Goal: Task Accomplishment & Management: Complete application form

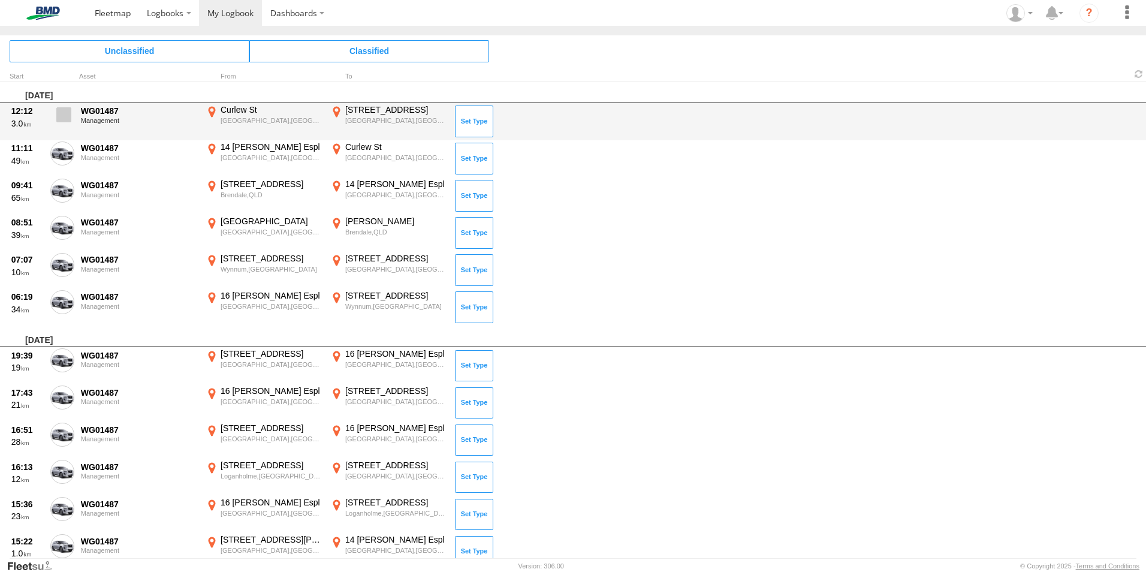
click at [65, 115] on span at bounding box center [63, 114] width 15 height 15
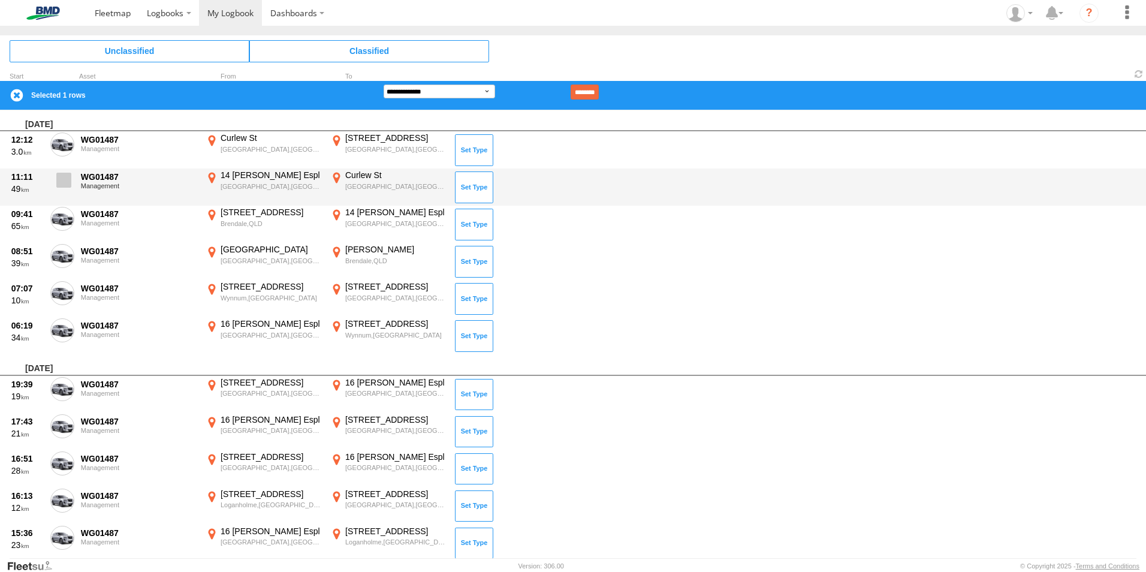
click at [64, 180] on span at bounding box center [63, 180] width 15 height 15
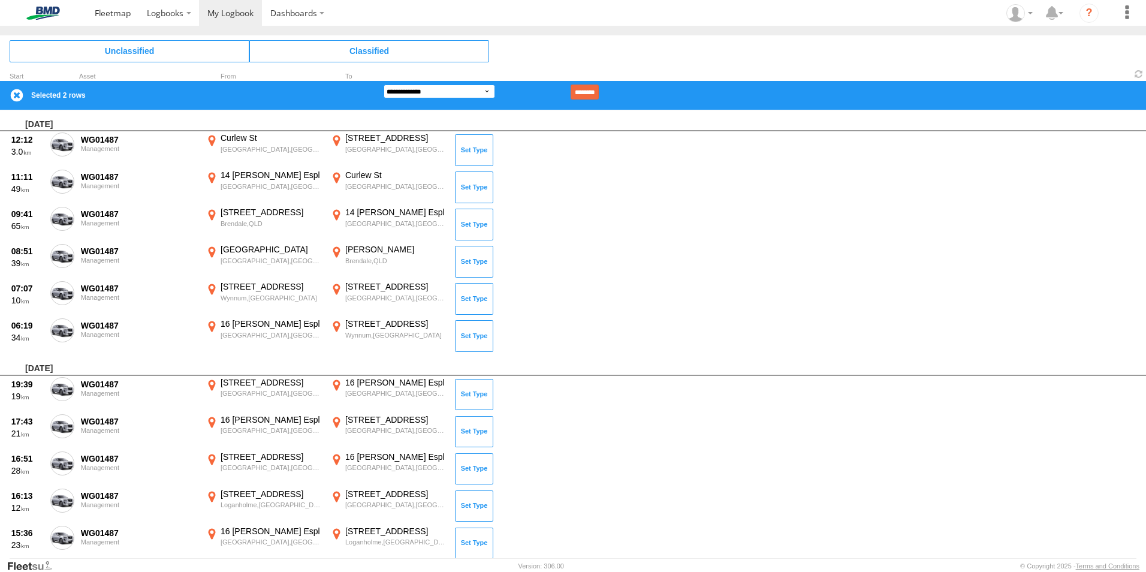
click at [491, 91] on select "**********" at bounding box center [440, 92] width 112 height 14
click at [384, 85] on select "**********" at bounding box center [440, 92] width 112 height 14
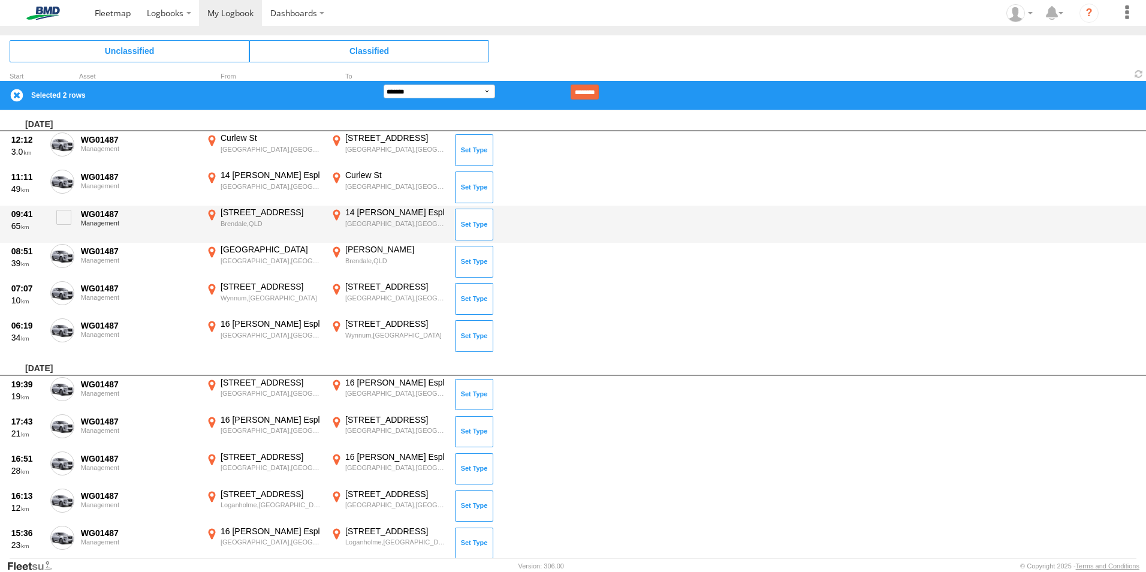
drag, startPoint x: 68, startPoint y: 248, endPoint x: 69, endPoint y: 242, distance: 6.0
click at [0, 0] on span at bounding box center [0, 0] width 0 height 0
click at [62, 217] on span at bounding box center [63, 217] width 15 height 15
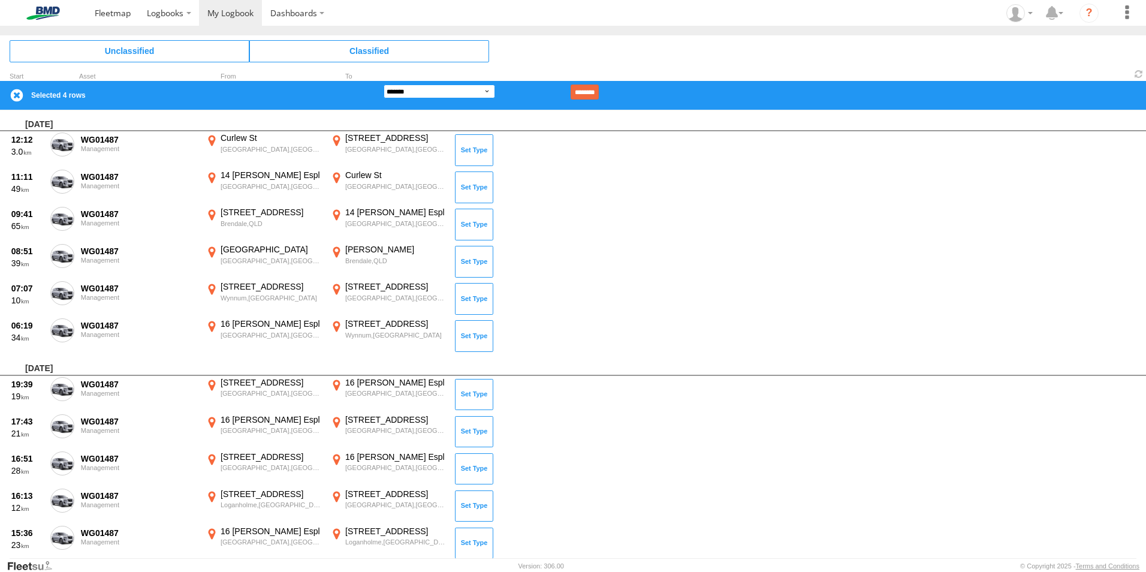
click at [490, 89] on select "**********" at bounding box center [440, 92] width 112 height 14
click at [384, 85] on select "**********" at bounding box center [440, 92] width 112 height 14
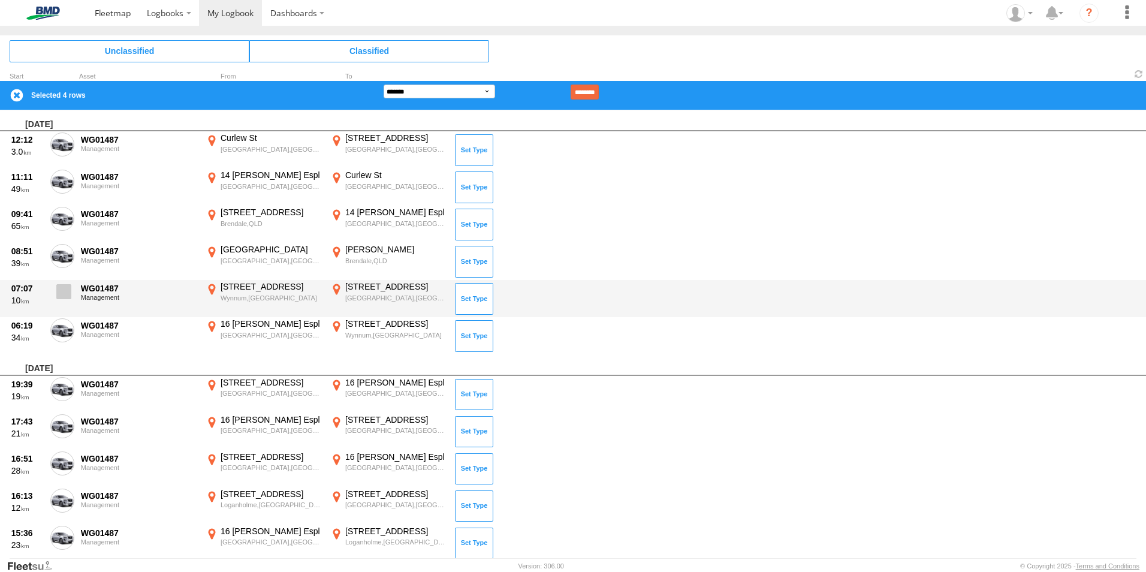
click at [65, 290] on span at bounding box center [63, 291] width 15 height 15
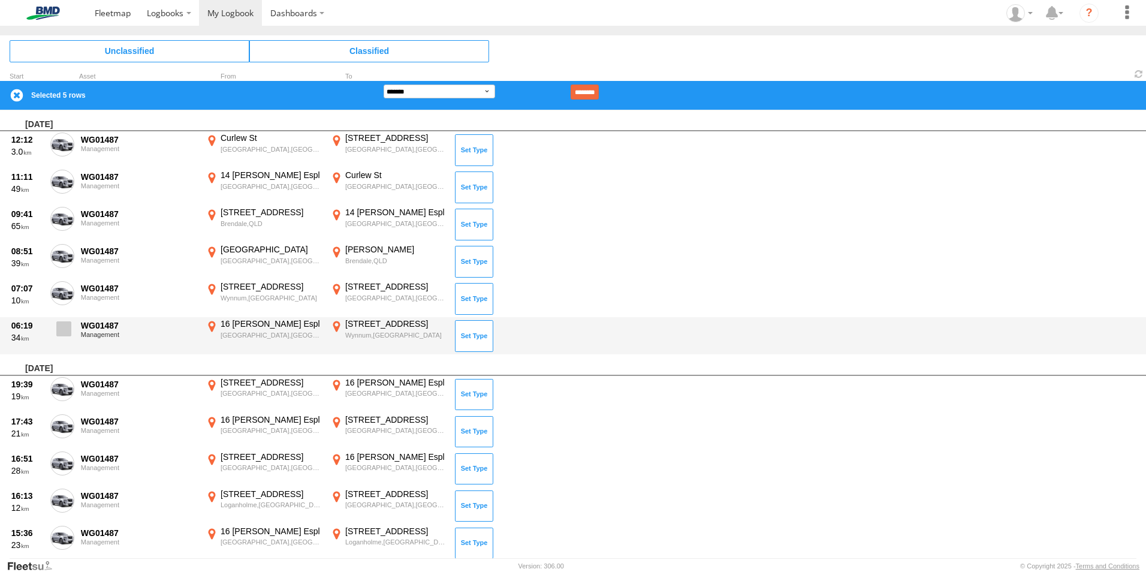
click at [62, 329] on span at bounding box center [63, 328] width 15 height 15
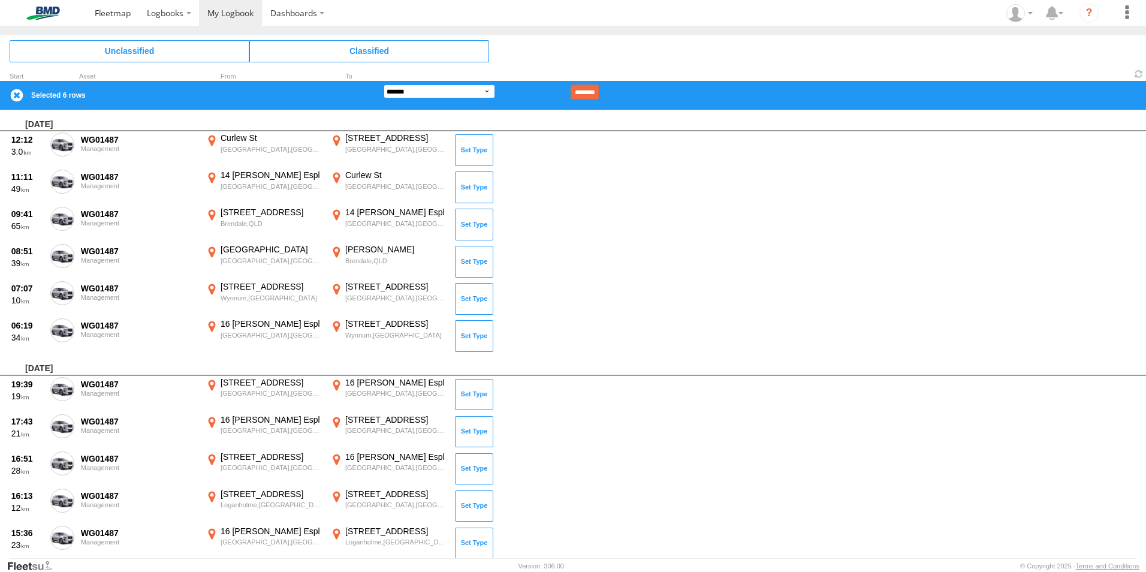
click at [492, 91] on select "**********" at bounding box center [440, 92] width 112 height 14
click at [384, 85] on select "**********" at bounding box center [440, 92] width 112 height 14
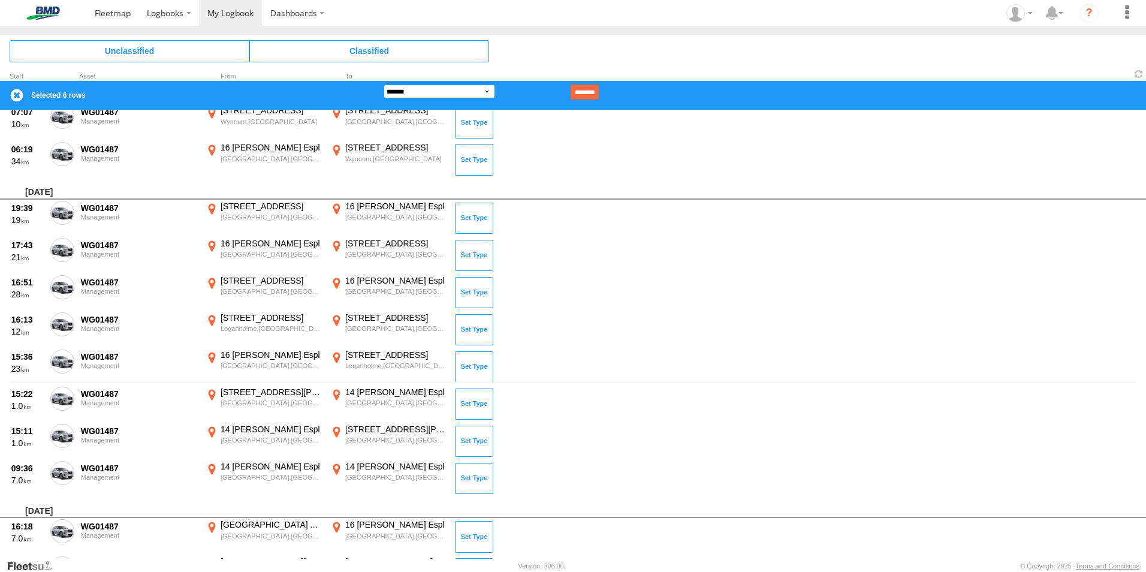
scroll to position [180, 0]
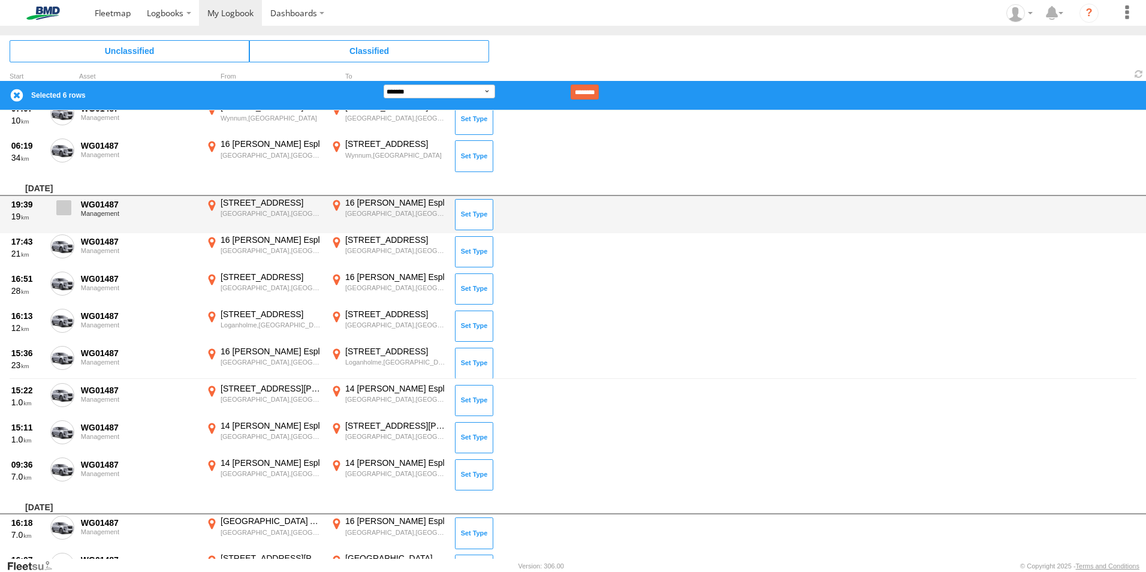
click at [67, 209] on span at bounding box center [63, 207] width 15 height 15
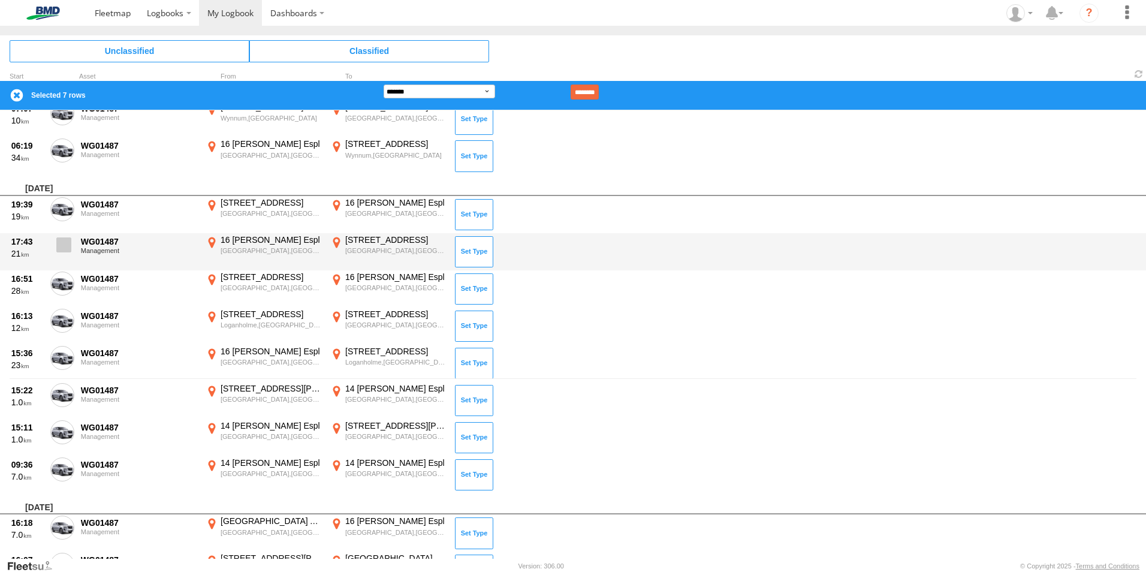
click at [61, 251] on span at bounding box center [63, 244] width 15 height 15
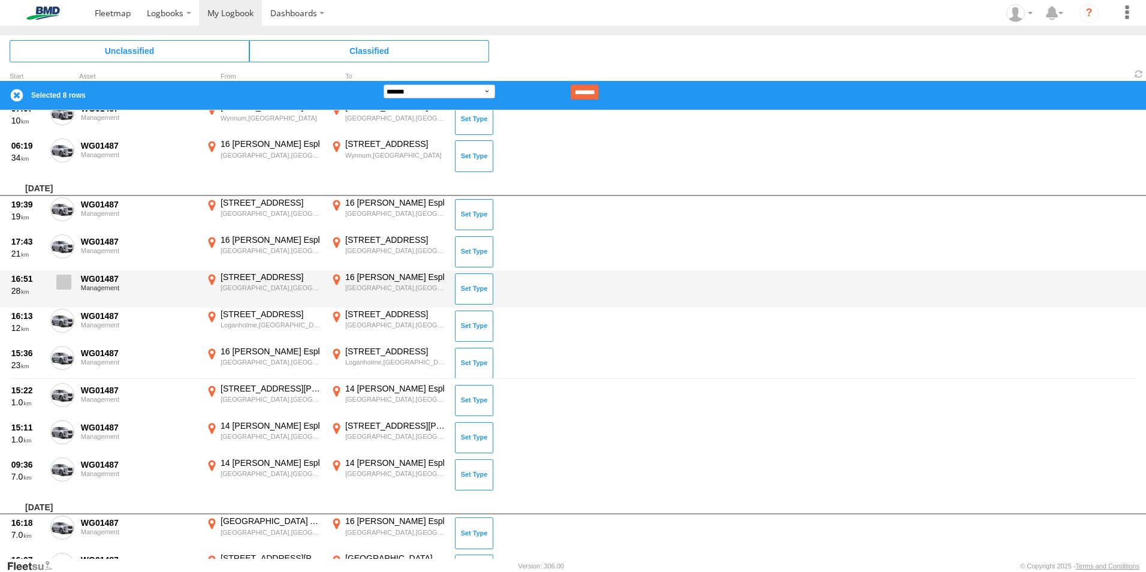
drag, startPoint x: 62, startPoint y: 282, endPoint x: 65, endPoint y: 296, distance: 14.8
click at [62, 282] on span at bounding box center [63, 282] width 15 height 15
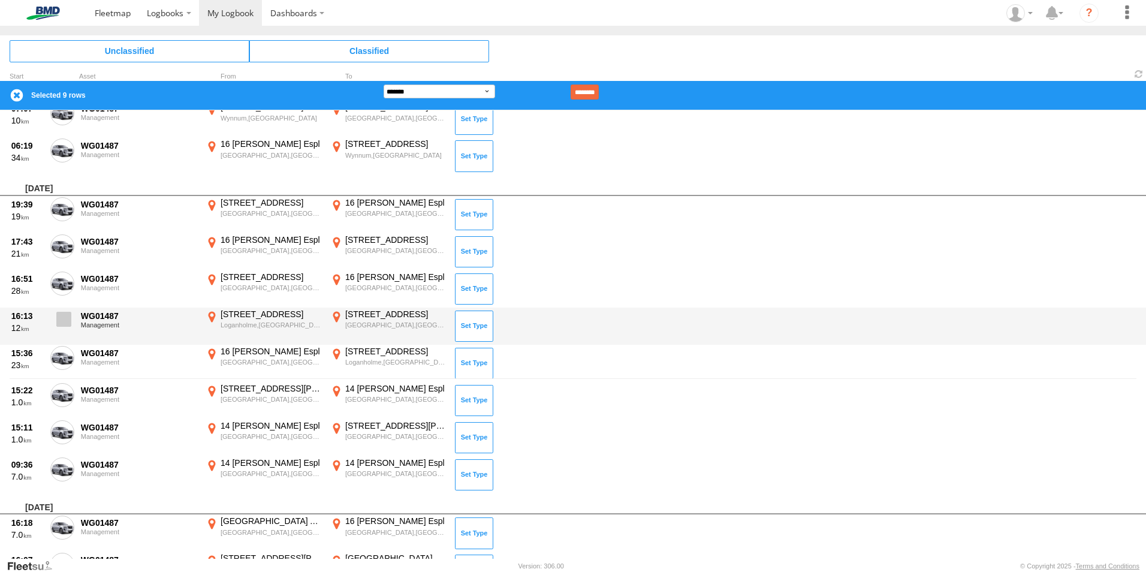
click at [70, 320] on span at bounding box center [63, 319] width 15 height 15
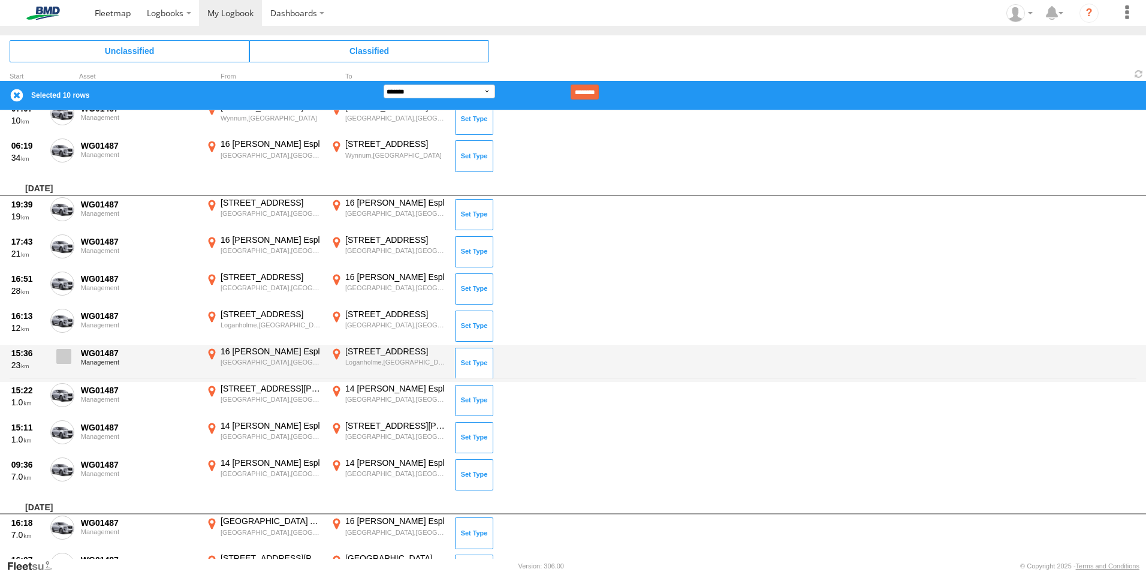
click at [63, 353] on span at bounding box center [63, 356] width 15 height 15
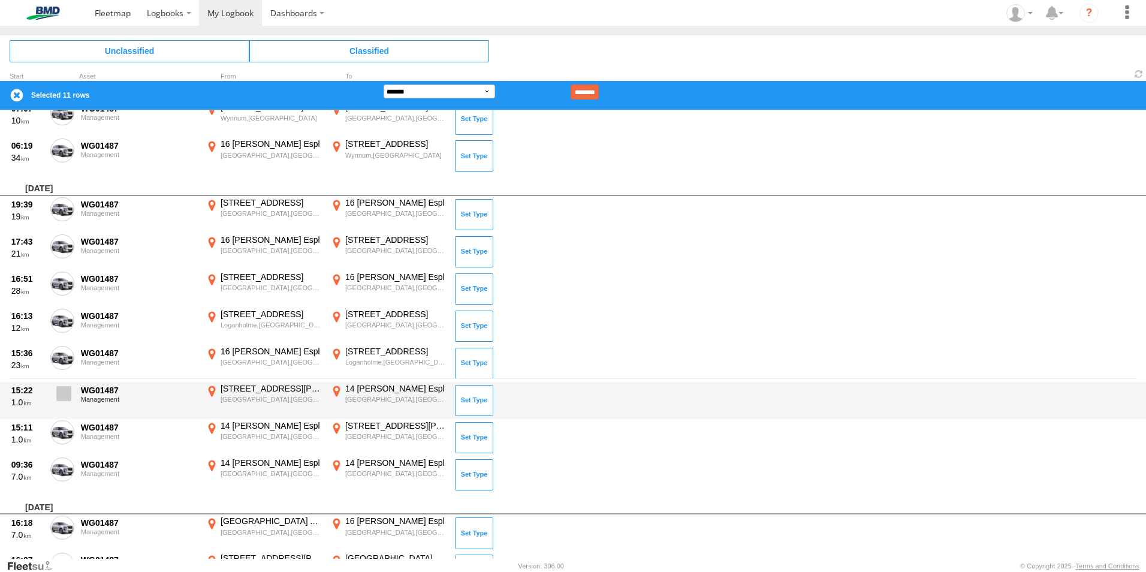
click at [61, 401] on label at bounding box center [62, 397] width 24 height 28
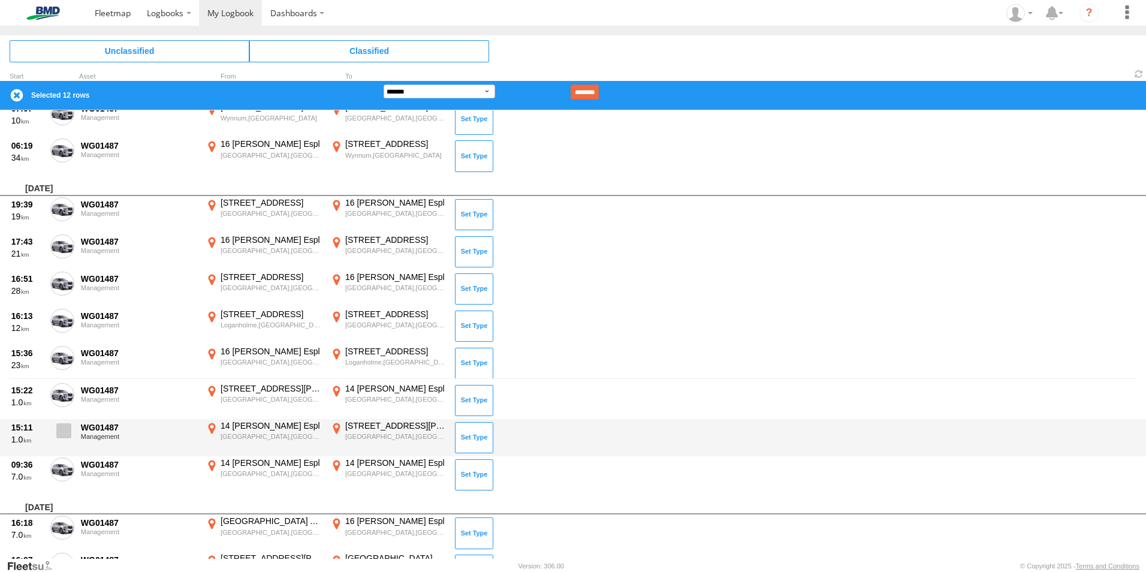
click at [68, 425] on span at bounding box center [63, 430] width 15 height 15
drag, startPoint x: 60, startPoint y: 474, endPoint x: 67, endPoint y: 438, distance: 36.7
click at [0, 0] on span at bounding box center [0, 0] width 0 height 0
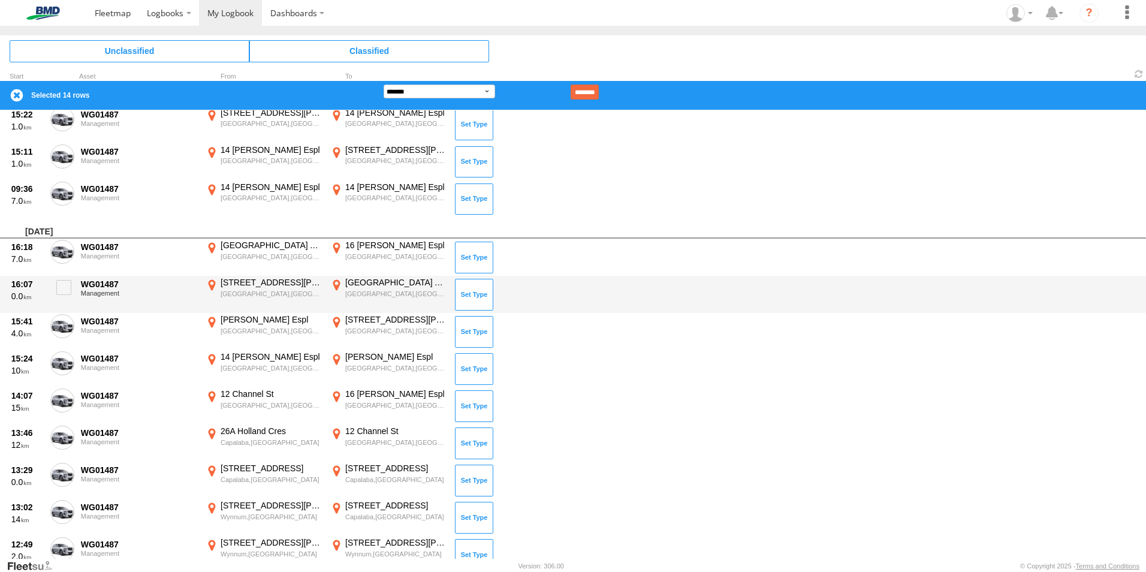
scroll to position [480, 0]
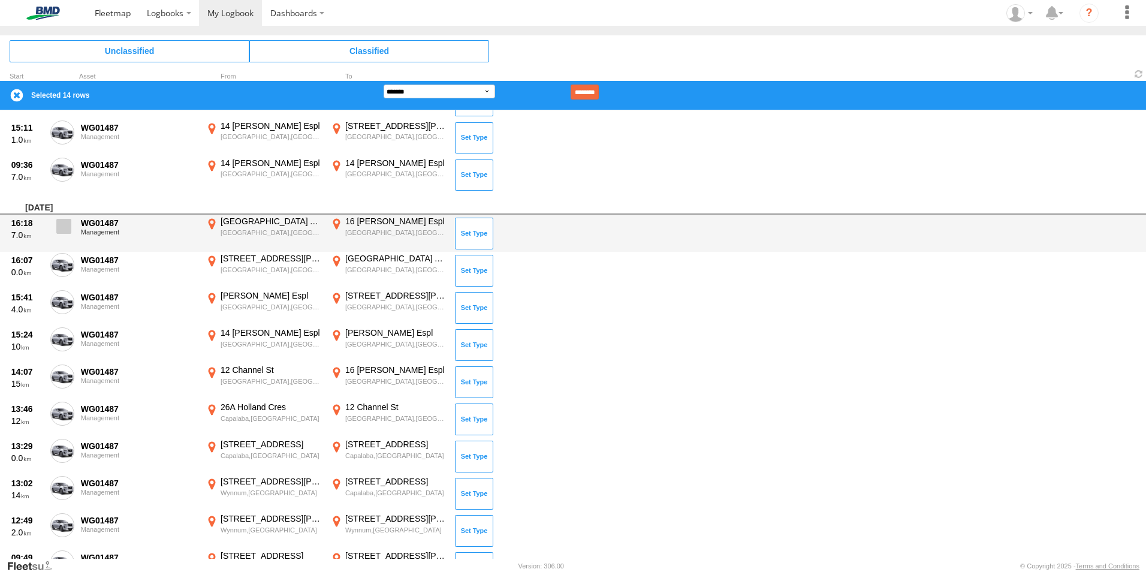
click at [60, 230] on span at bounding box center [63, 226] width 15 height 15
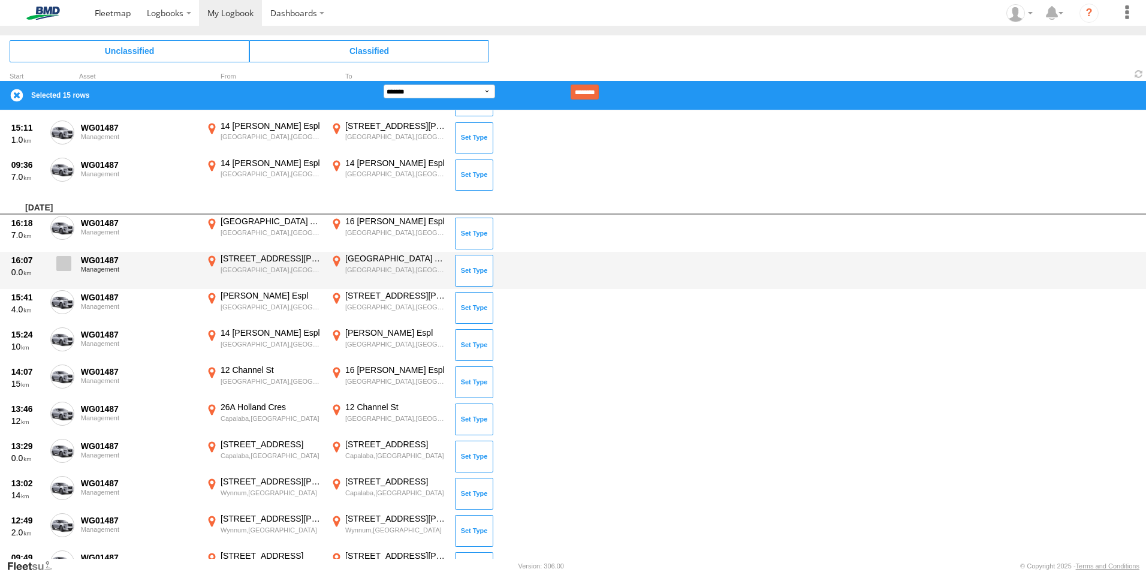
click at [65, 271] on span at bounding box center [63, 263] width 15 height 15
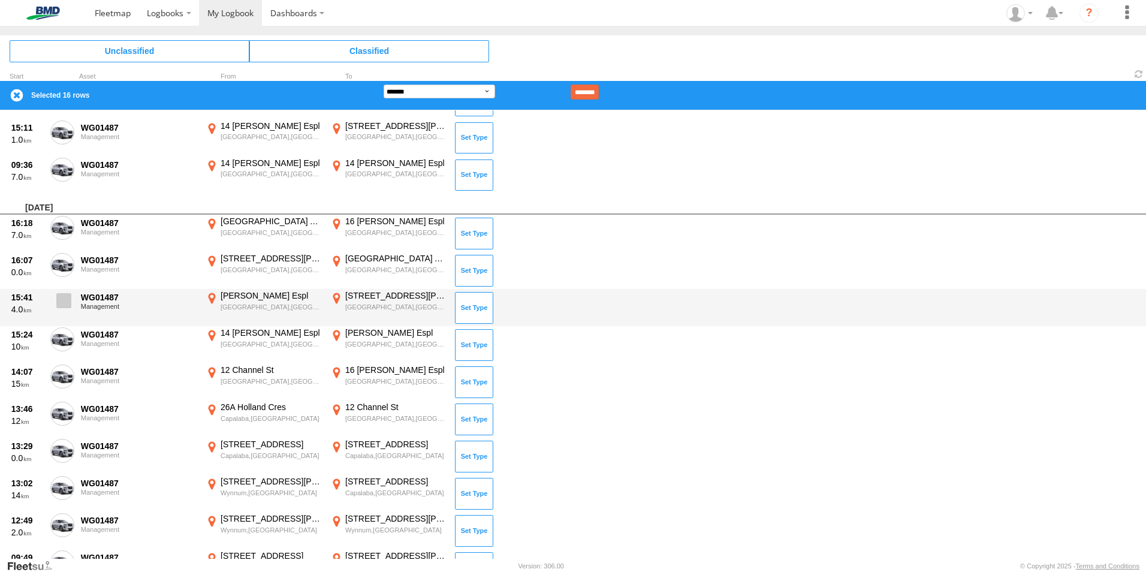
click at [67, 297] on span at bounding box center [63, 300] width 15 height 15
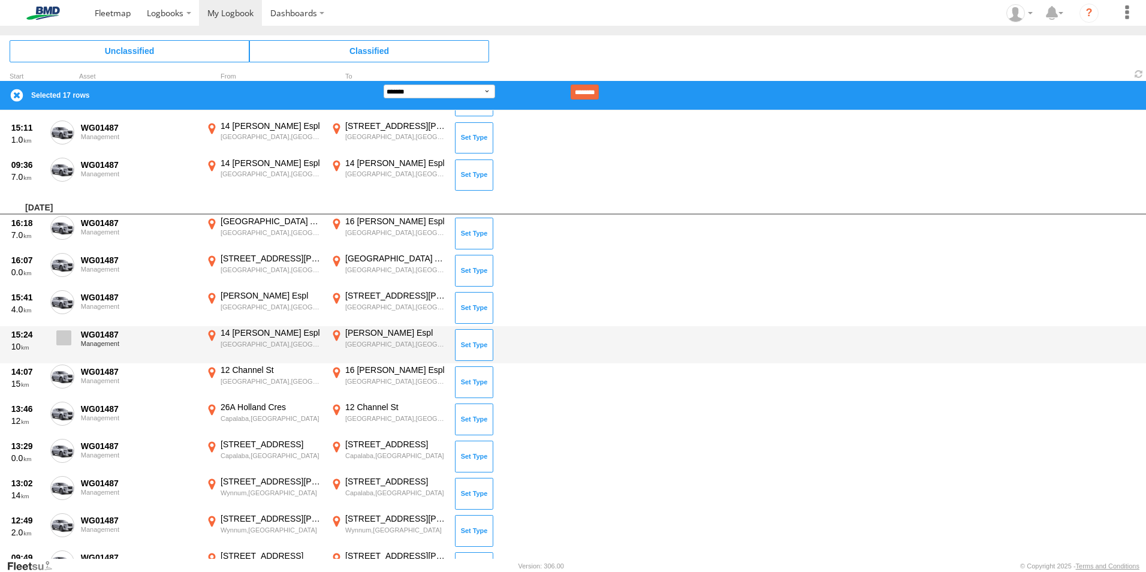
click at [65, 338] on span at bounding box center [63, 337] width 15 height 15
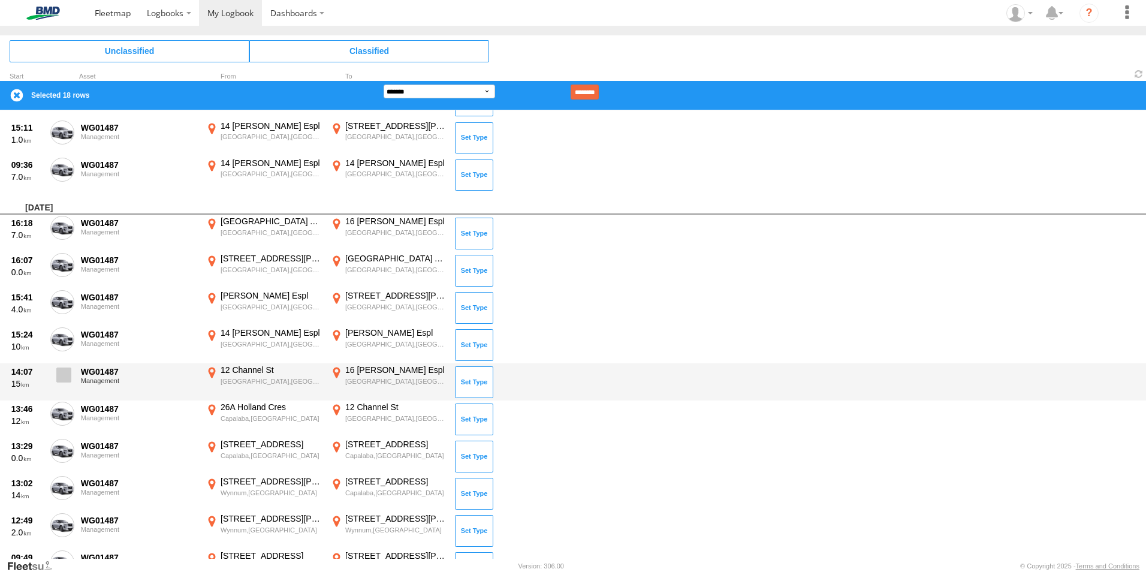
click at [55, 381] on label at bounding box center [62, 379] width 24 height 28
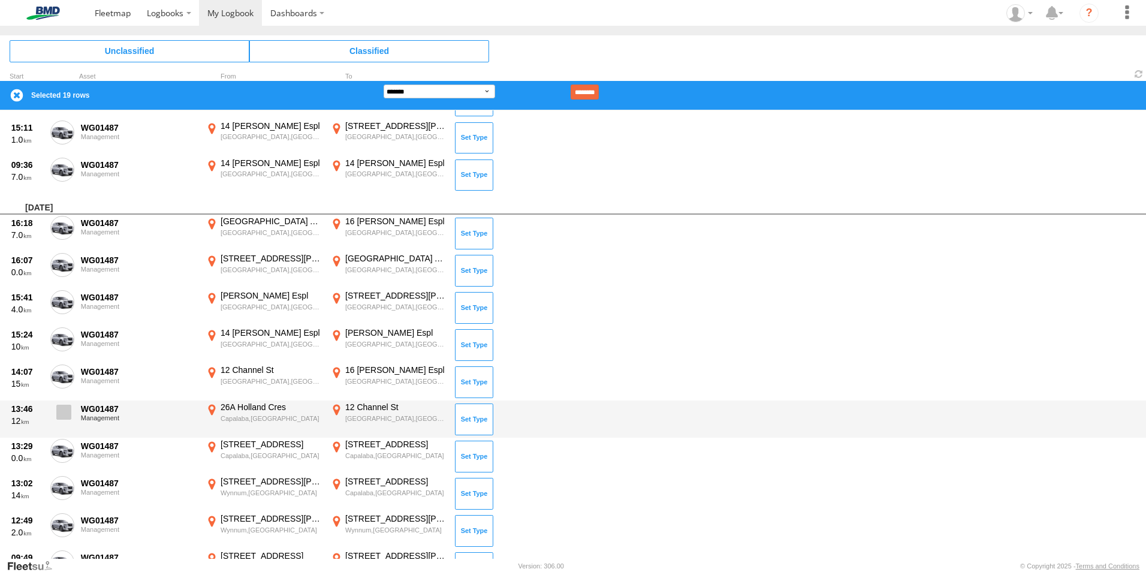
click at [67, 414] on span at bounding box center [63, 412] width 15 height 15
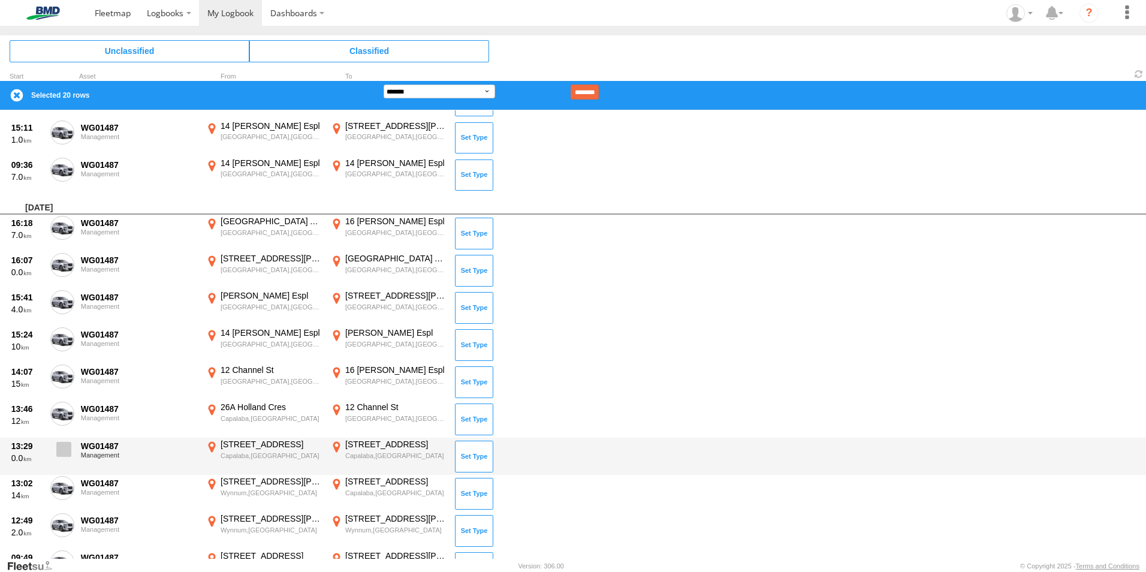
click at [68, 448] on span at bounding box center [63, 449] width 15 height 15
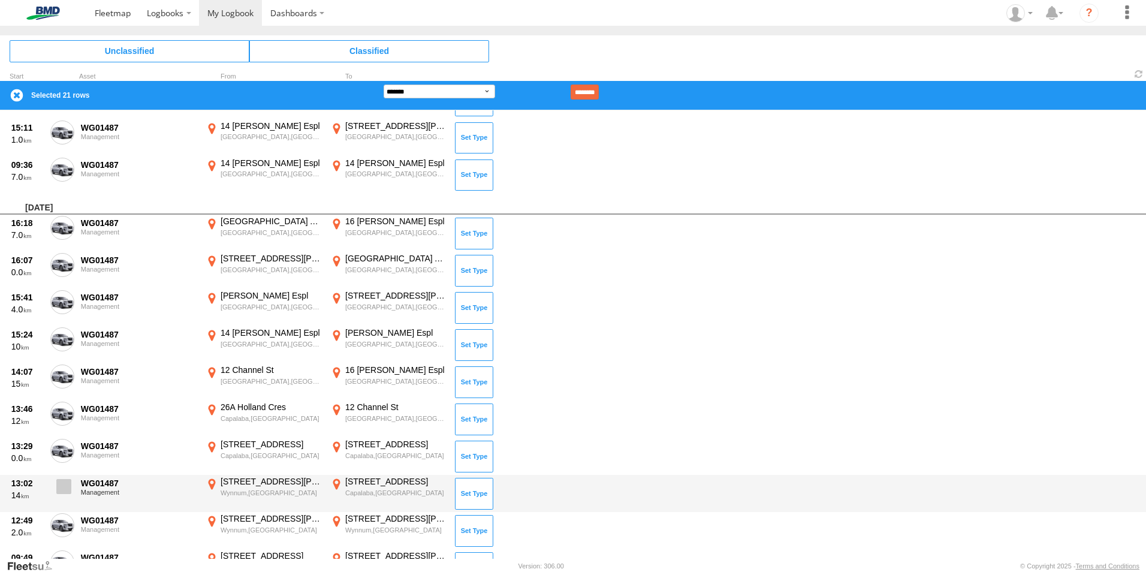
click at [56, 484] on label at bounding box center [62, 490] width 24 height 28
drag, startPoint x: 62, startPoint y: 516, endPoint x: 71, endPoint y: 510, distance: 11.0
click at [62, 516] on label at bounding box center [62, 527] width 24 height 28
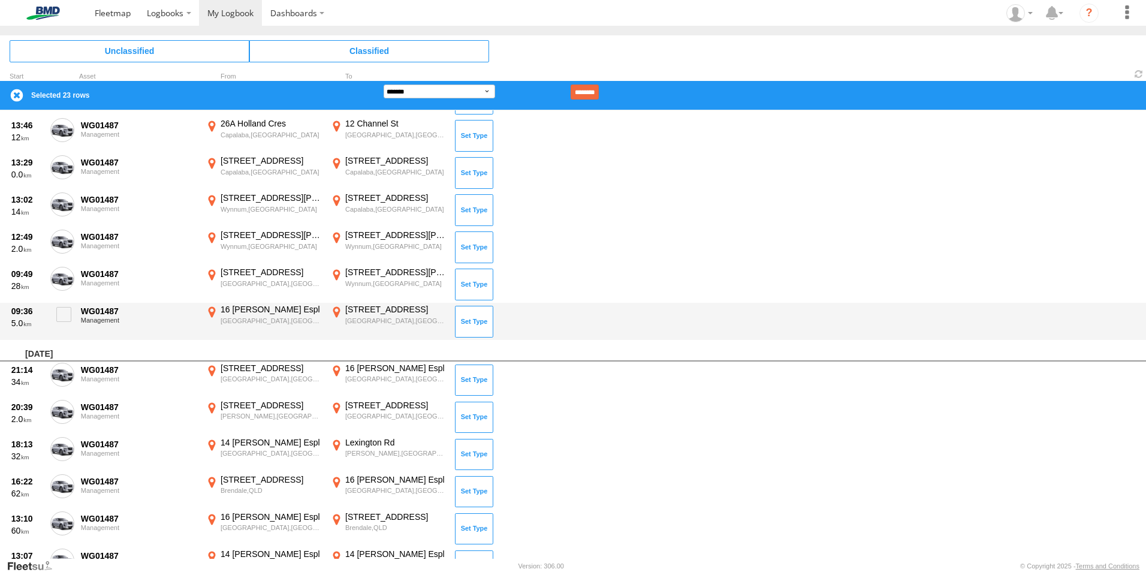
scroll to position [779, 0]
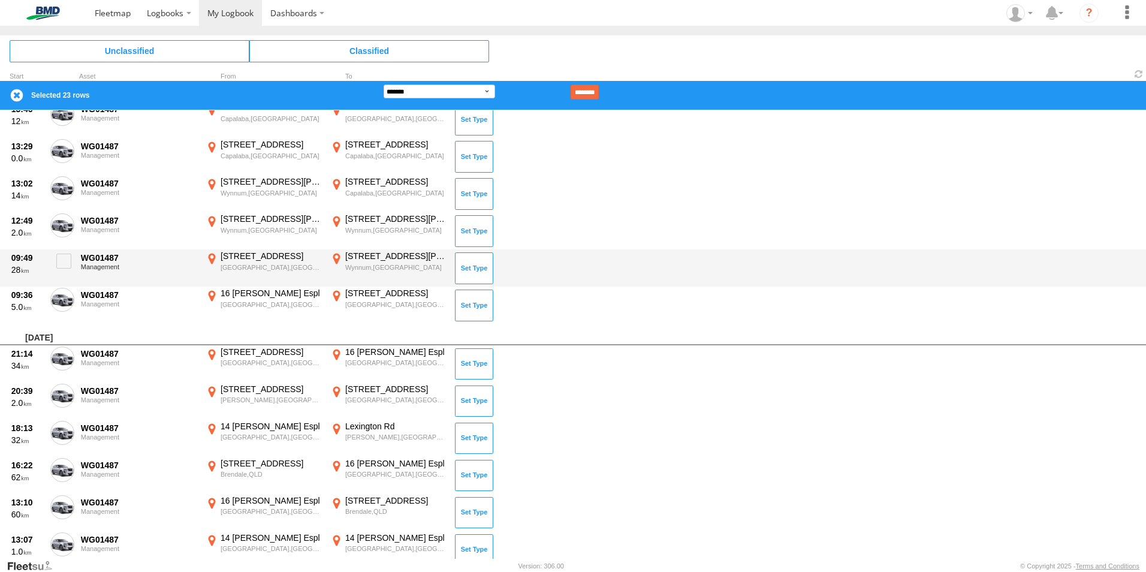
drag, startPoint x: 61, startPoint y: 258, endPoint x: 73, endPoint y: 286, distance: 30.1
click at [61, 259] on span at bounding box center [63, 261] width 15 height 15
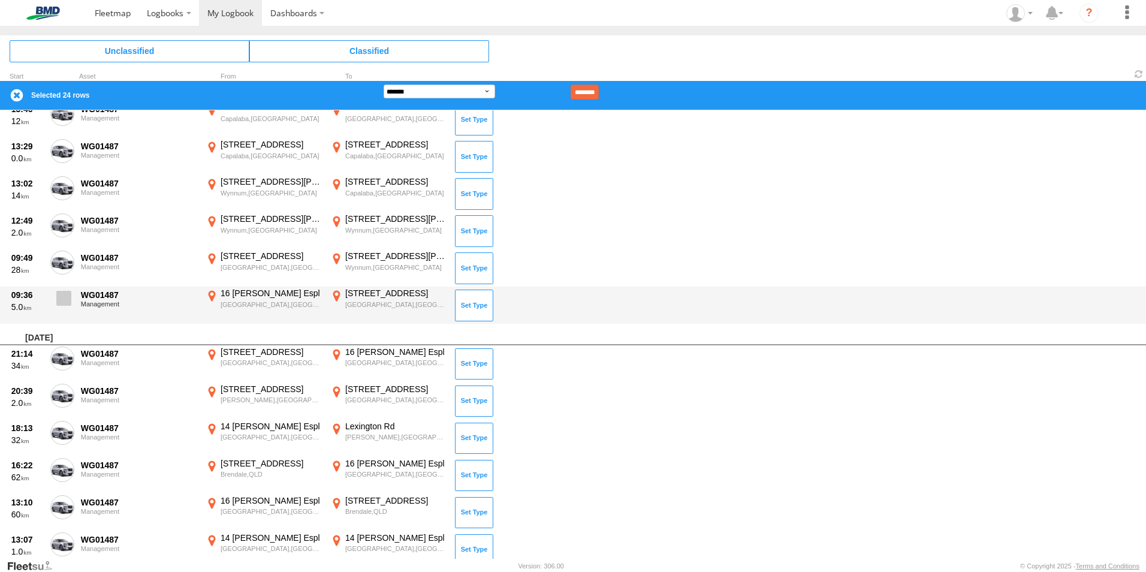
click at [61, 296] on span at bounding box center [63, 298] width 15 height 15
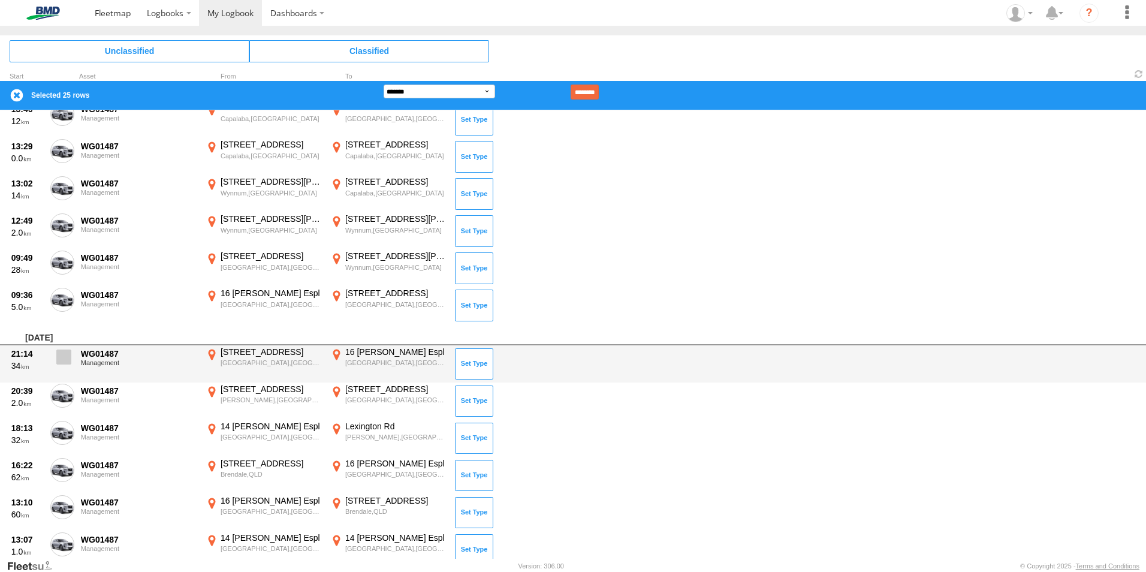
click at [68, 360] on span at bounding box center [63, 357] width 15 height 15
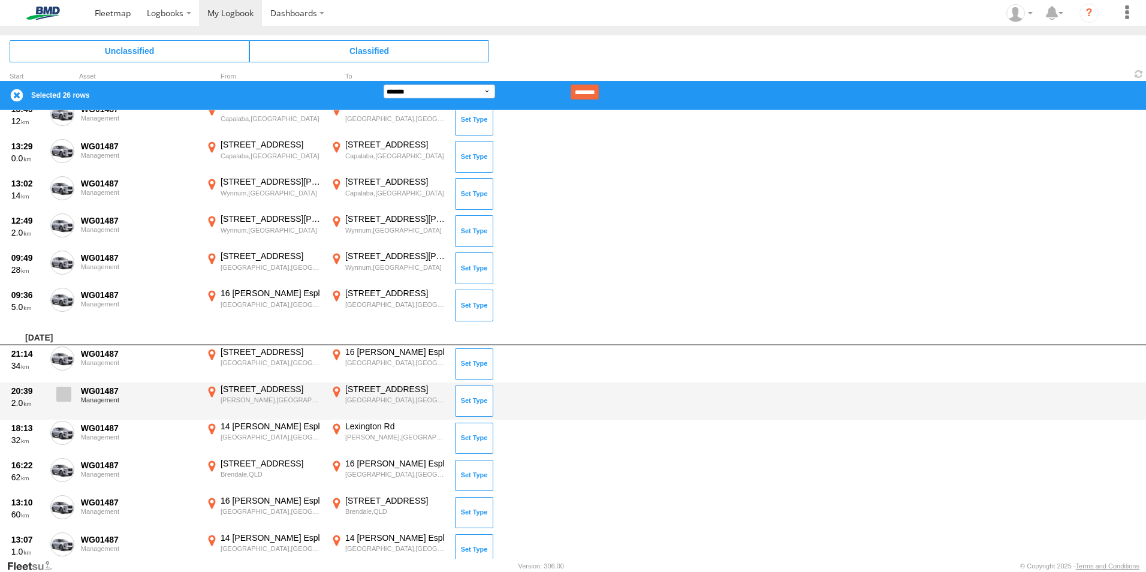
click at [67, 396] on span at bounding box center [63, 394] width 15 height 15
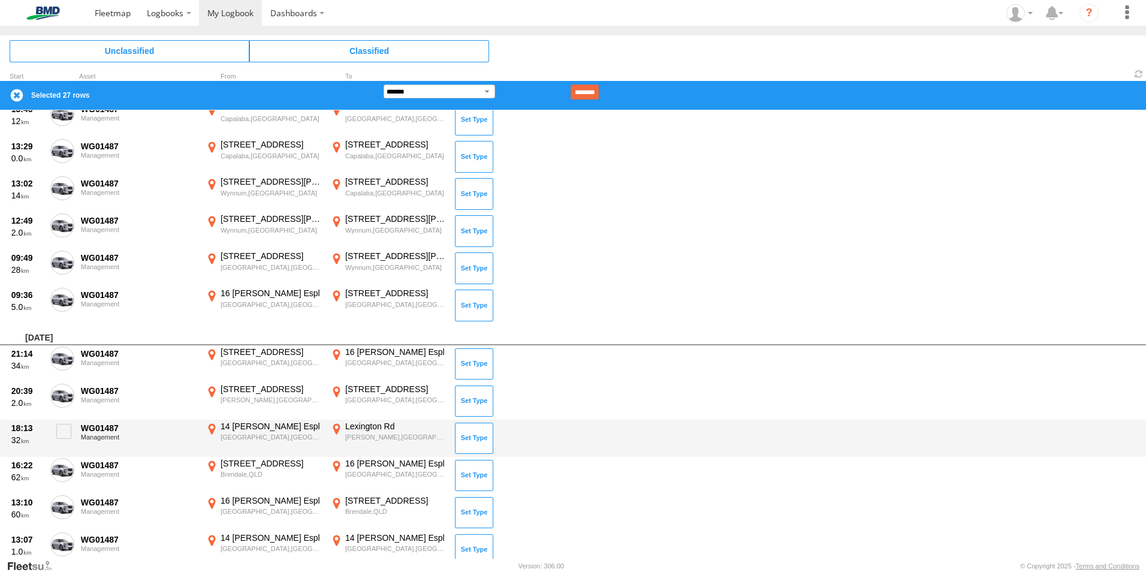
drag, startPoint x: 64, startPoint y: 433, endPoint x: 62, endPoint y: 451, distance: 18.7
click at [64, 433] on span at bounding box center [63, 431] width 15 height 15
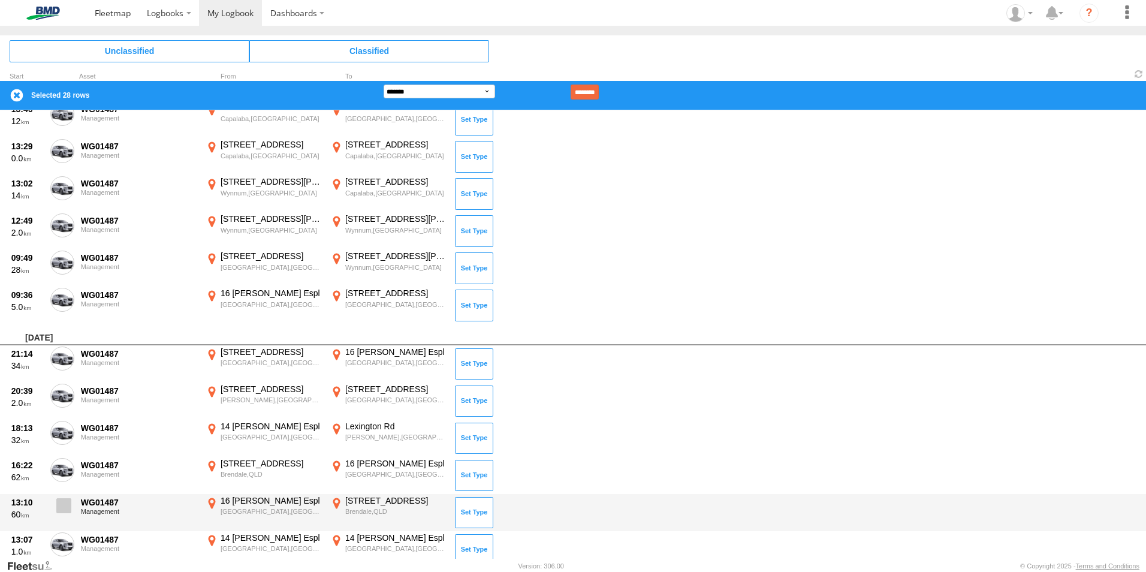
drag, startPoint x: 61, startPoint y: 474, endPoint x: 55, endPoint y: 495, distance: 21.8
click at [58, 477] on label at bounding box center [62, 472] width 24 height 28
click at [56, 510] on label at bounding box center [62, 509] width 24 height 28
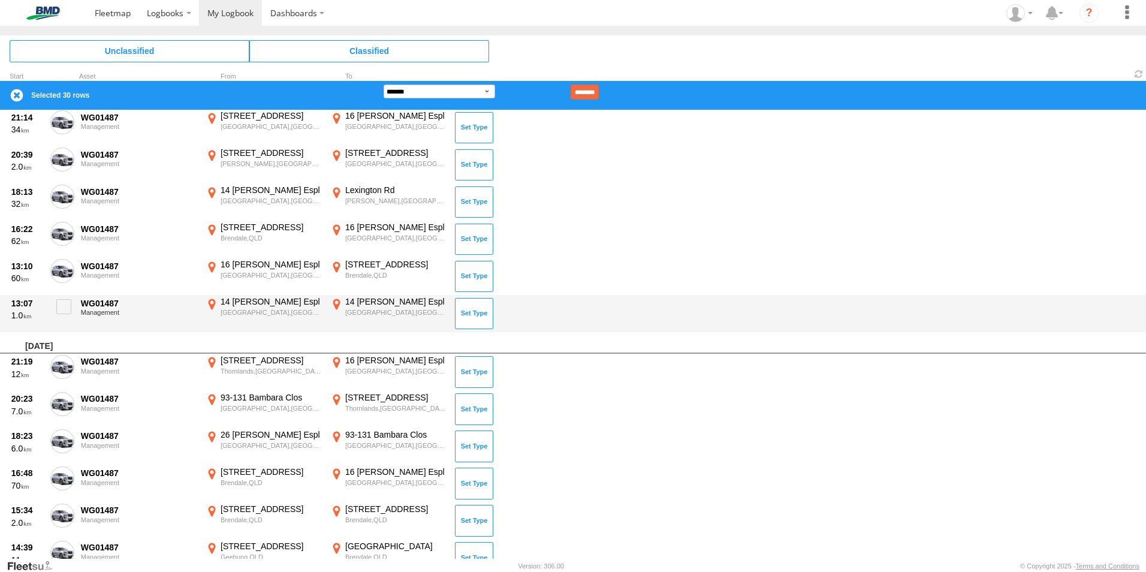
scroll to position [1019, 0]
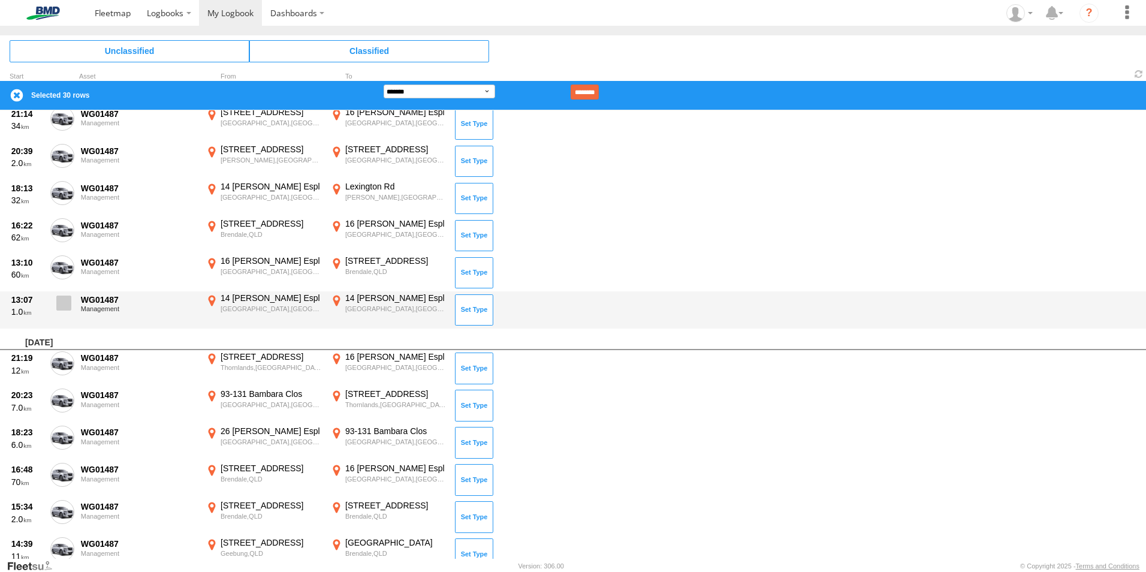
click at [64, 302] on span at bounding box center [63, 303] width 15 height 15
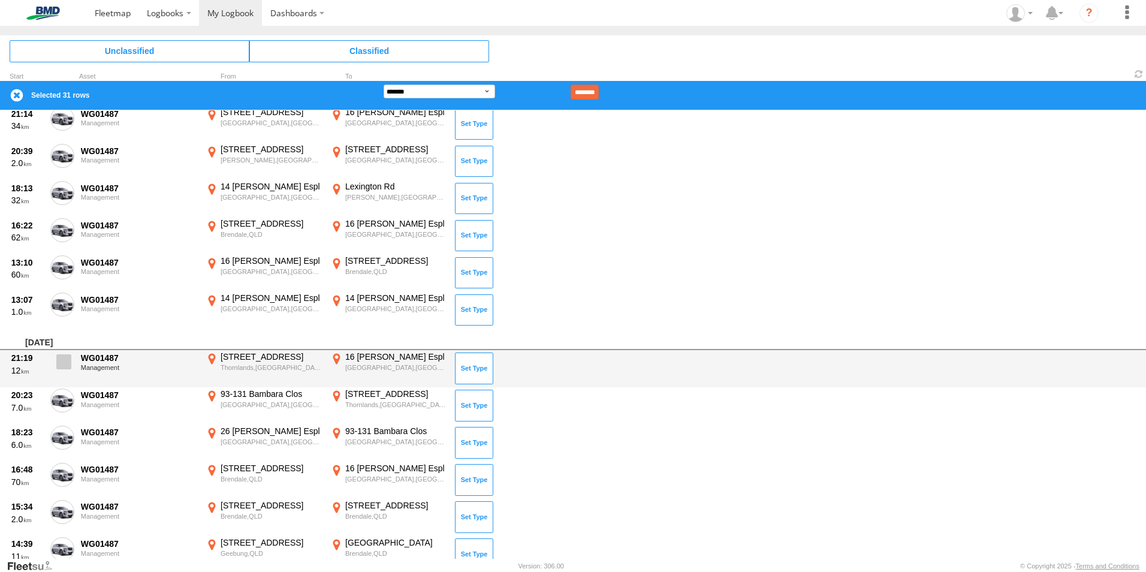
click at [63, 366] on span at bounding box center [63, 361] width 15 height 15
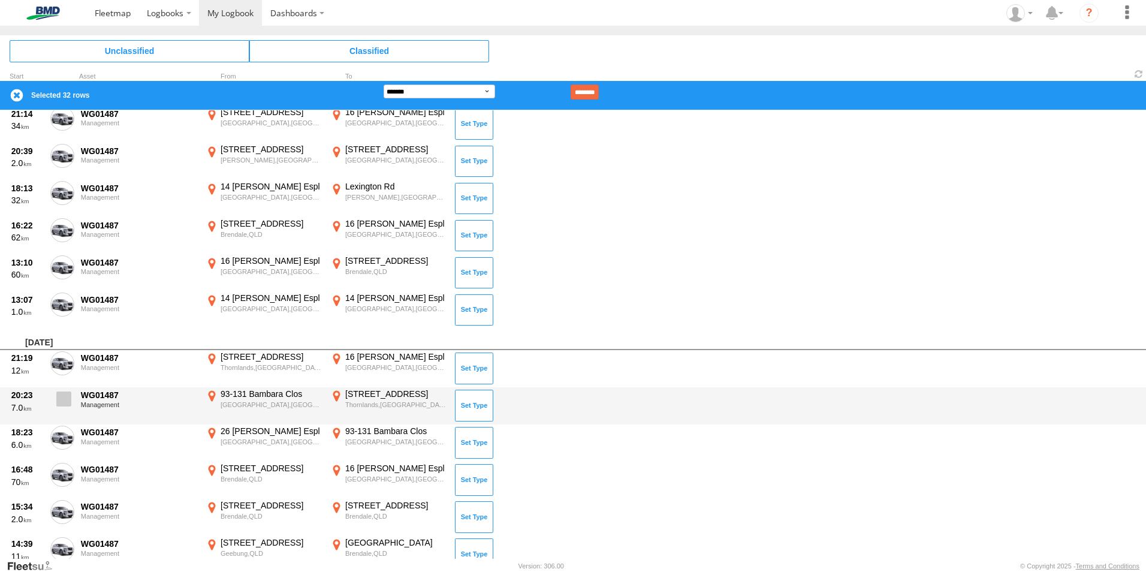
click at [61, 398] on span at bounding box center [63, 398] width 15 height 15
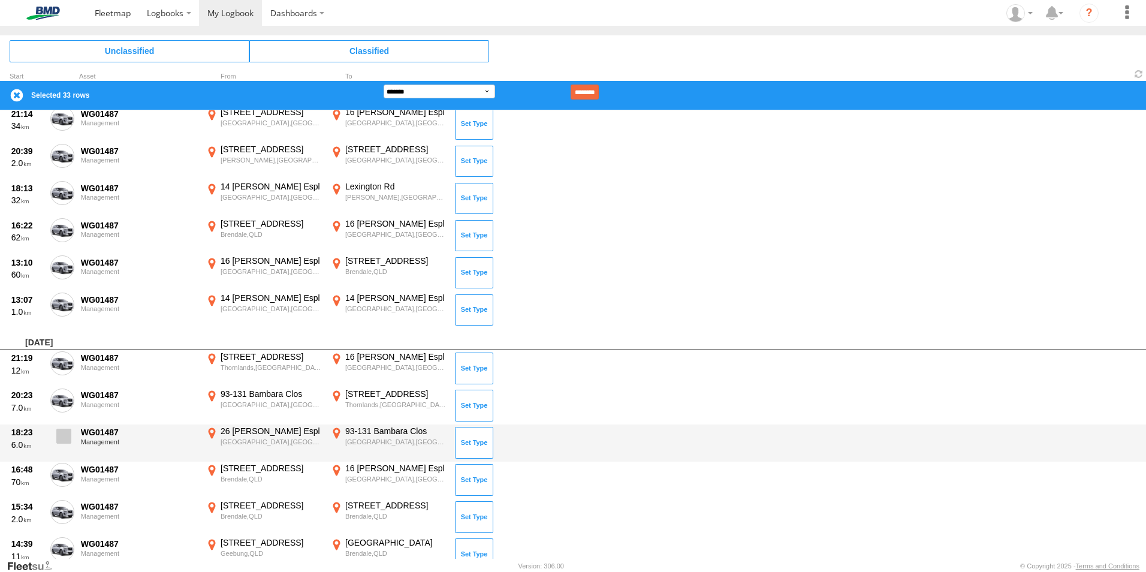
click at [56, 439] on label at bounding box center [62, 440] width 24 height 28
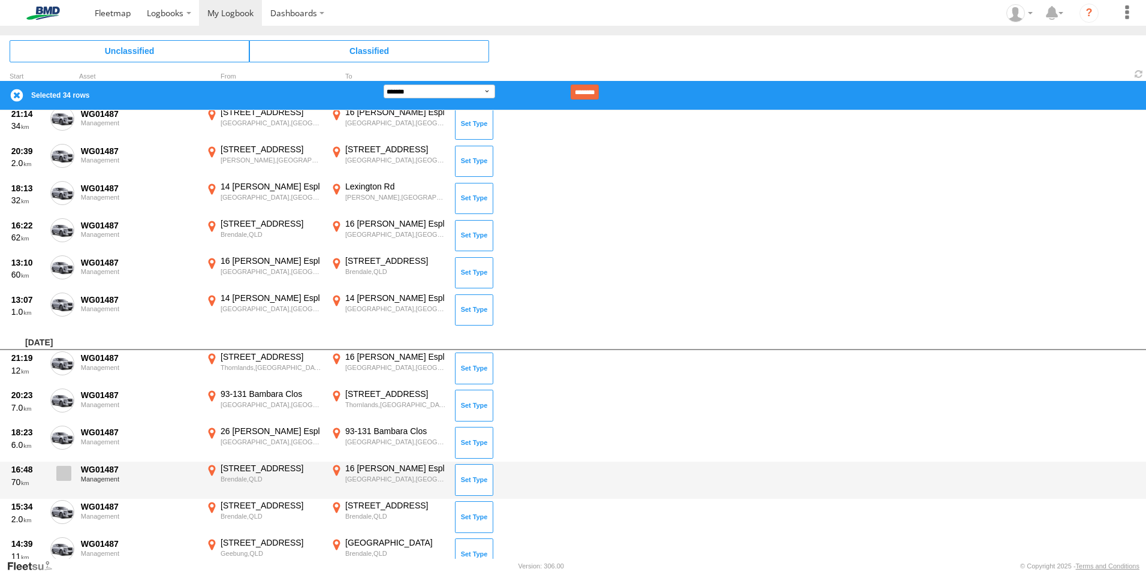
drag, startPoint x: 62, startPoint y: 469, endPoint x: 62, endPoint y: 483, distance: 13.8
click at [62, 472] on span at bounding box center [63, 473] width 15 height 15
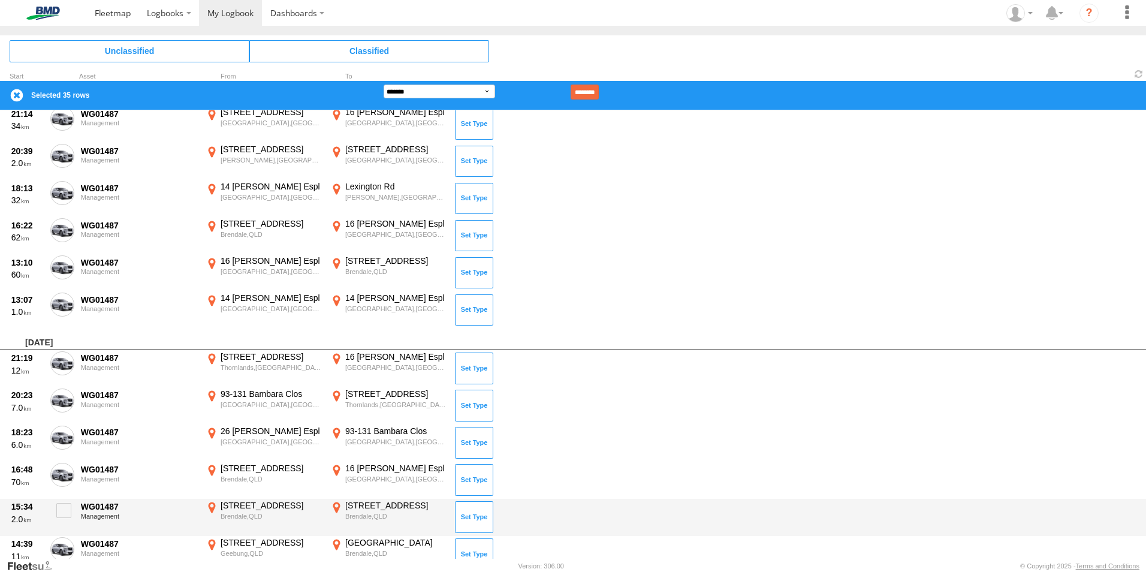
drag, startPoint x: 62, startPoint y: 526, endPoint x: 61, endPoint y: 534, distance: 8.6
click at [63, 528] on div "15:34 2.0 WG01487 Management [STREET_ADDRESS] 152.97983 [STREET_ADDRESS][PERSON…" at bounding box center [573, 517] width 1146 height 37
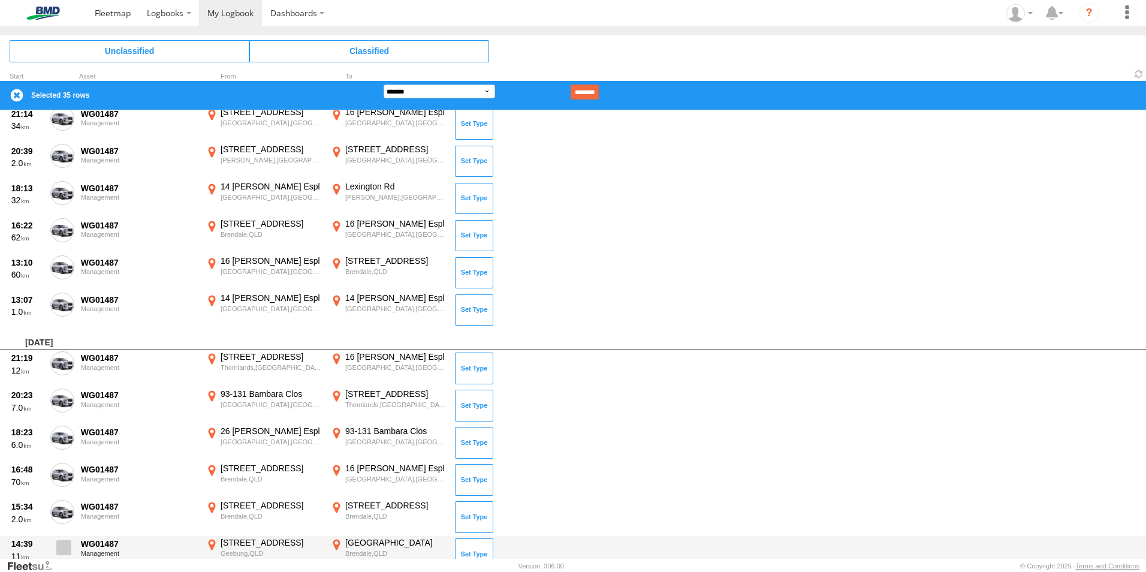
click at [62, 559] on footer "BMD Version: 306.00 © Copyright 2025 - Terms and Conditions" at bounding box center [573, 565] width 1146 height 13
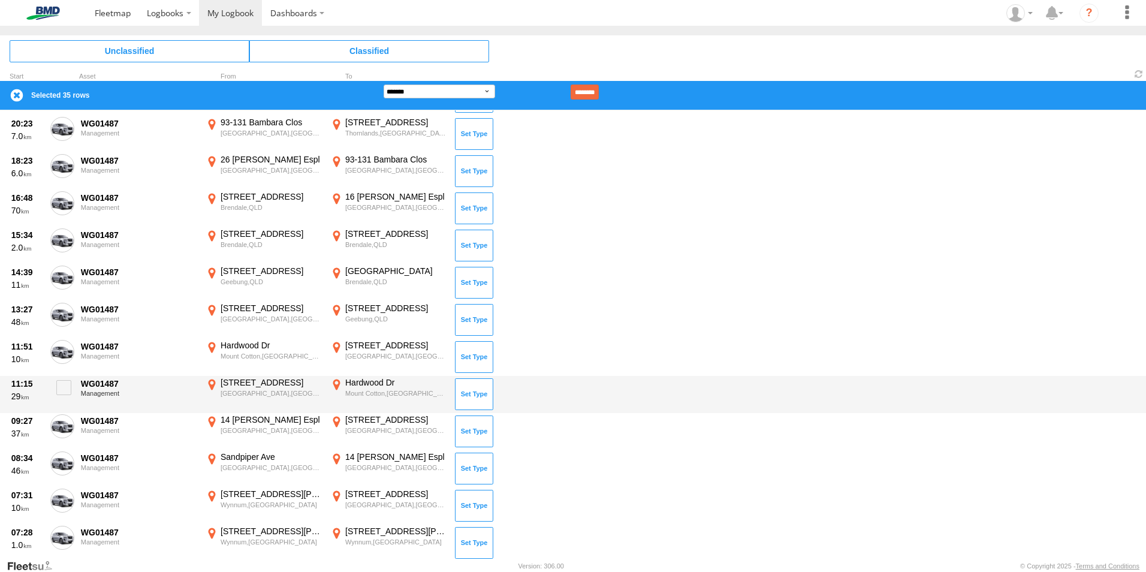
scroll to position [1319, 0]
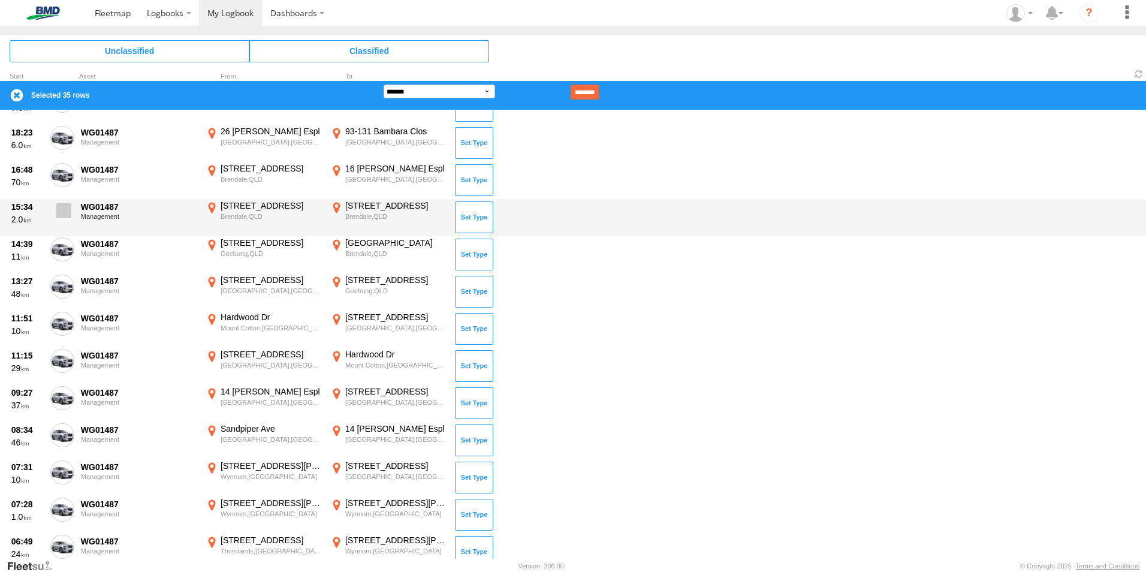
click at [61, 206] on span at bounding box center [63, 210] width 15 height 15
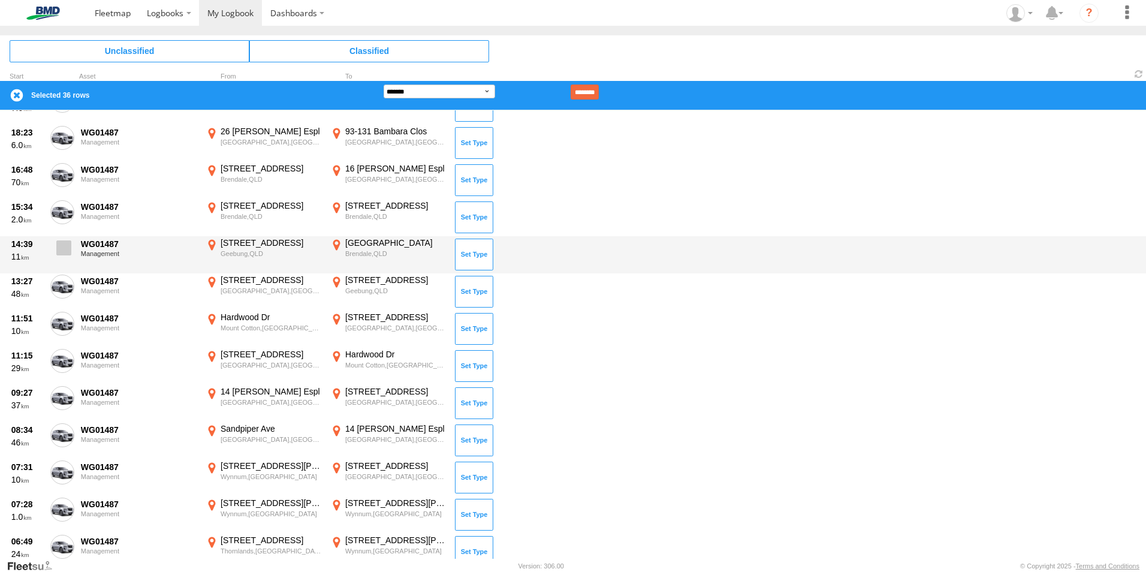
click at [52, 254] on label at bounding box center [62, 251] width 24 height 28
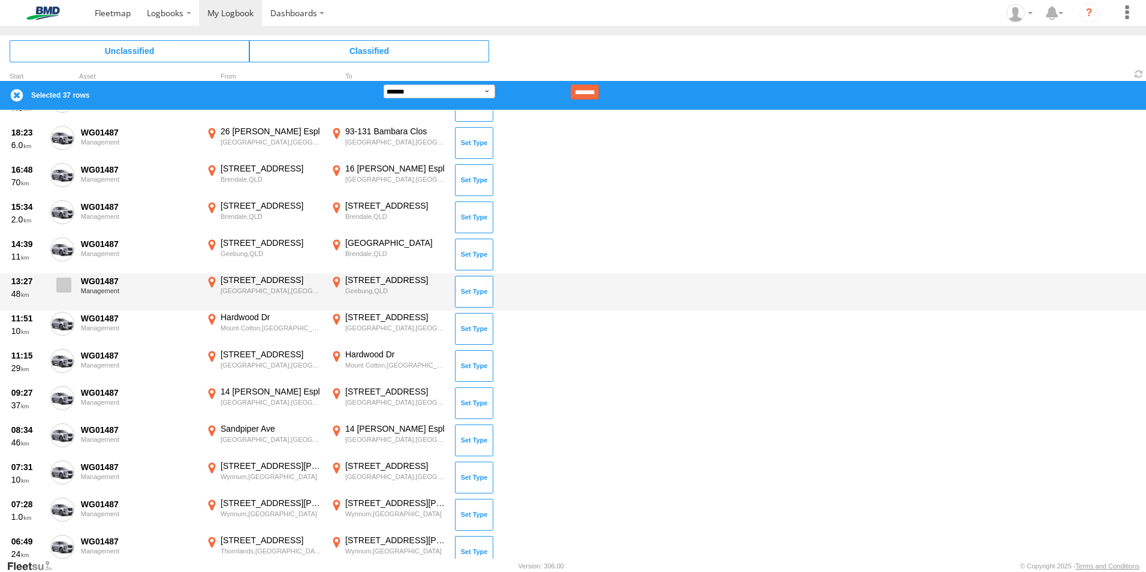
drag, startPoint x: 57, startPoint y: 290, endPoint x: 56, endPoint y: 296, distance: 6.1
click at [57, 292] on span at bounding box center [63, 285] width 15 height 15
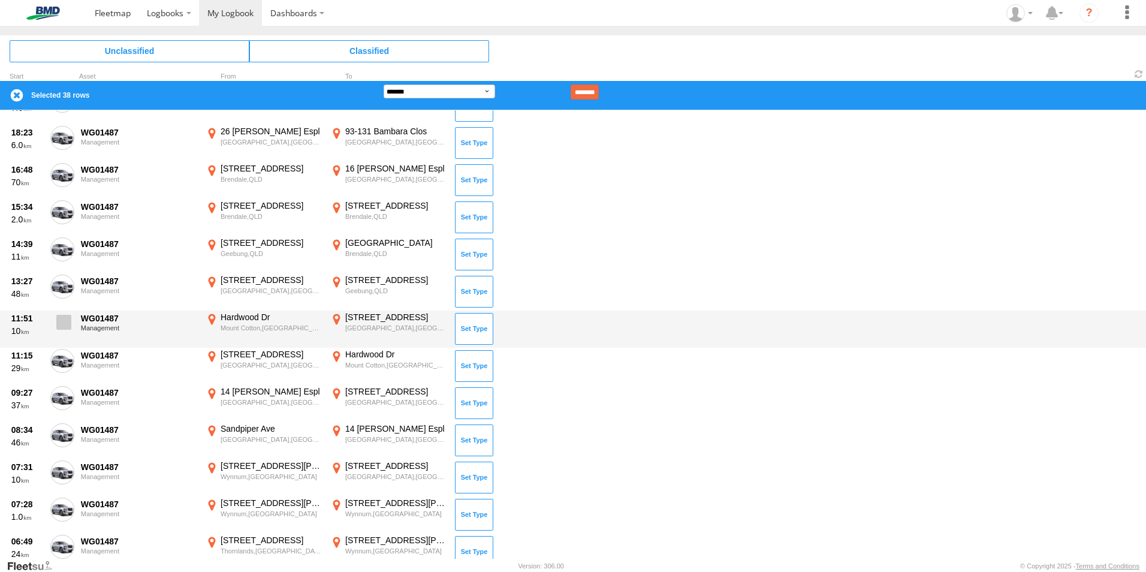
drag, startPoint x: 63, startPoint y: 327, endPoint x: 61, endPoint y: 336, distance: 9.2
click at [62, 330] on label at bounding box center [62, 326] width 24 height 28
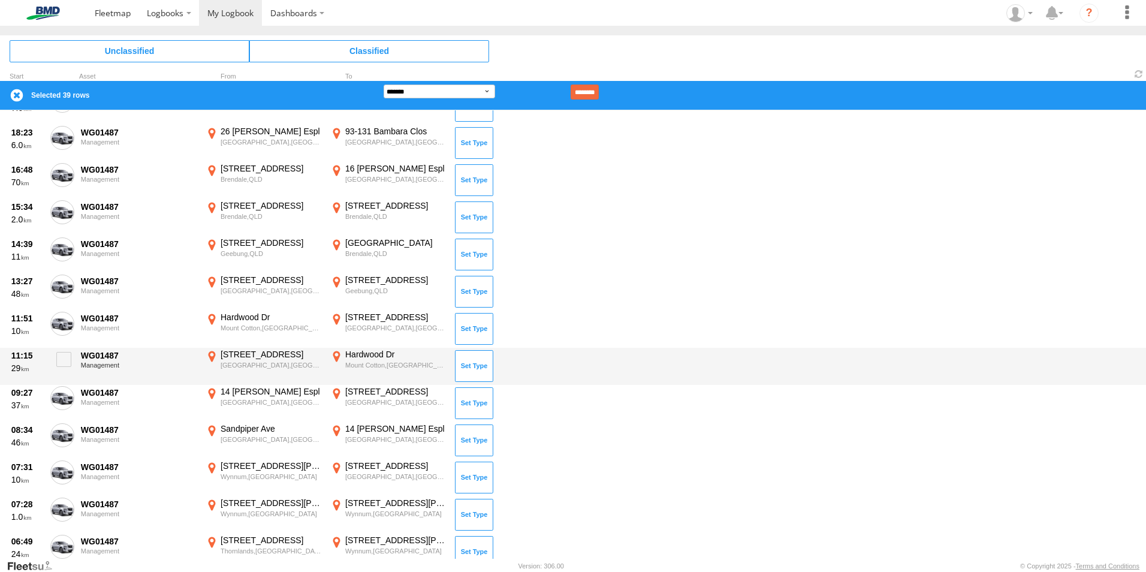
drag, startPoint x: 61, startPoint y: 369, endPoint x: 59, endPoint y: 381, distance: 12.1
click at [61, 369] on label at bounding box center [62, 363] width 24 height 28
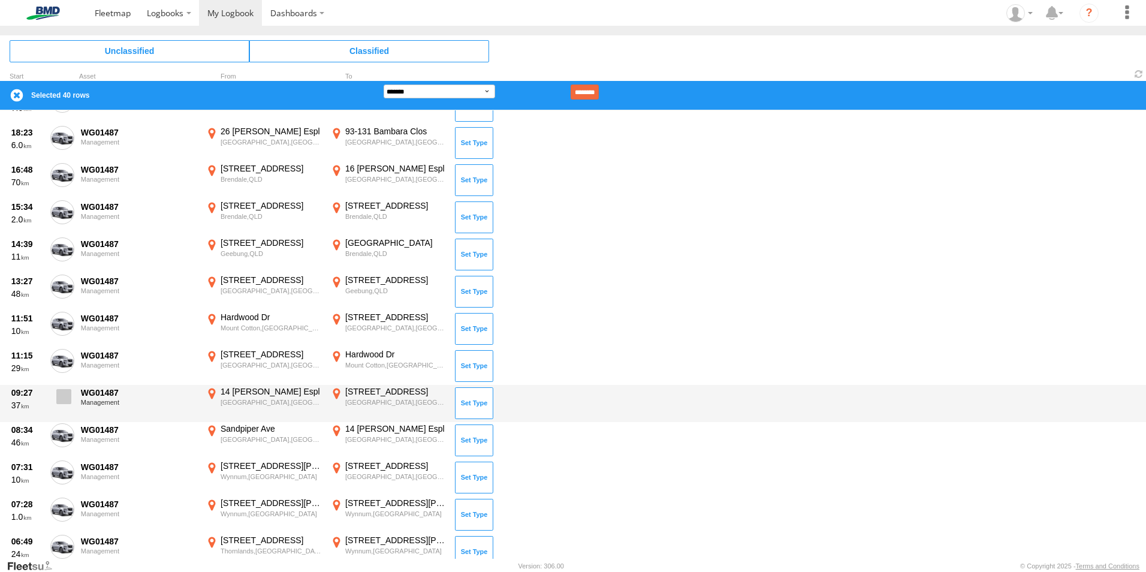
drag, startPoint x: 60, startPoint y: 405, endPoint x: 63, endPoint y: 417, distance: 12.4
click at [60, 405] on label at bounding box center [62, 400] width 24 height 28
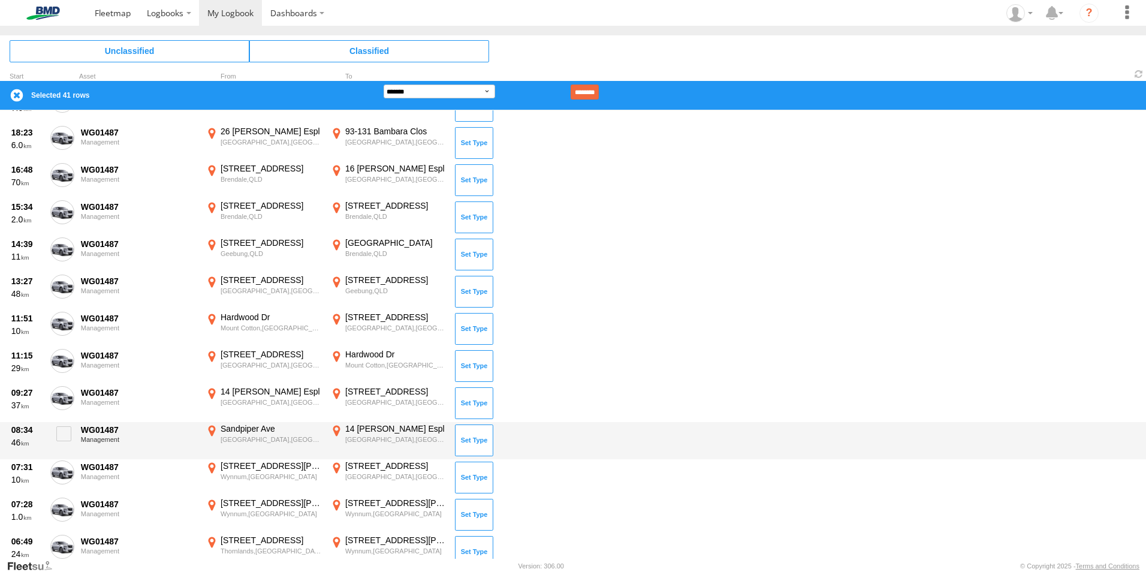
drag, startPoint x: 66, startPoint y: 438, endPoint x: 66, endPoint y: 454, distance: 15.6
click at [66, 440] on span at bounding box center [63, 433] width 15 height 15
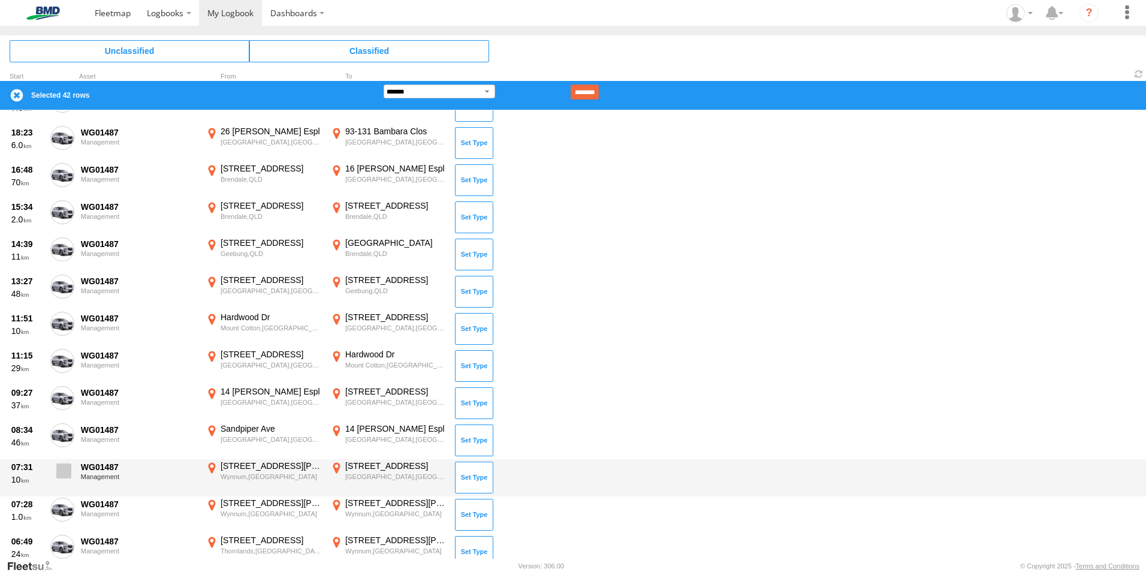
click at [65, 463] on span at bounding box center [63, 470] width 15 height 15
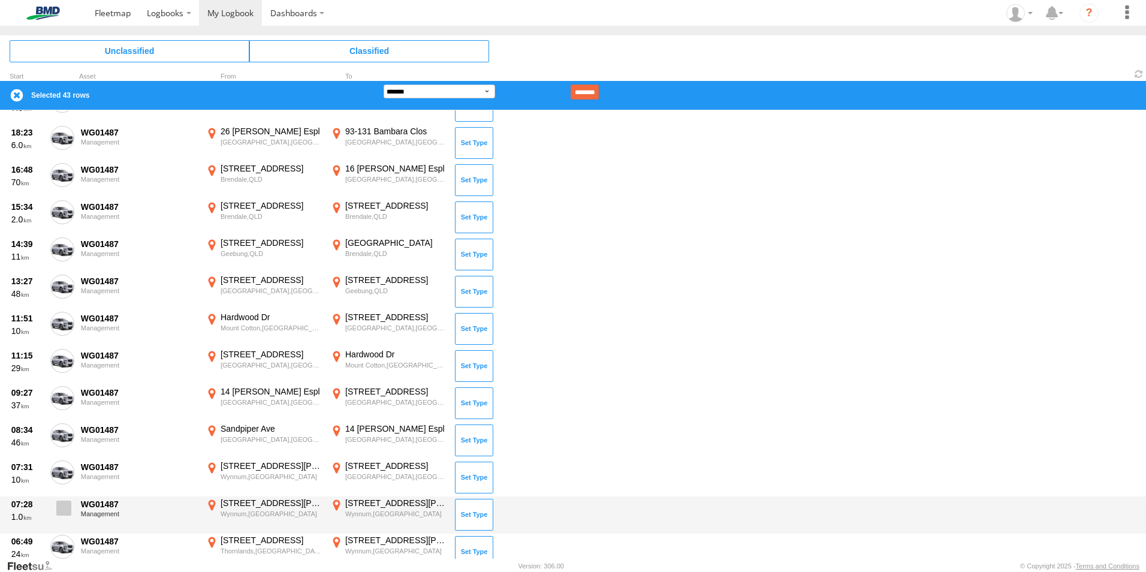
click at [71, 507] on label at bounding box center [62, 512] width 24 height 28
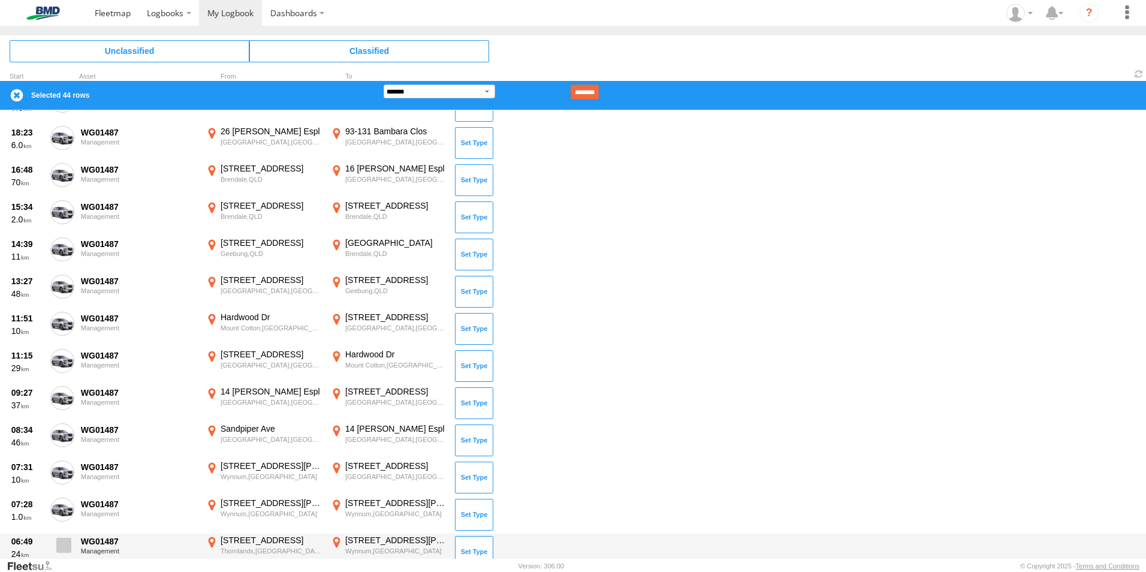
click at [68, 538] on span at bounding box center [63, 545] width 15 height 15
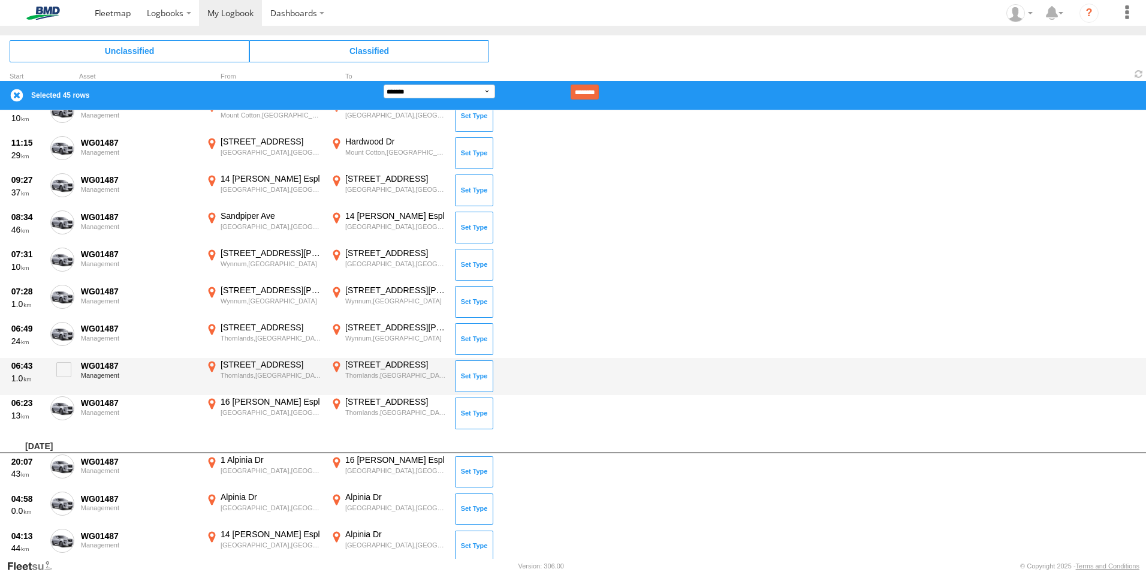
scroll to position [1559, 0]
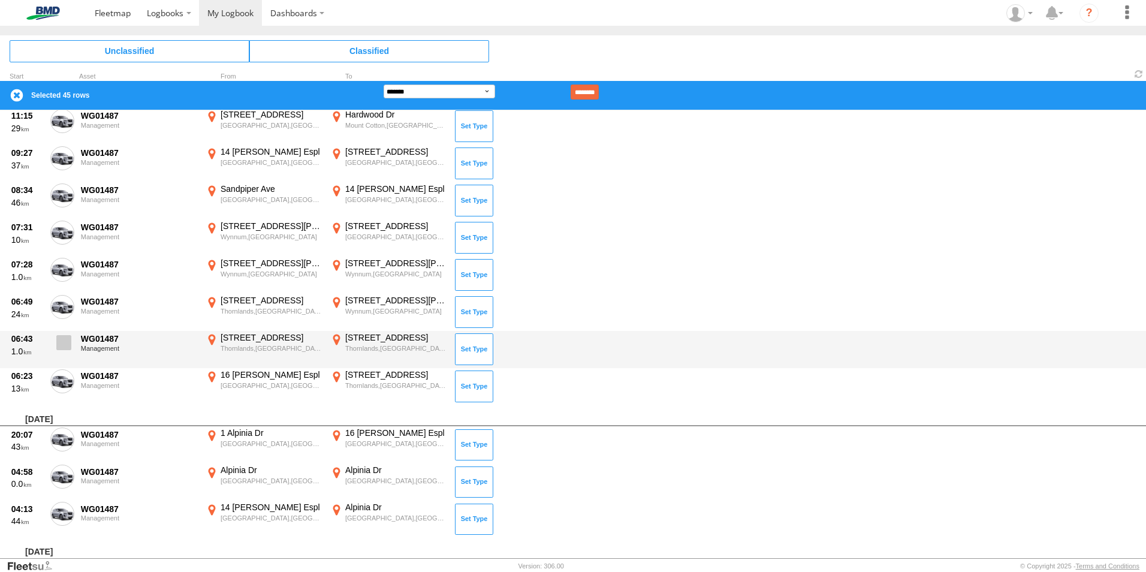
click at [67, 340] on span at bounding box center [63, 342] width 15 height 15
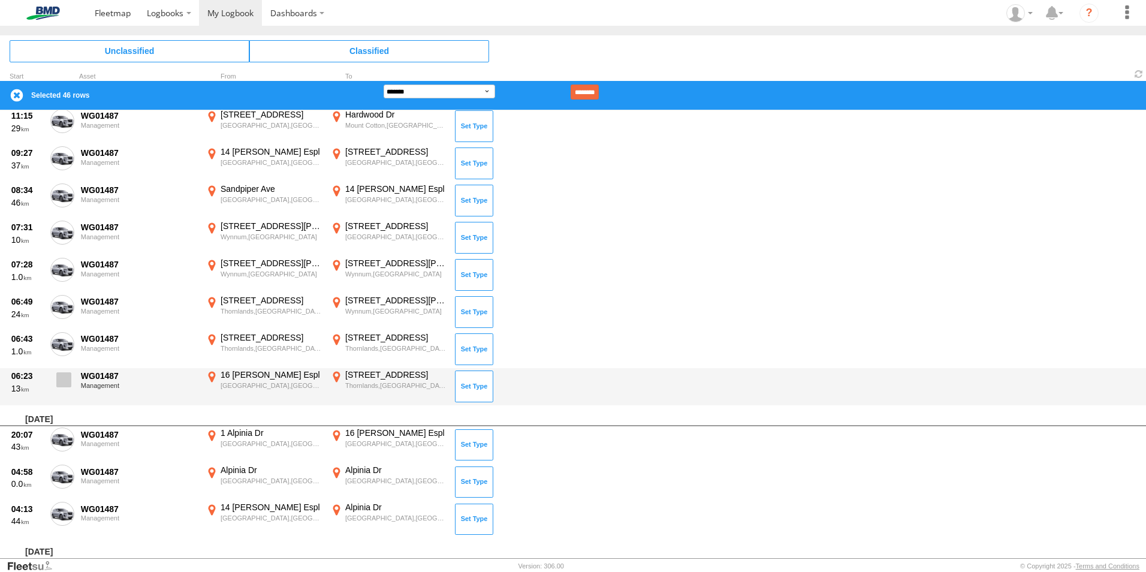
click at [61, 374] on span at bounding box center [63, 379] width 15 height 15
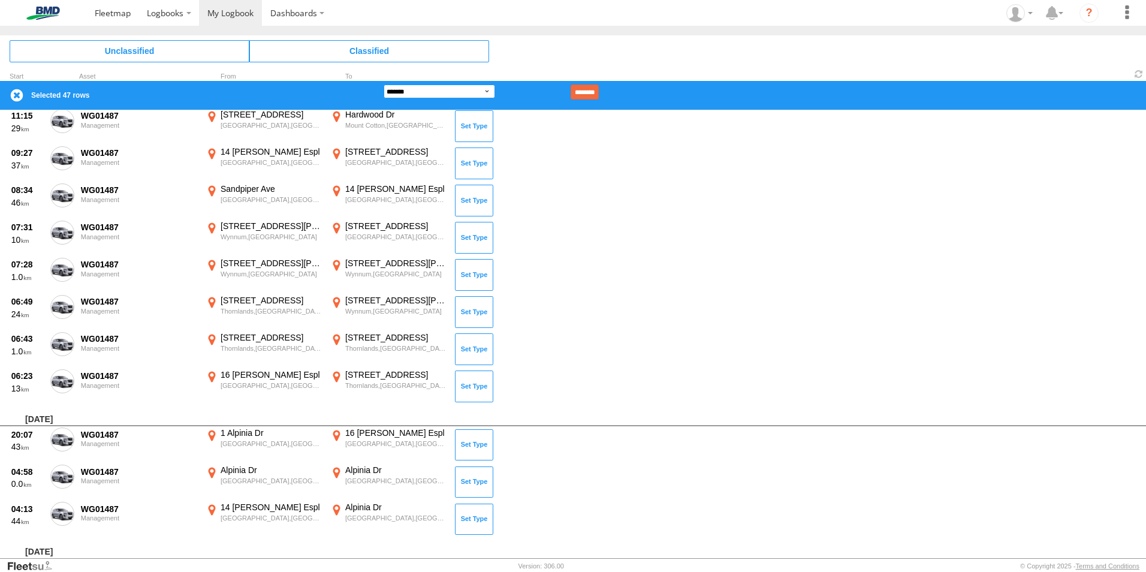
click at [489, 91] on select "**********" at bounding box center [440, 92] width 112 height 14
click at [384, 85] on select "**********" at bounding box center [440, 92] width 112 height 14
click at [599, 86] on input "********" at bounding box center [585, 92] width 28 height 15
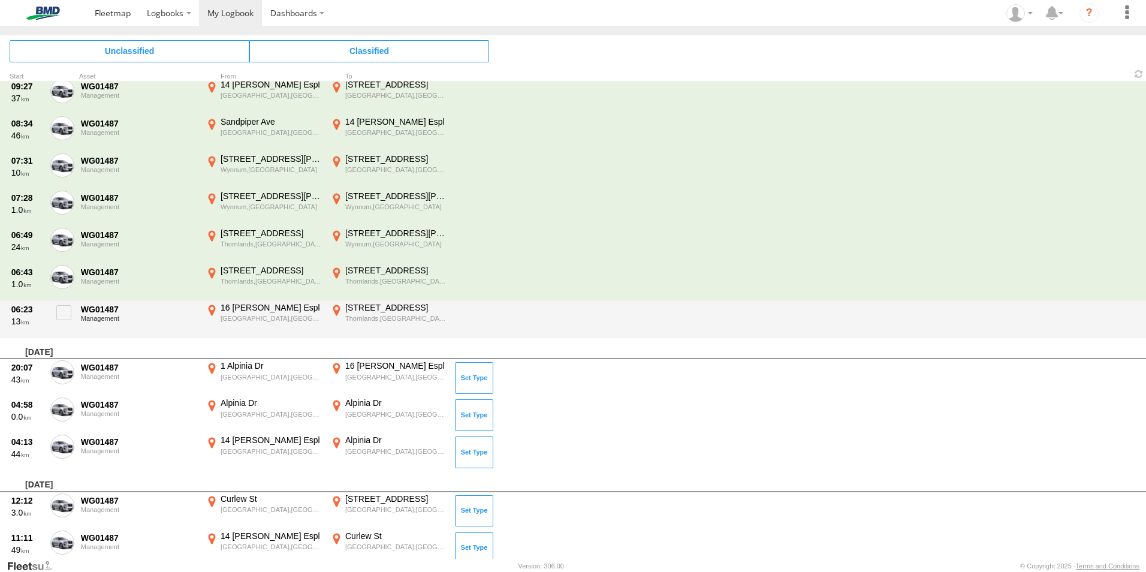
scroll to position [1799, 0]
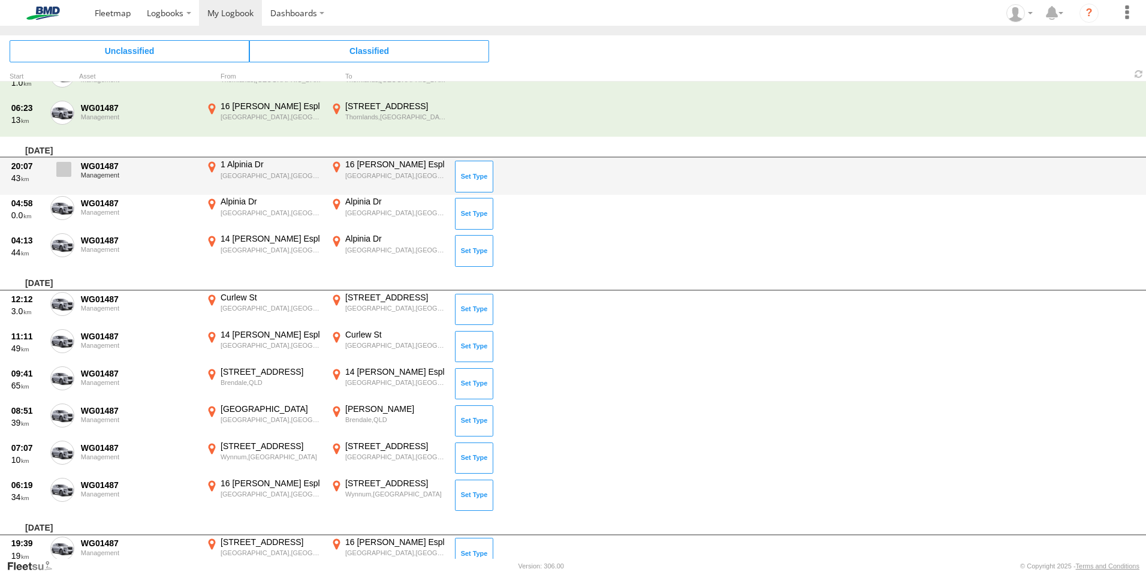
click at [61, 167] on span at bounding box center [63, 169] width 15 height 15
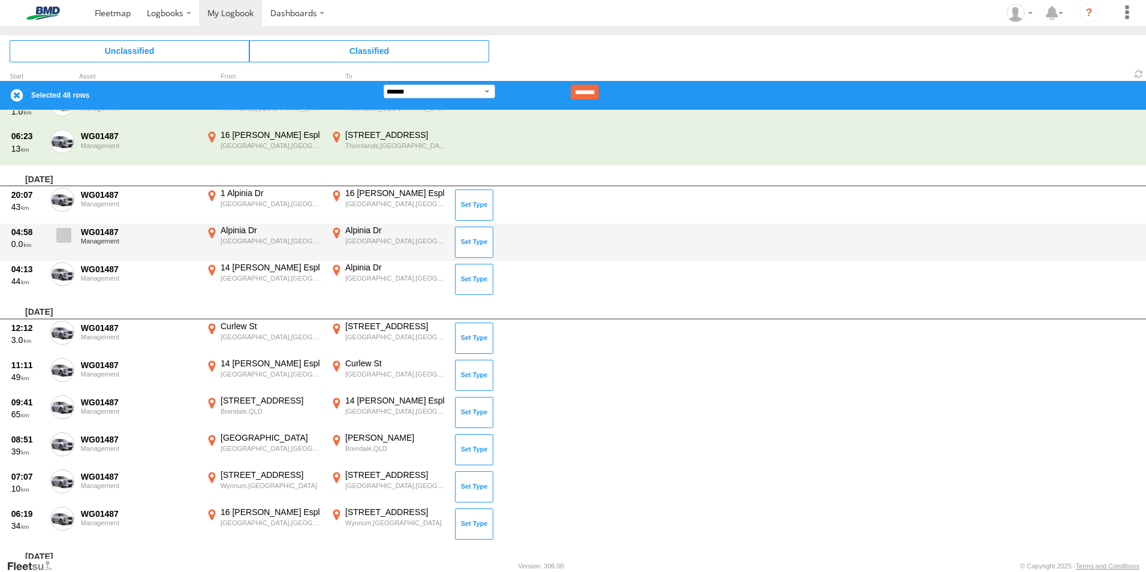
click at [69, 231] on span at bounding box center [63, 235] width 15 height 15
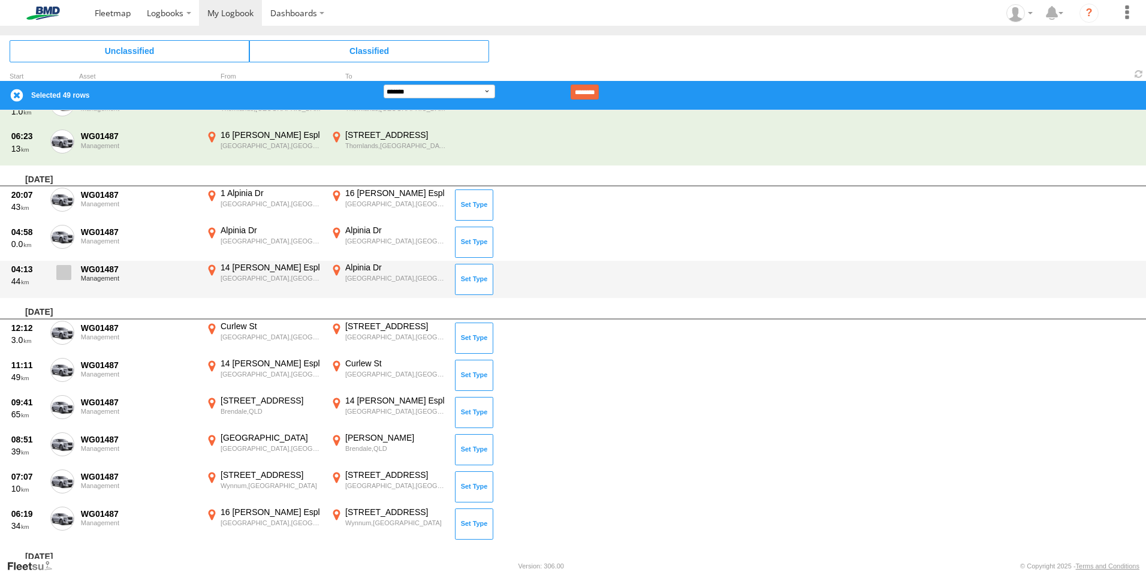
click at [70, 281] on label at bounding box center [62, 276] width 24 height 28
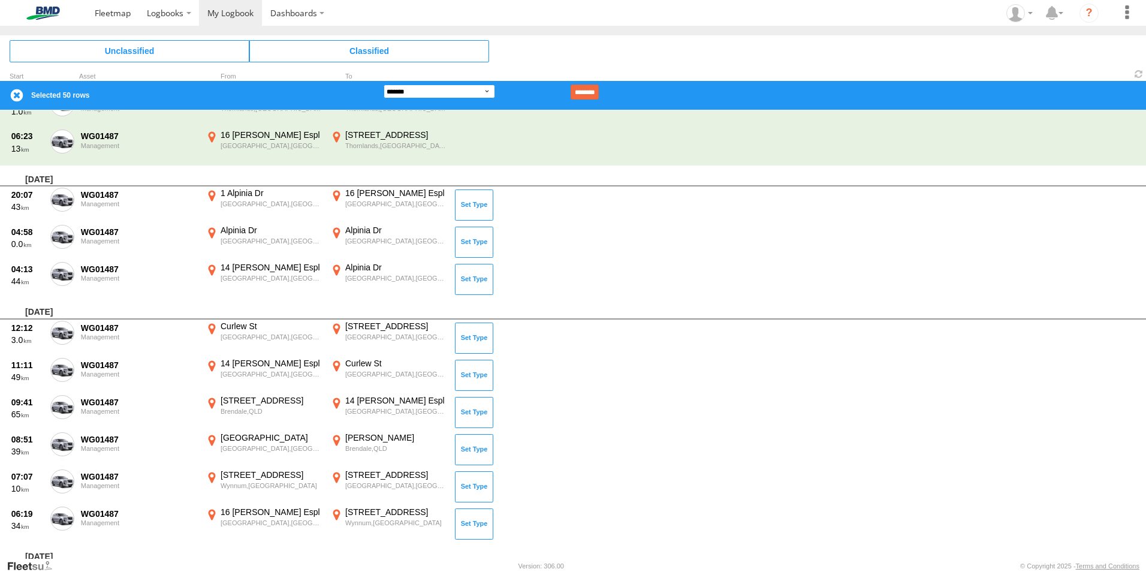
click at [483, 91] on select "**********" at bounding box center [440, 92] width 112 height 14
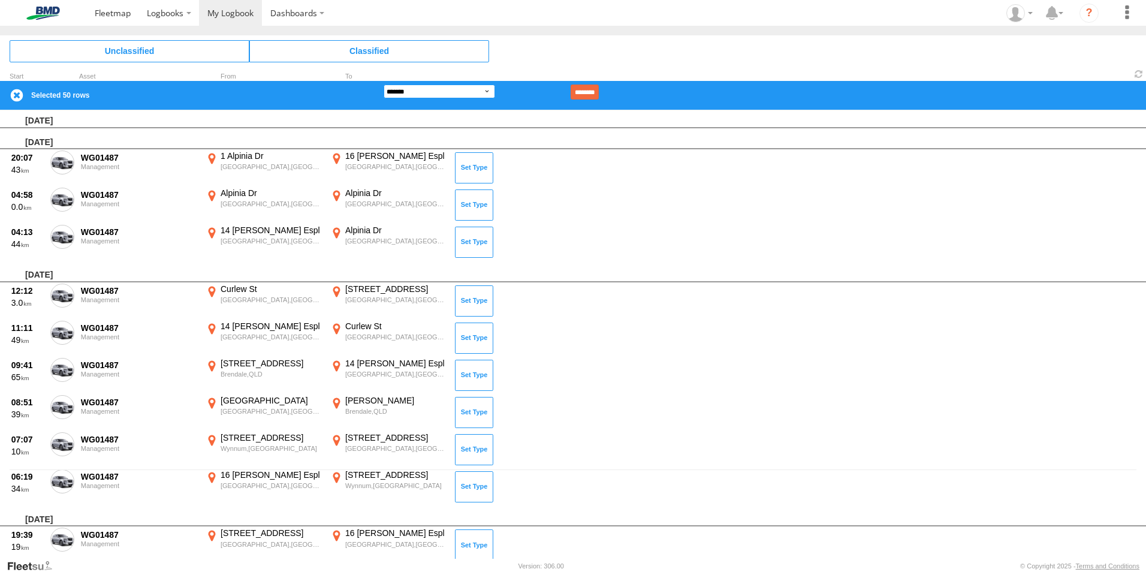
scroll to position [89, 0]
click at [384, 85] on select "**********" at bounding box center [440, 92] width 112 height 14
click at [599, 92] on input "********" at bounding box center [585, 92] width 28 height 15
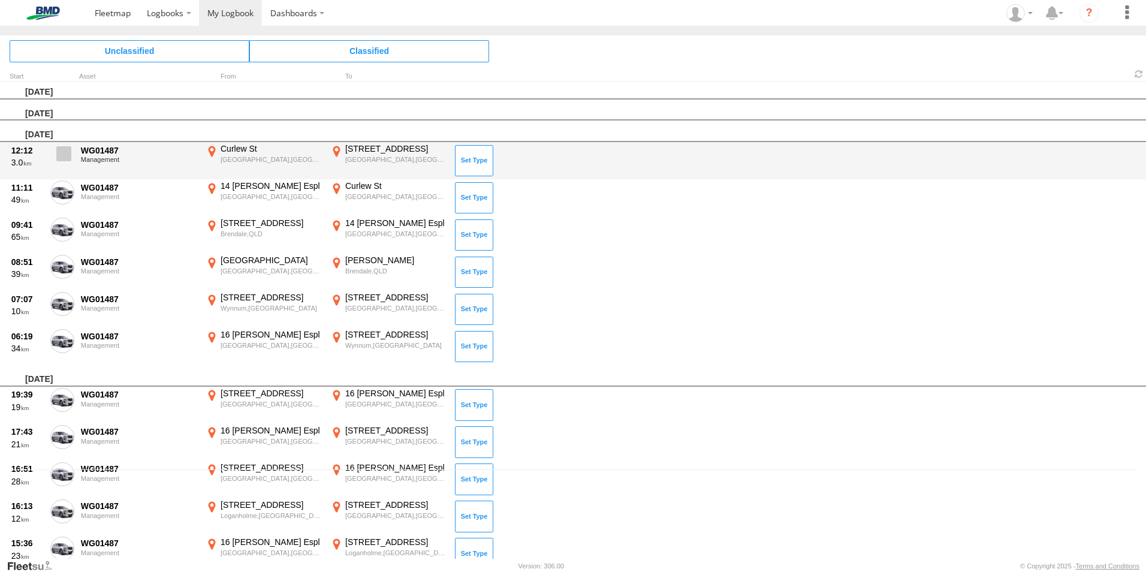
click at [68, 152] on span at bounding box center [63, 153] width 15 height 15
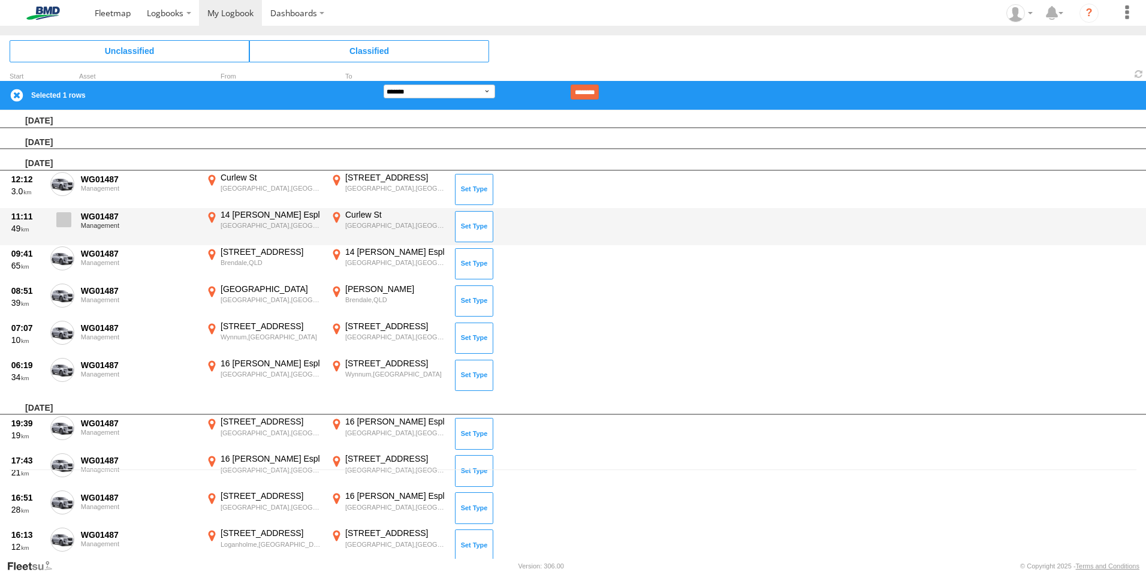
click at [62, 220] on span at bounding box center [63, 219] width 15 height 15
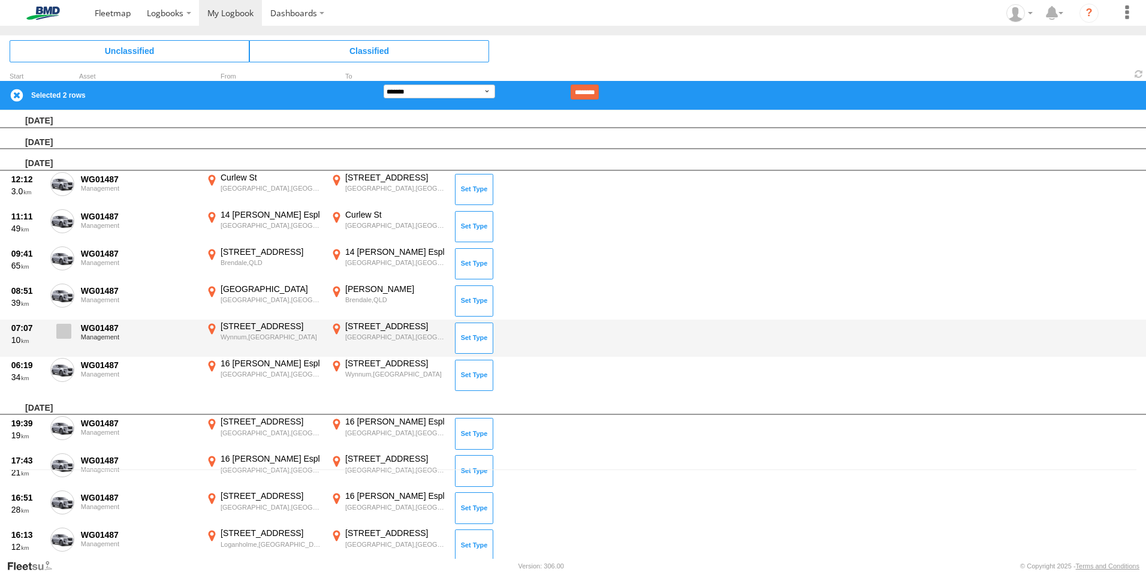
click at [64, 337] on span at bounding box center [63, 331] width 15 height 15
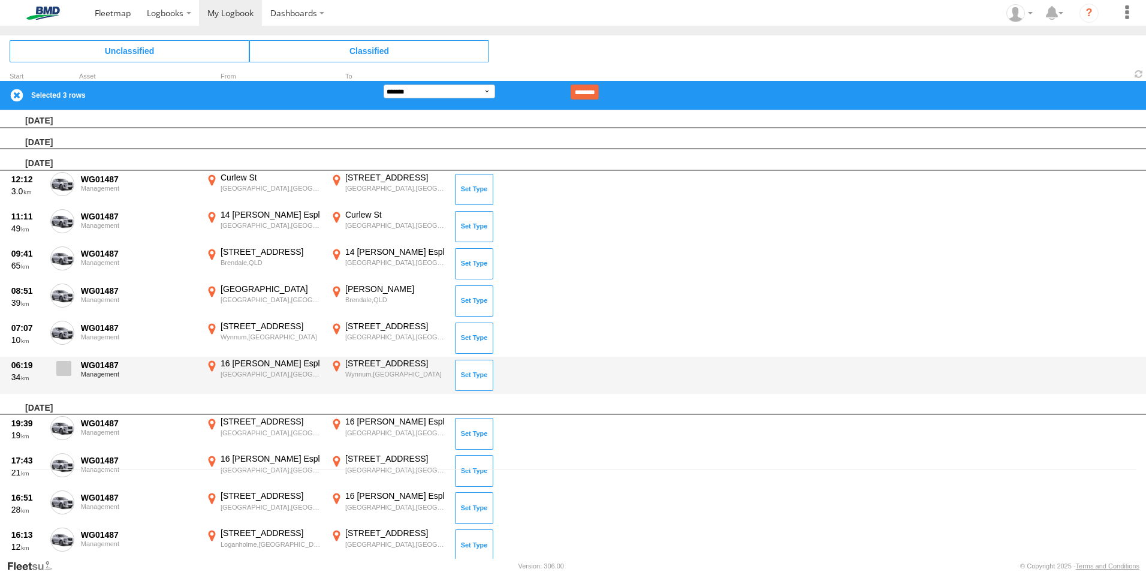
click at [65, 366] on span at bounding box center [63, 368] width 15 height 15
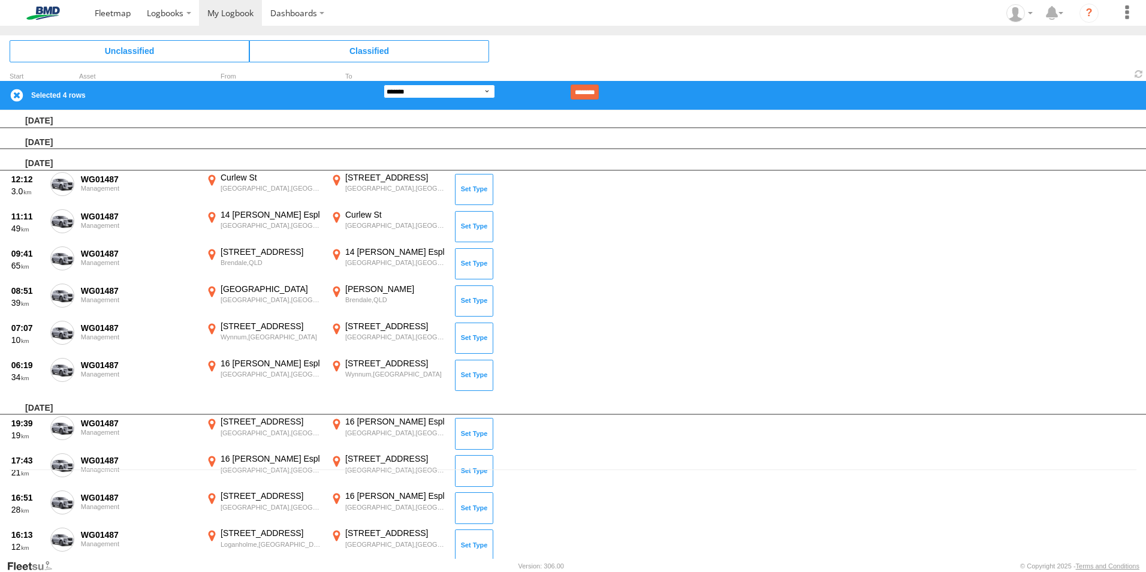
click at [483, 91] on select "**********" at bounding box center [440, 92] width 112 height 14
click at [384, 85] on select "**********" at bounding box center [440, 92] width 112 height 14
click at [597, 93] on input "********" at bounding box center [585, 92] width 28 height 15
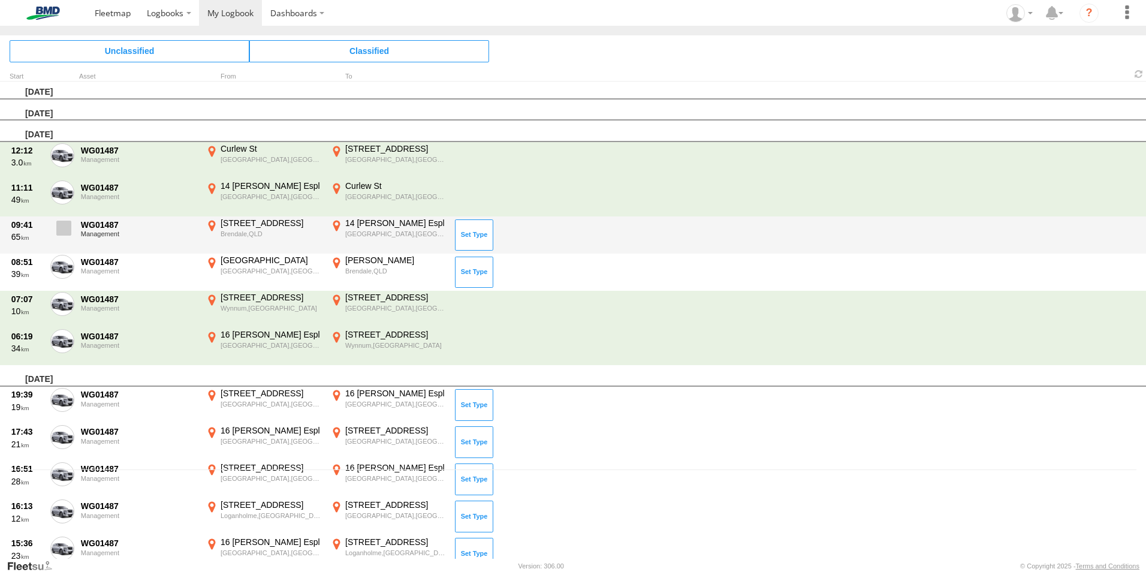
click at [73, 227] on label at bounding box center [62, 232] width 24 height 28
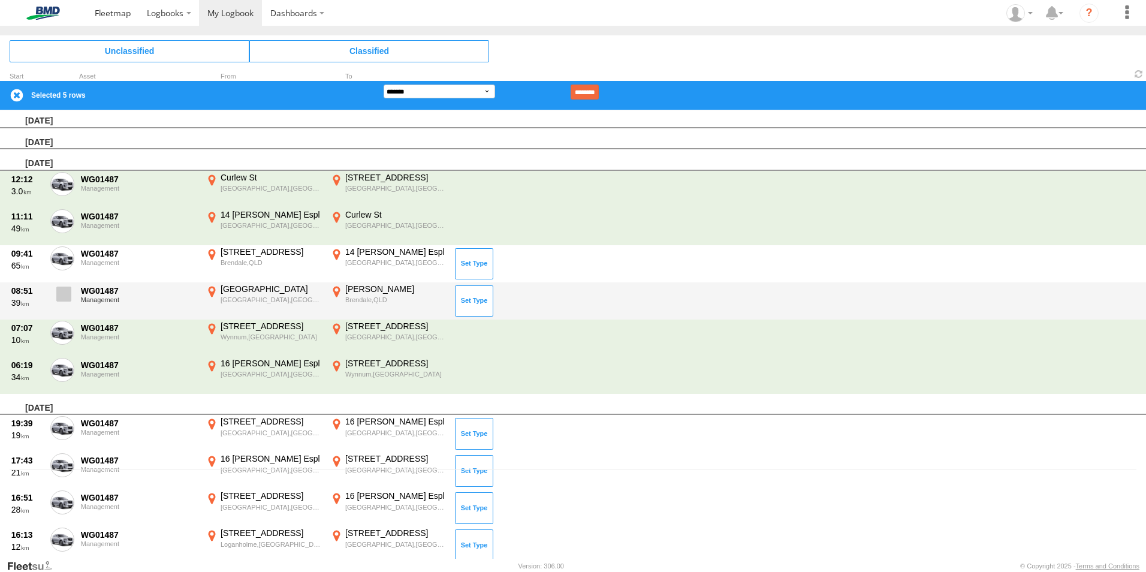
click at [60, 290] on span at bounding box center [63, 294] width 15 height 15
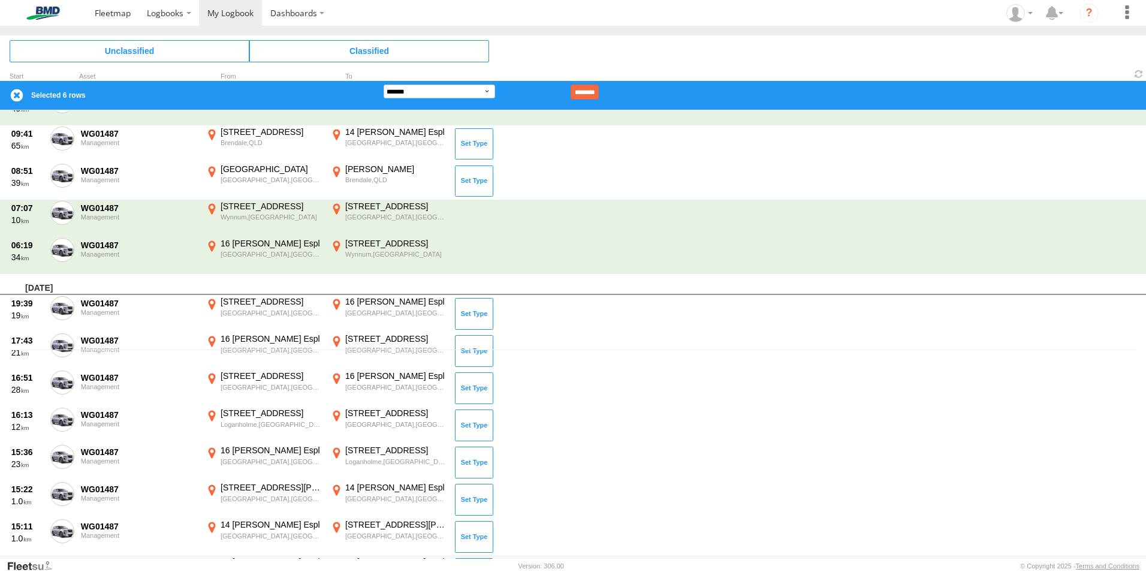
scroll to position [134, 0]
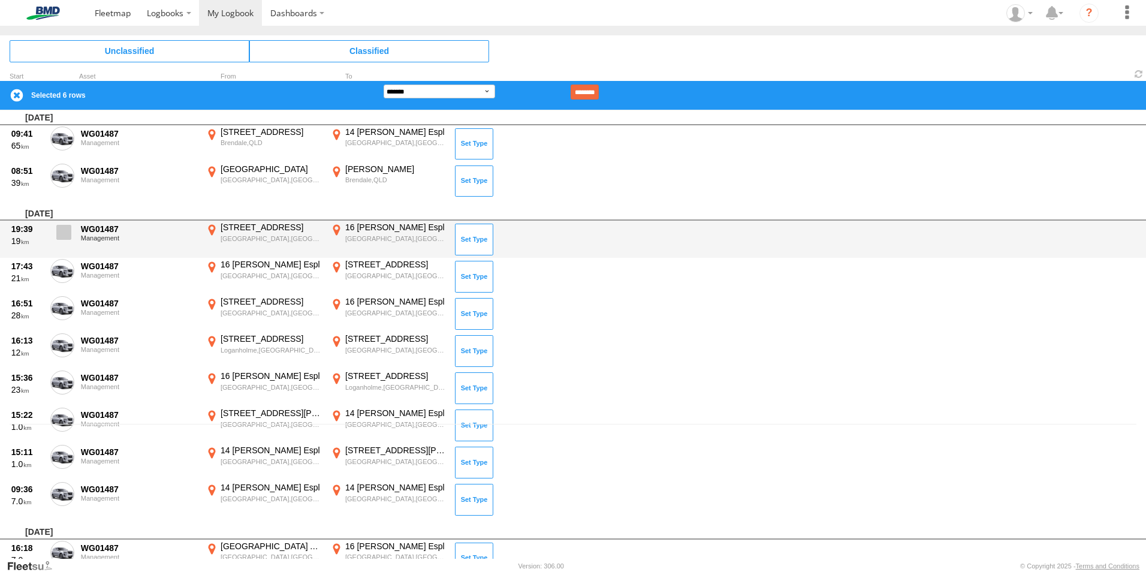
click at [59, 230] on span at bounding box center [63, 232] width 15 height 15
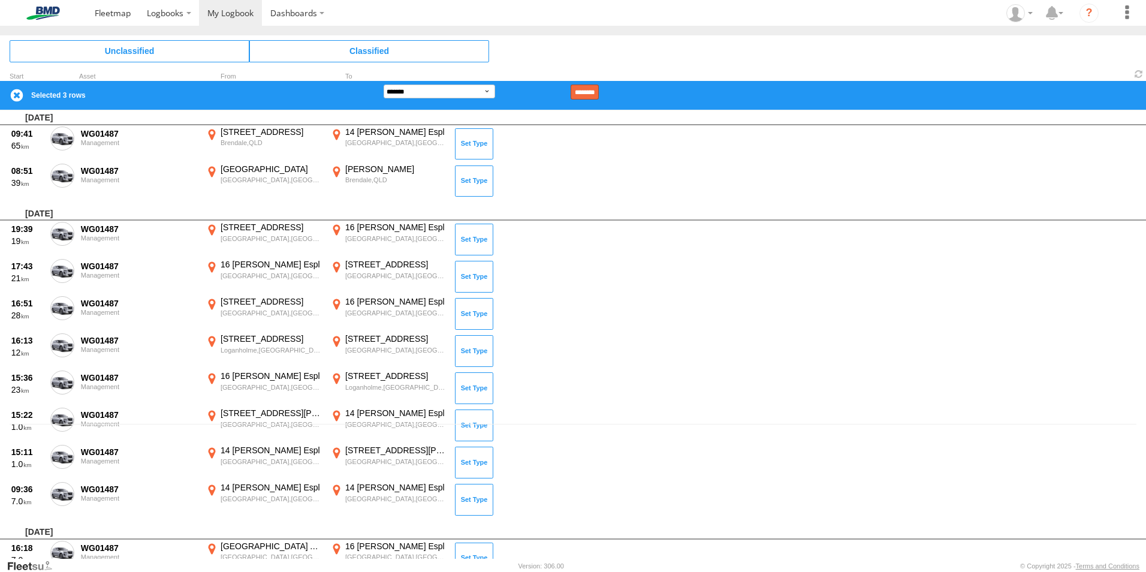
click at [599, 91] on input "********" at bounding box center [585, 92] width 28 height 15
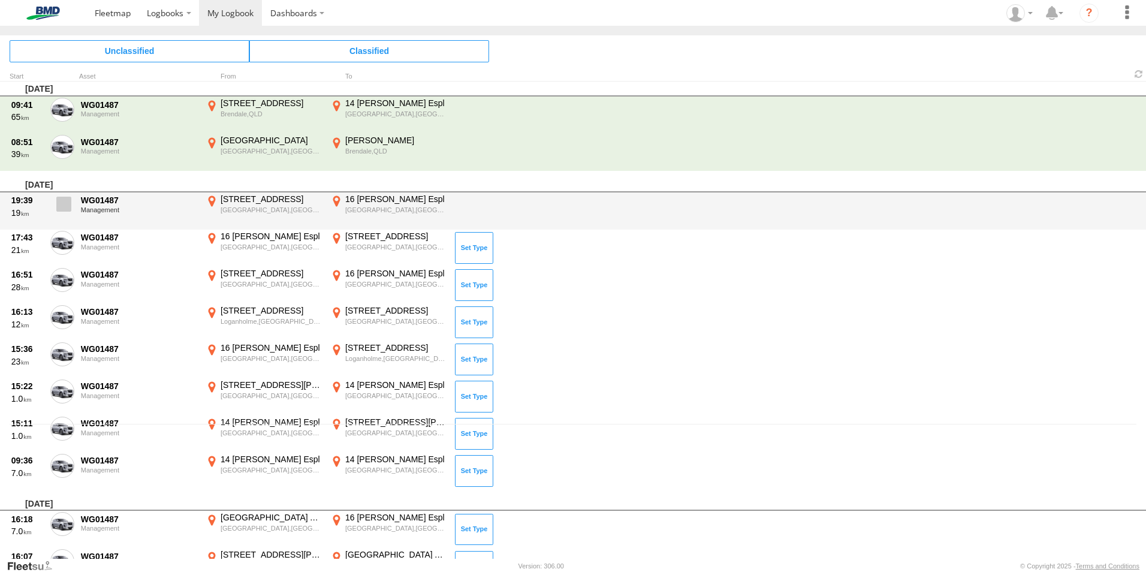
click at [68, 208] on span at bounding box center [63, 204] width 15 height 15
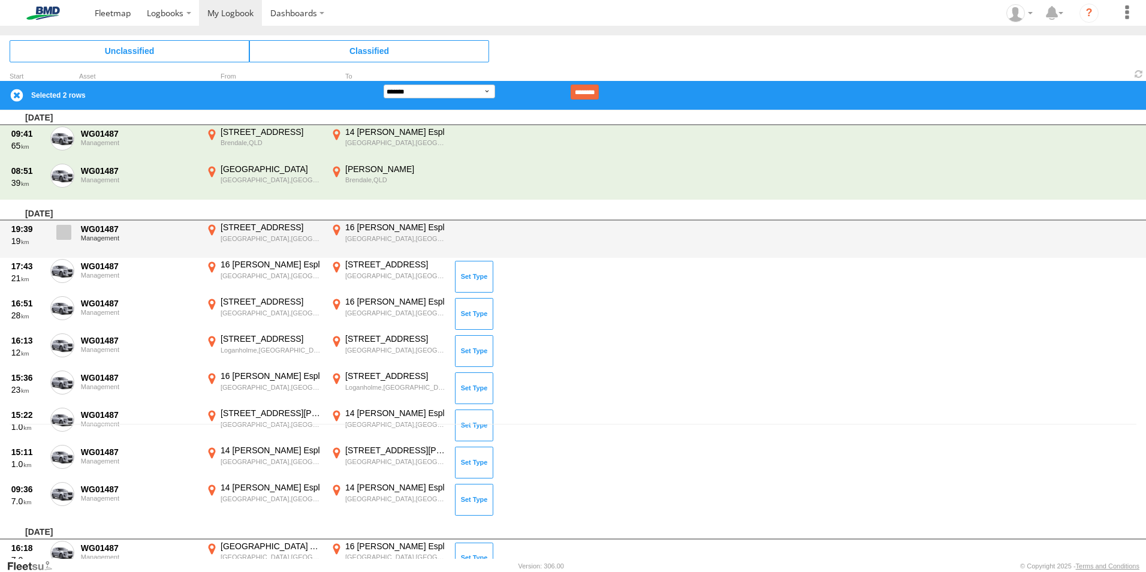
click at [63, 239] on span at bounding box center [63, 232] width 15 height 15
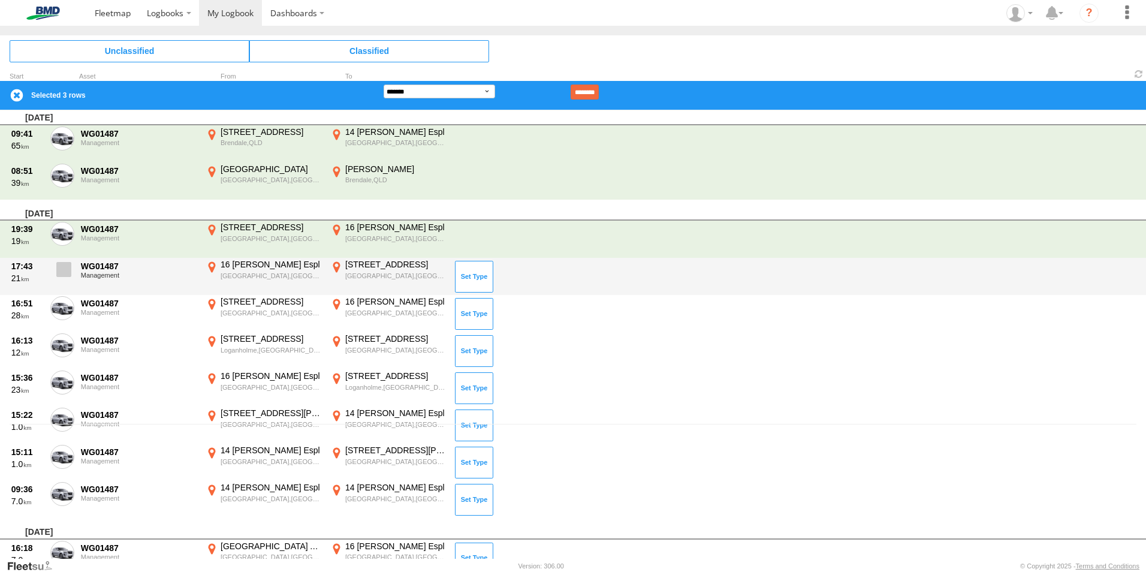
click at [64, 273] on span at bounding box center [63, 269] width 15 height 15
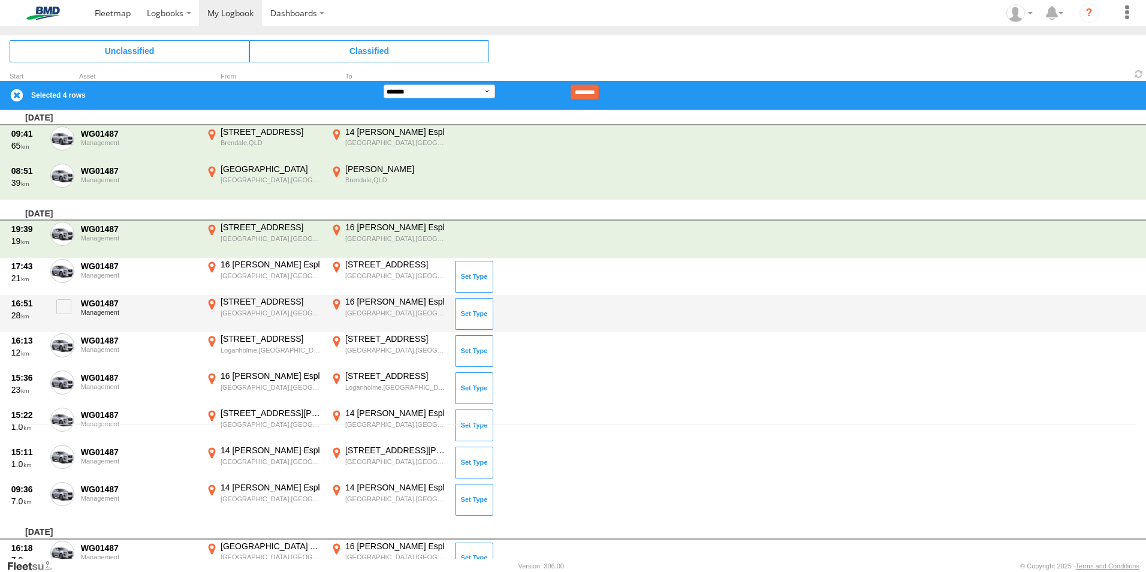
drag, startPoint x: 68, startPoint y: 307, endPoint x: 67, endPoint y: 328, distance: 21.0
click at [68, 309] on span at bounding box center [63, 306] width 15 height 15
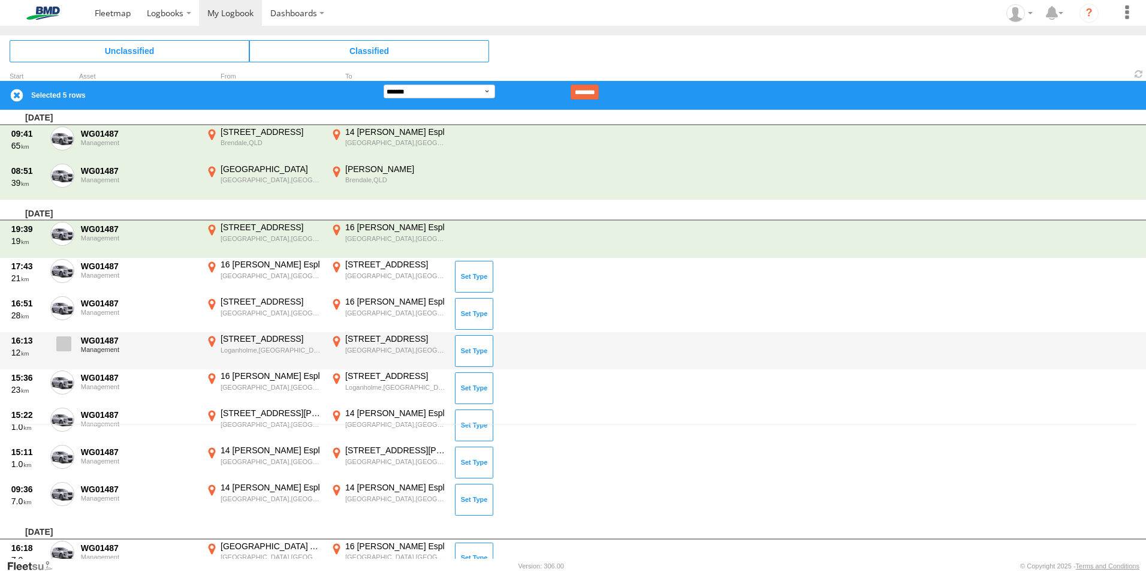
drag, startPoint x: 67, startPoint y: 344, endPoint x: 65, endPoint y: 361, distance: 16.8
click at [65, 350] on span at bounding box center [63, 343] width 15 height 15
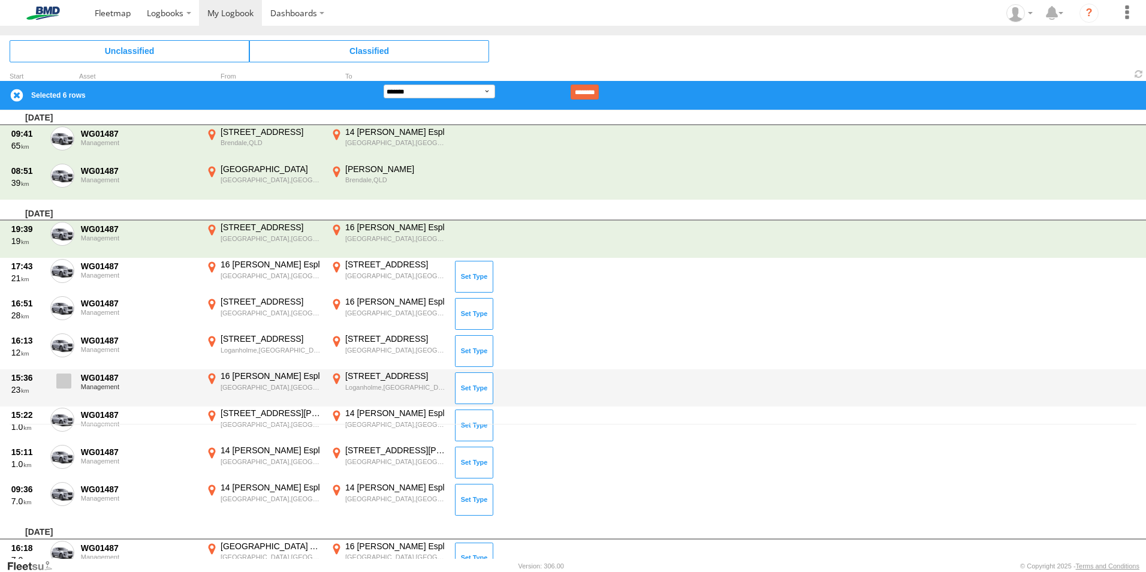
click at [59, 387] on span at bounding box center [63, 381] width 15 height 15
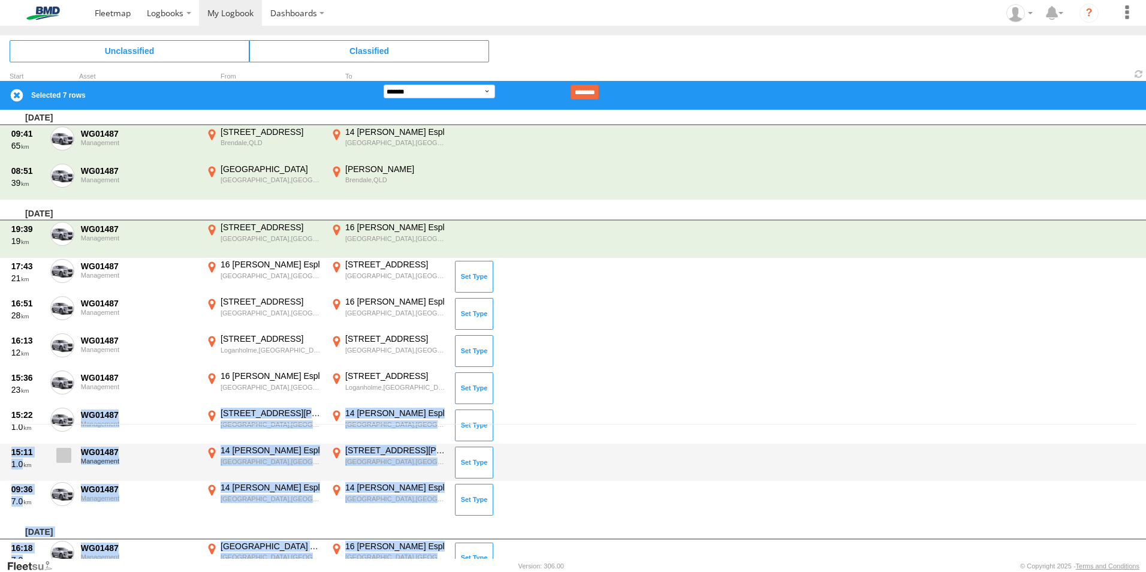
drag, startPoint x: 61, startPoint y: 427, endPoint x: 60, endPoint y: 465, distance: 37.8
click at [60, 455] on label at bounding box center [62, 459] width 24 height 28
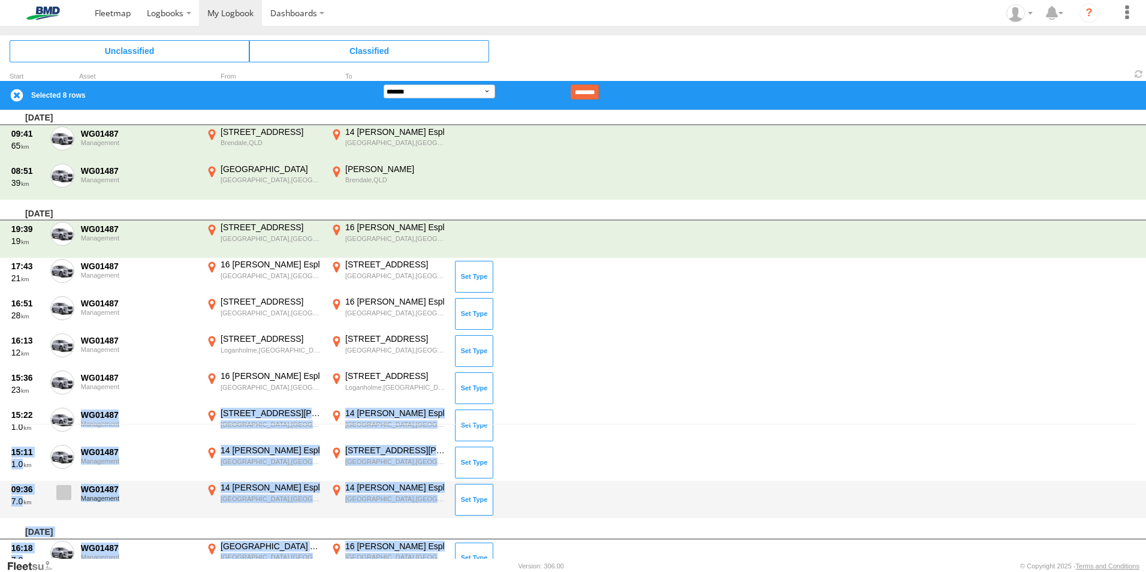
click at [63, 486] on span at bounding box center [63, 492] width 15 height 15
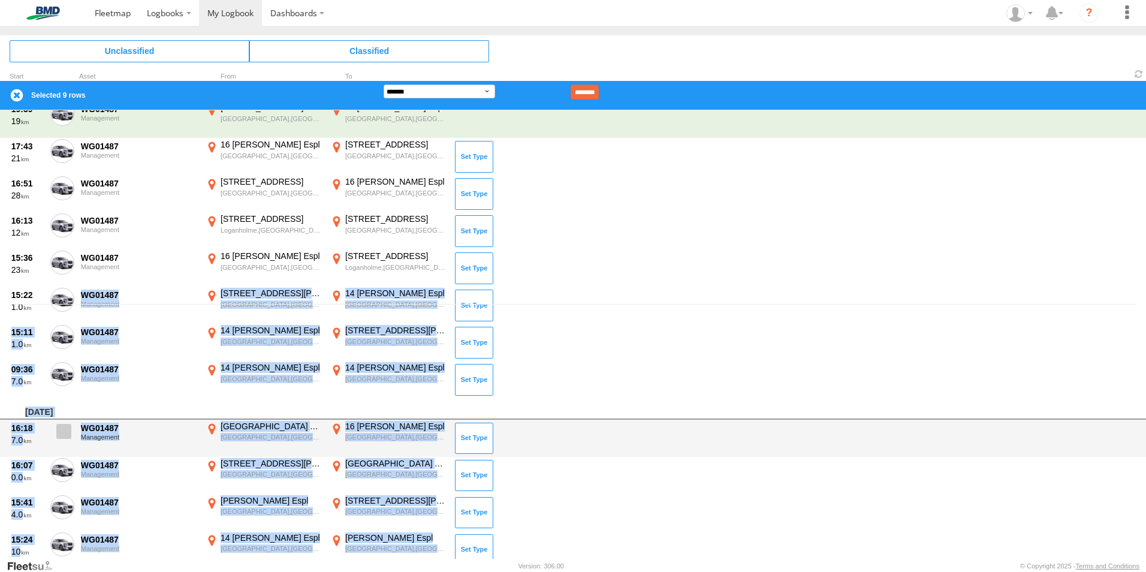
scroll to position [143, 0]
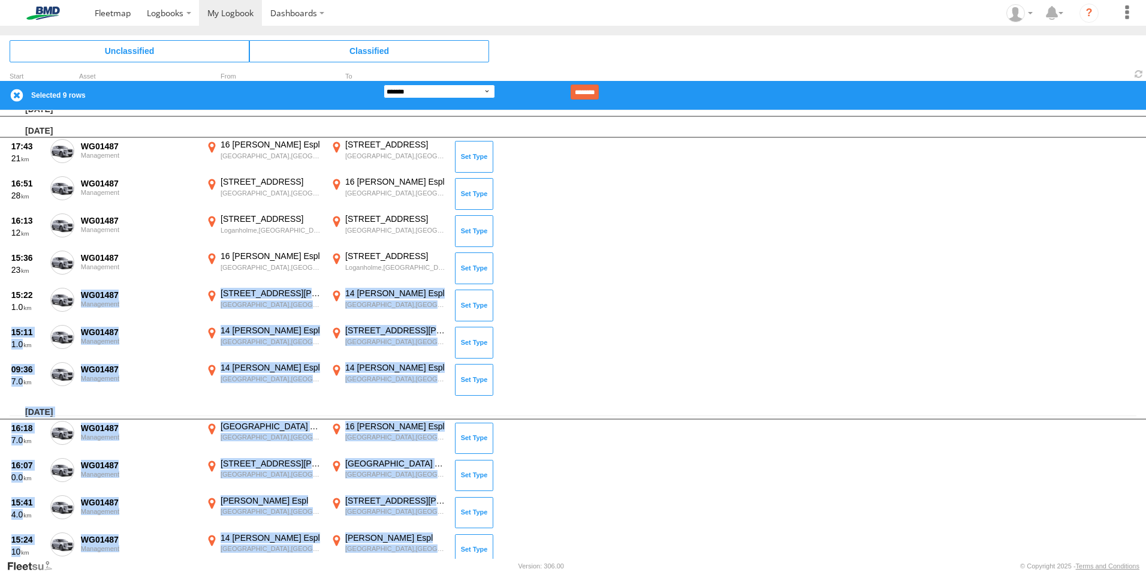
click at [489, 90] on select "**********" at bounding box center [440, 92] width 112 height 14
click at [384, 85] on select "**********" at bounding box center [440, 92] width 112 height 14
click at [599, 91] on input "********" at bounding box center [585, 92] width 28 height 15
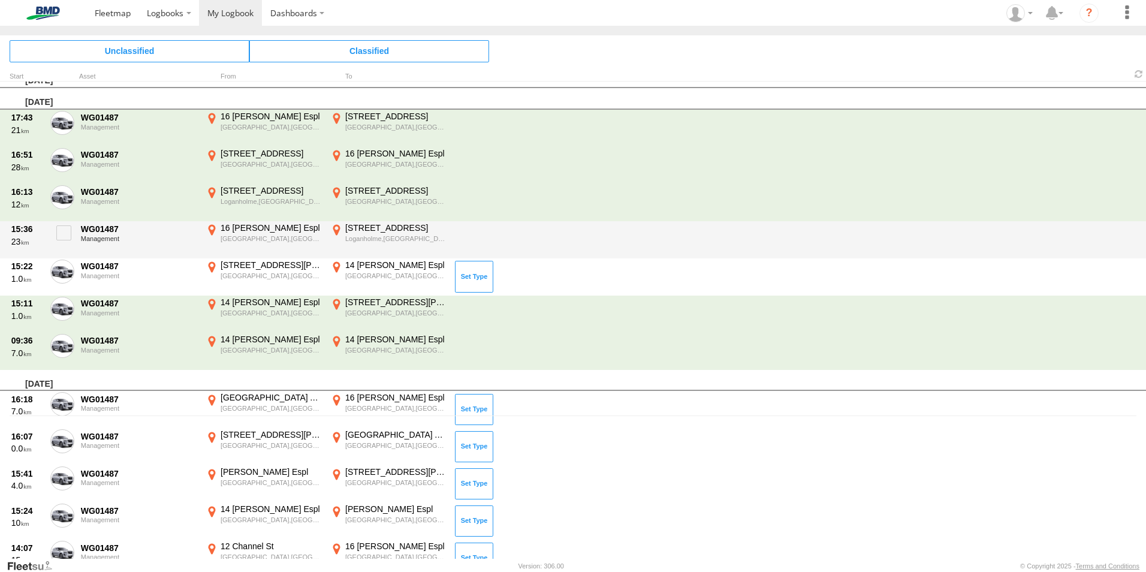
click at [673, 238] on div "15:36 23 WG01487 Management [STREET_ADDRESS][PERSON_NAME] 153.31096 [STREET_ADD…" at bounding box center [573, 239] width 1146 height 37
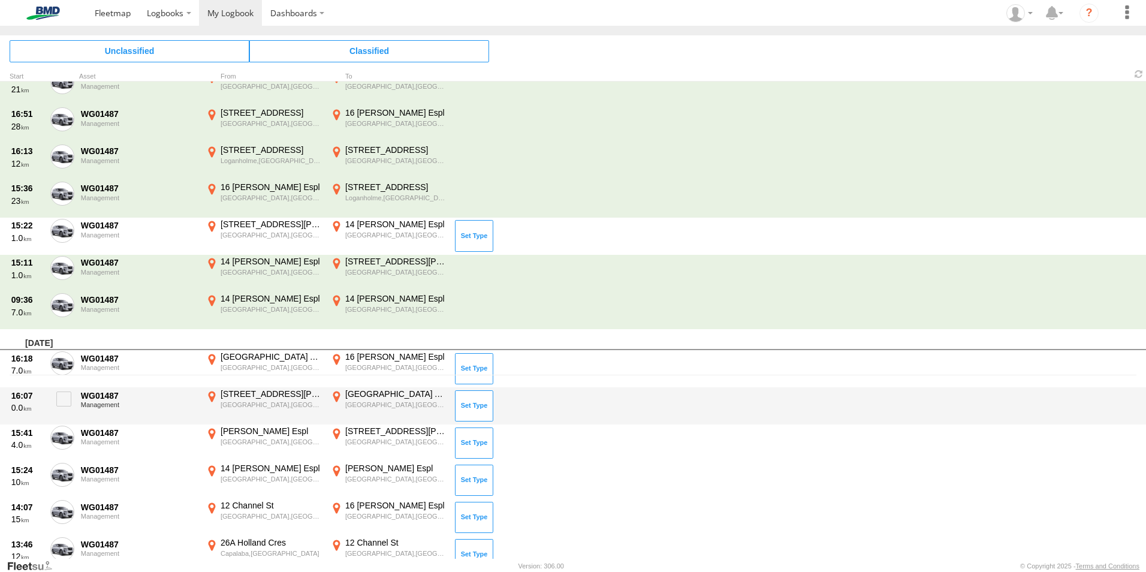
scroll to position [263, 0]
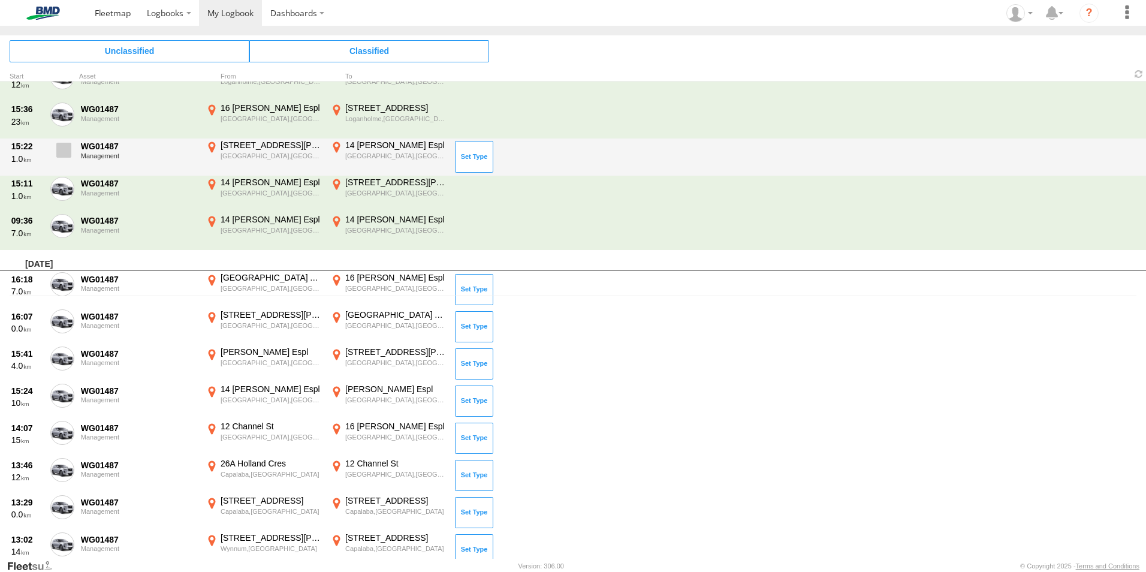
click at [63, 147] on span at bounding box center [63, 150] width 15 height 15
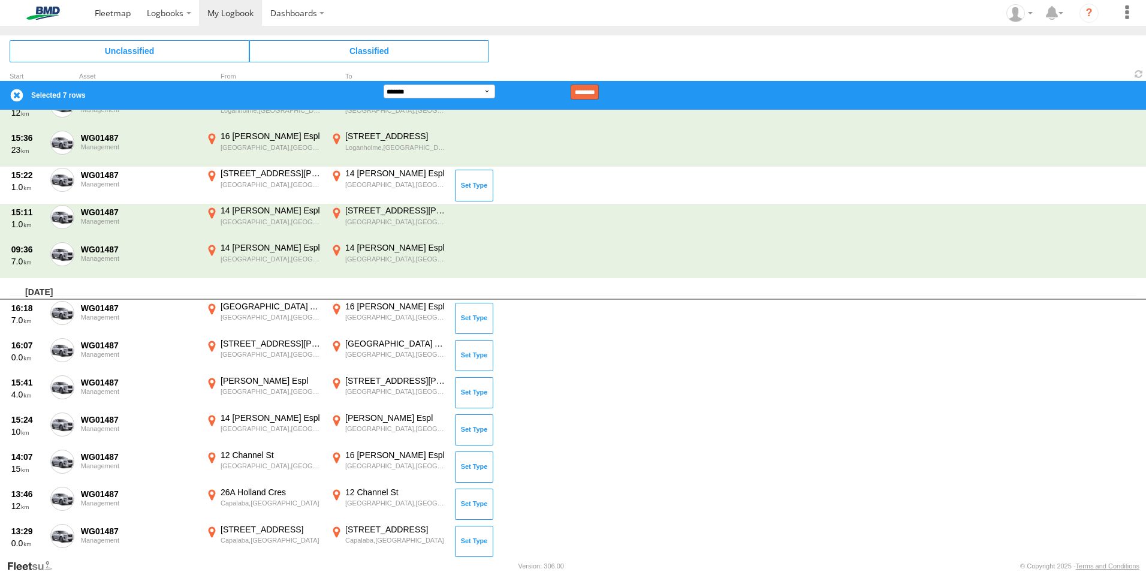
click at [597, 89] on input "********" at bounding box center [585, 92] width 28 height 15
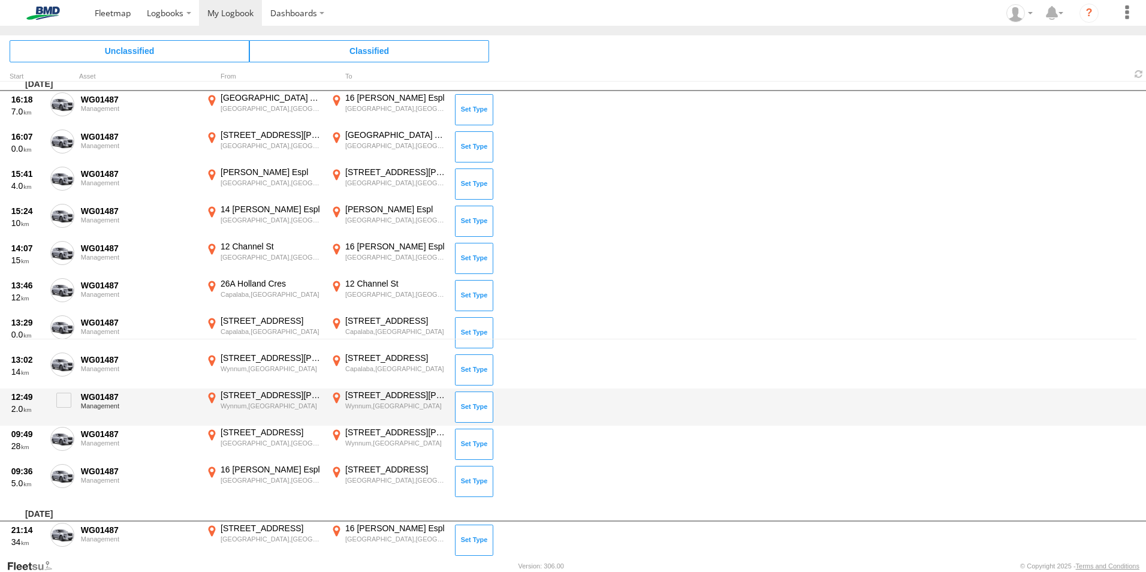
scroll to position [159, 0]
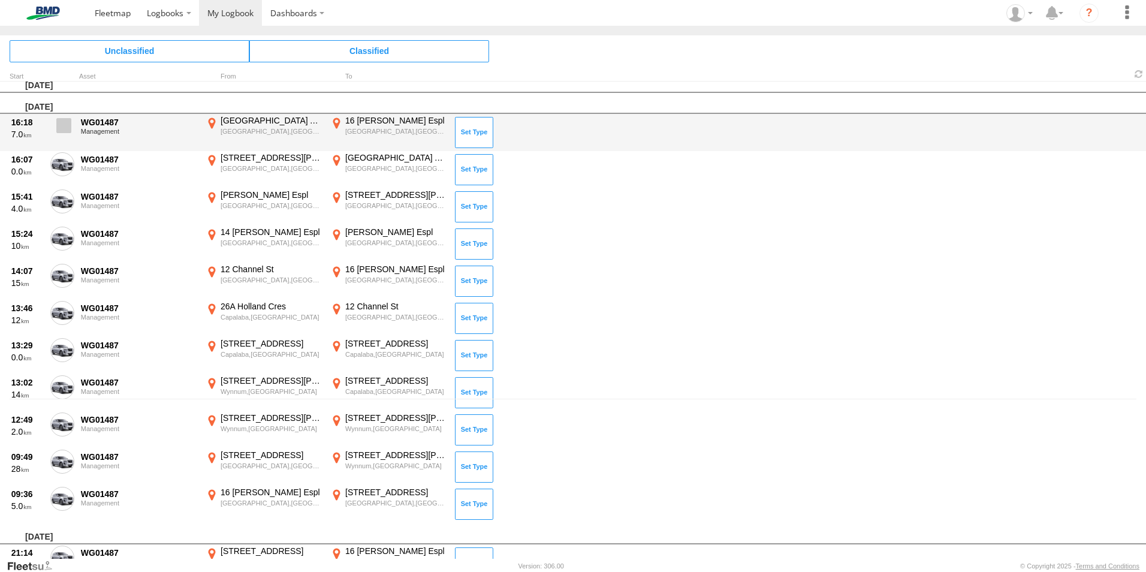
click at [60, 126] on span at bounding box center [63, 125] width 15 height 15
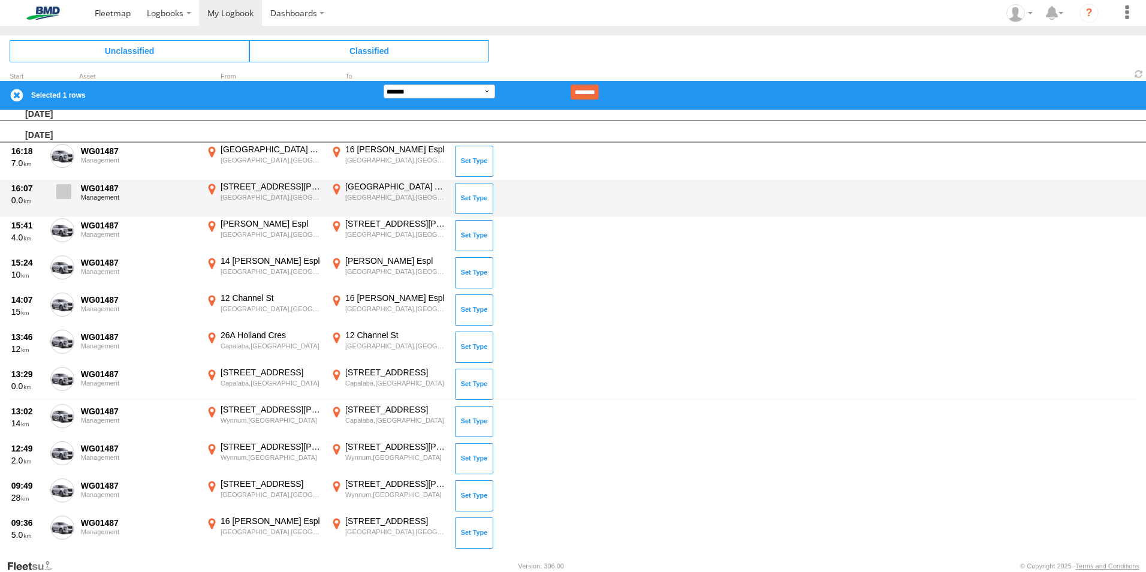
drag, startPoint x: 61, startPoint y: 164, endPoint x: 61, endPoint y: 173, distance: 8.4
click at [62, 164] on label at bounding box center [62, 158] width 24 height 28
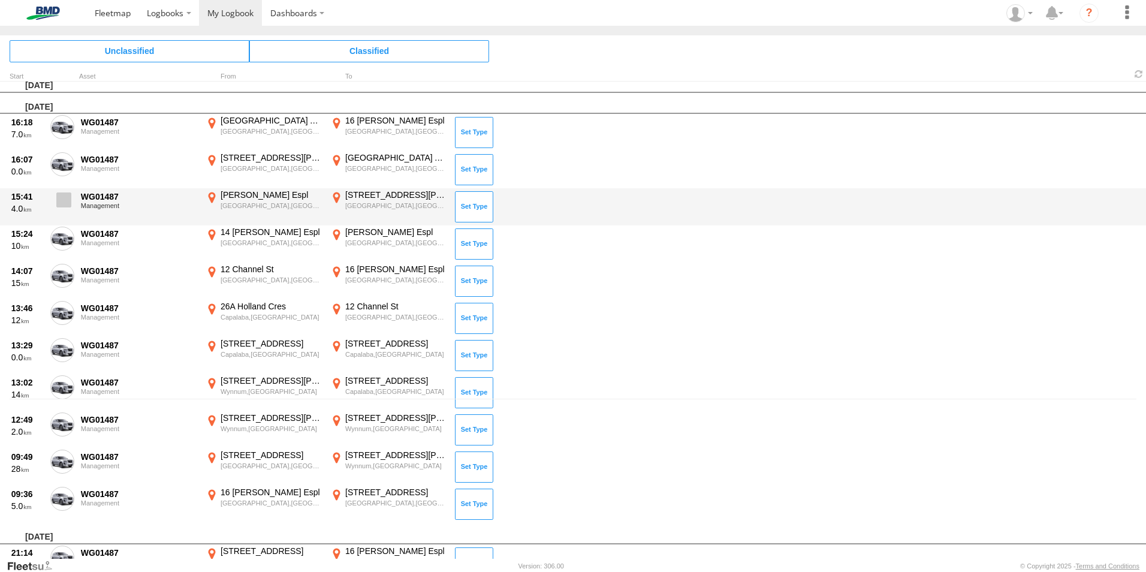
click at [58, 201] on span at bounding box center [63, 199] width 15 height 15
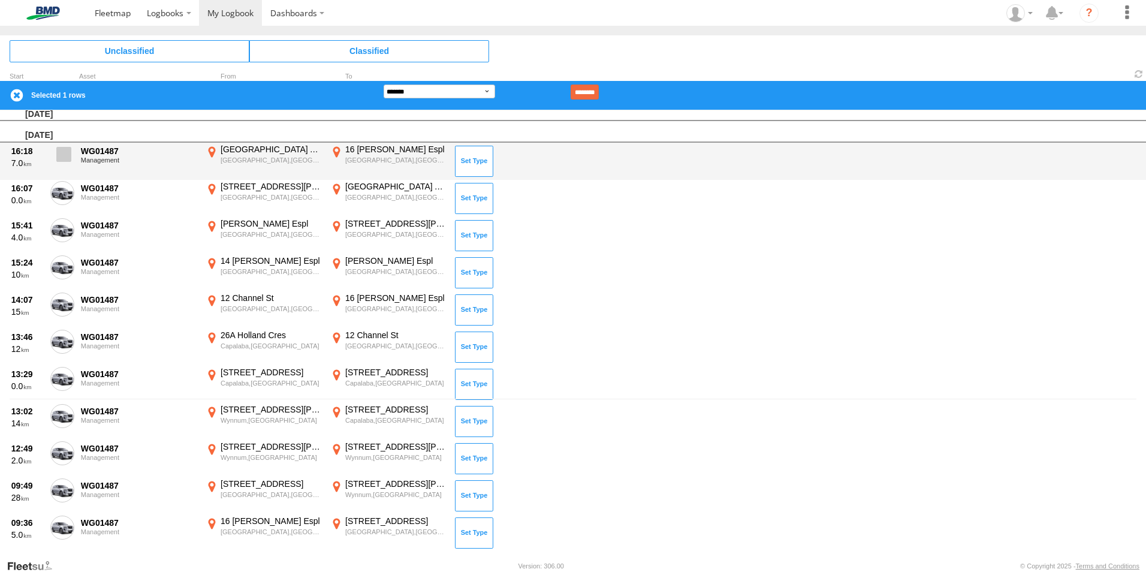
click at [69, 156] on span at bounding box center [63, 154] width 15 height 15
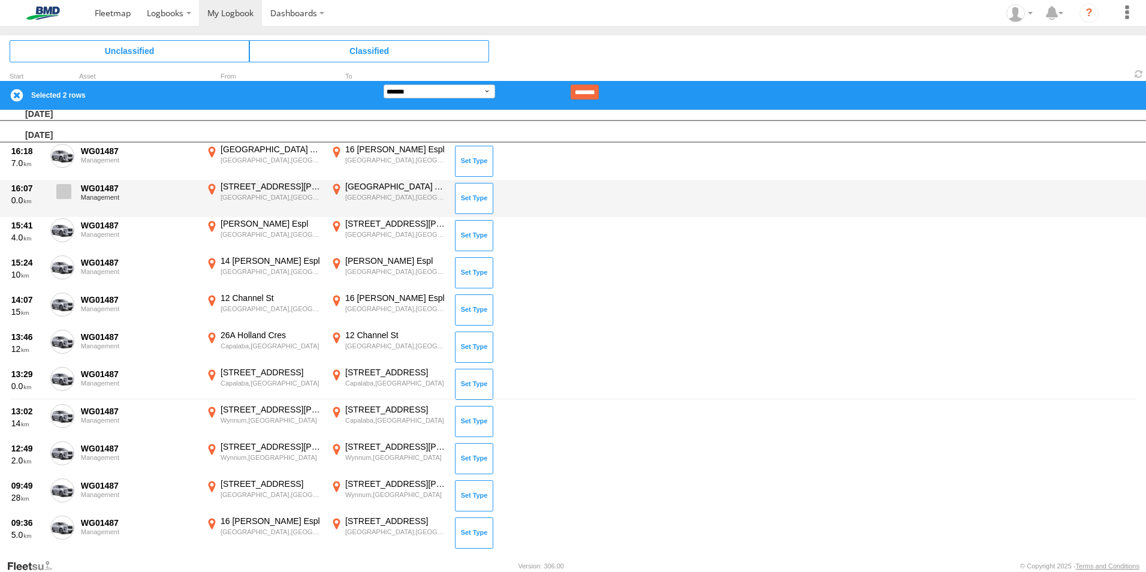
drag, startPoint x: 62, startPoint y: 186, endPoint x: 58, endPoint y: 200, distance: 14.4
click at [63, 188] on span at bounding box center [63, 191] width 15 height 15
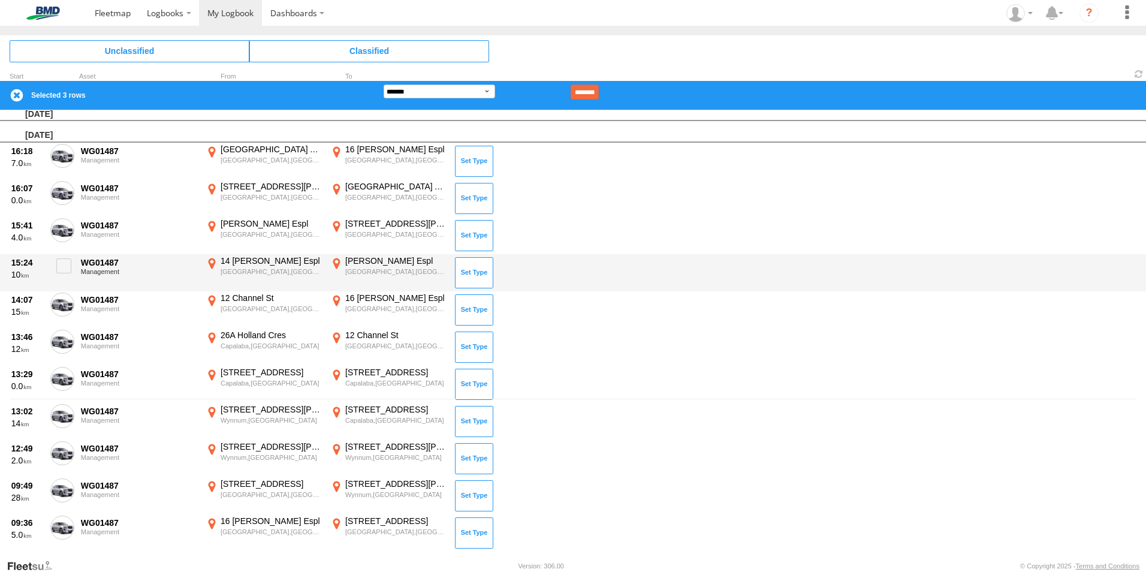
drag, startPoint x: 63, startPoint y: 262, endPoint x: 66, endPoint y: 284, distance: 22.4
click at [63, 263] on span at bounding box center [63, 265] width 15 height 15
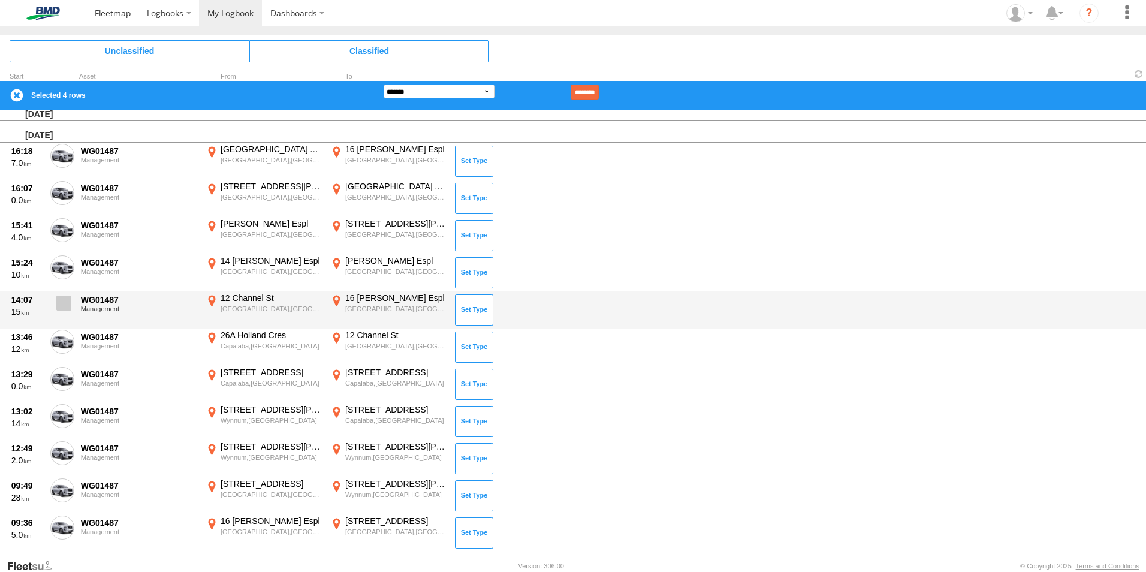
click at [65, 305] on span at bounding box center [63, 303] width 15 height 15
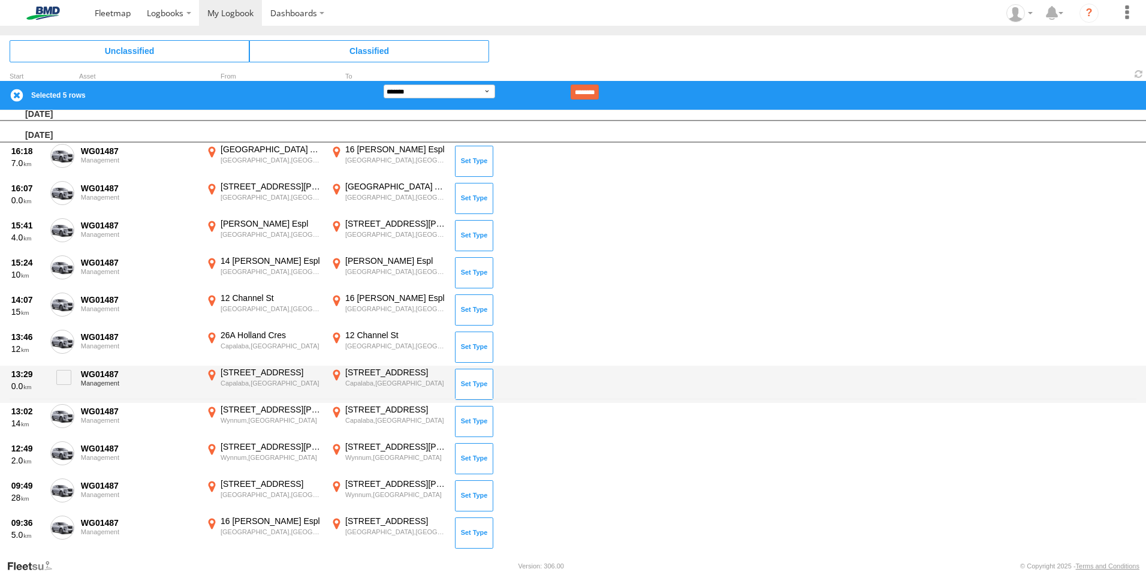
drag, startPoint x: 62, startPoint y: 338, endPoint x: 59, endPoint y: 365, distance: 27.8
click at [0, 0] on span at bounding box center [0, 0] width 0 height 0
drag, startPoint x: 61, startPoint y: 374, endPoint x: 61, endPoint y: 383, distance: 9.0
click at [62, 377] on span at bounding box center [63, 377] width 15 height 15
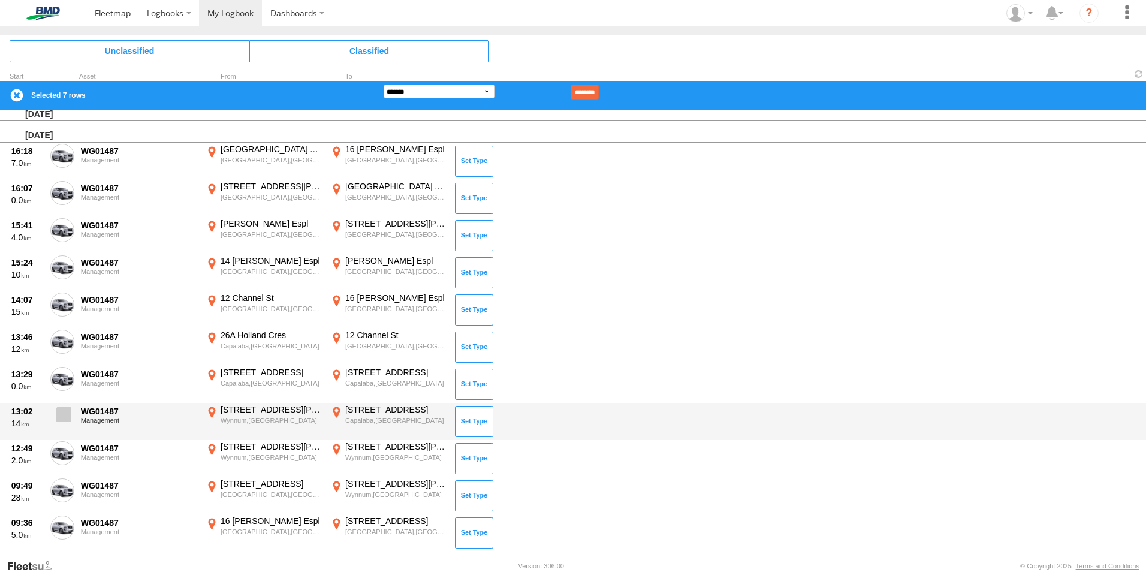
click at [64, 408] on label at bounding box center [62, 418] width 24 height 28
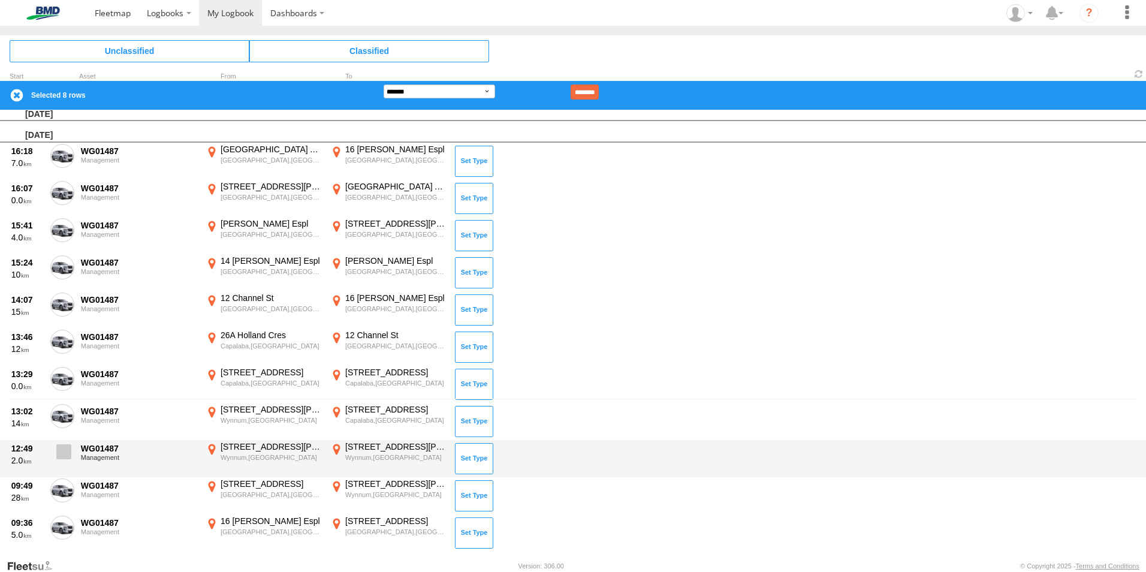
drag, startPoint x: 52, startPoint y: 447, endPoint x: 58, endPoint y: 461, distance: 15.0
click at [53, 450] on label at bounding box center [62, 455] width 24 height 28
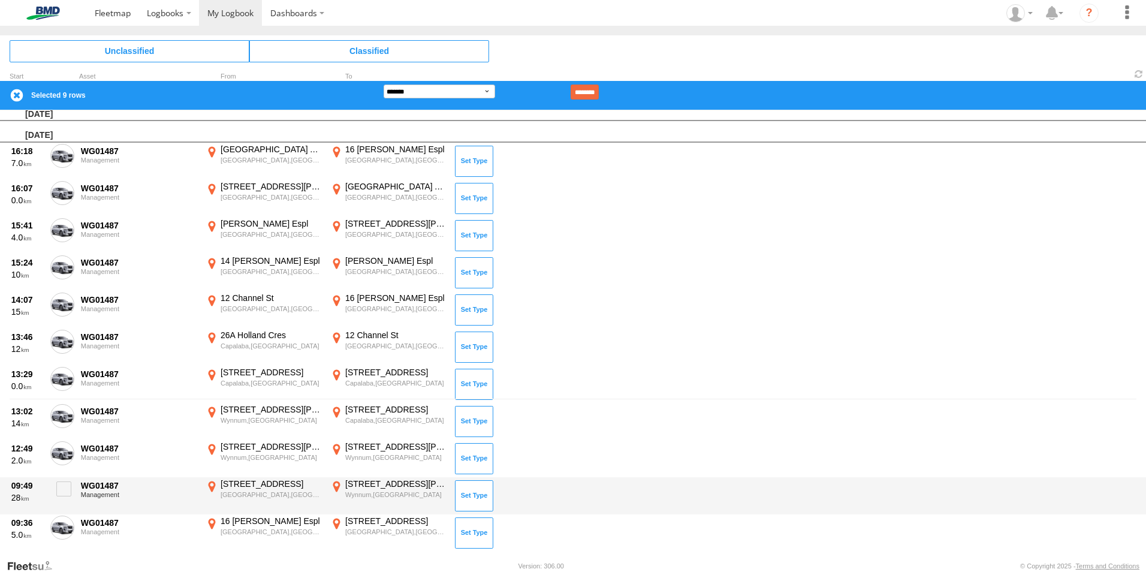
click at [66, 476] on div "12:49 2.0 WG01487 Management [STREET_ADDRESS][PERSON_NAME] -27.43802 153.17456 …" at bounding box center [573, 458] width 1146 height 37
drag, startPoint x: 68, startPoint y: 494, endPoint x: 68, endPoint y: 501, distance: 7.2
click at [68, 494] on span at bounding box center [63, 488] width 15 height 15
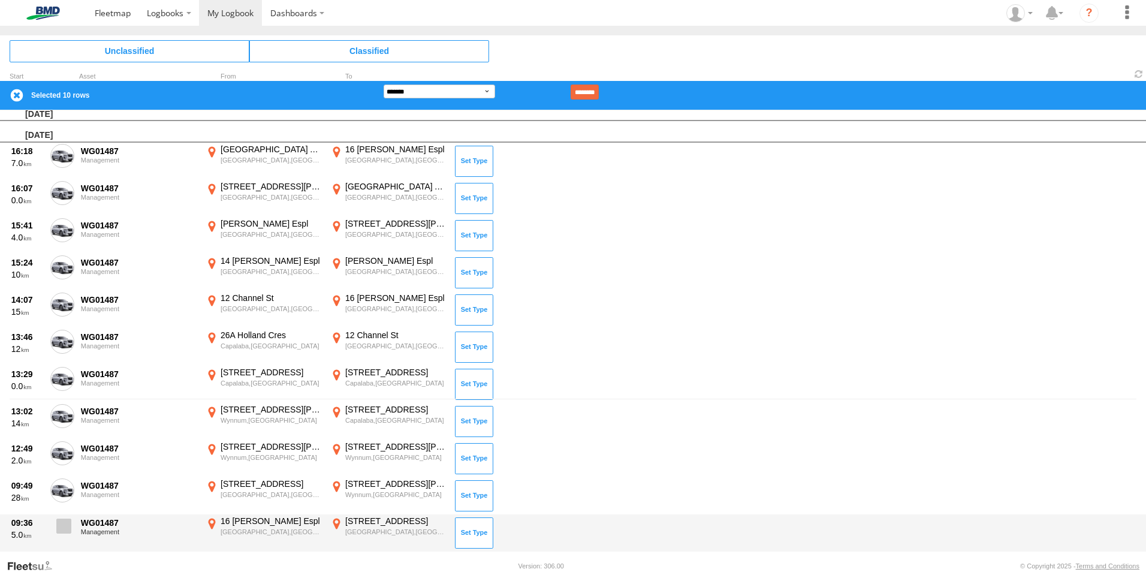
drag, startPoint x: 65, startPoint y: 530, endPoint x: 69, endPoint y: 523, distance: 7.5
click at [65, 529] on span at bounding box center [63, 526] width 15 height 15
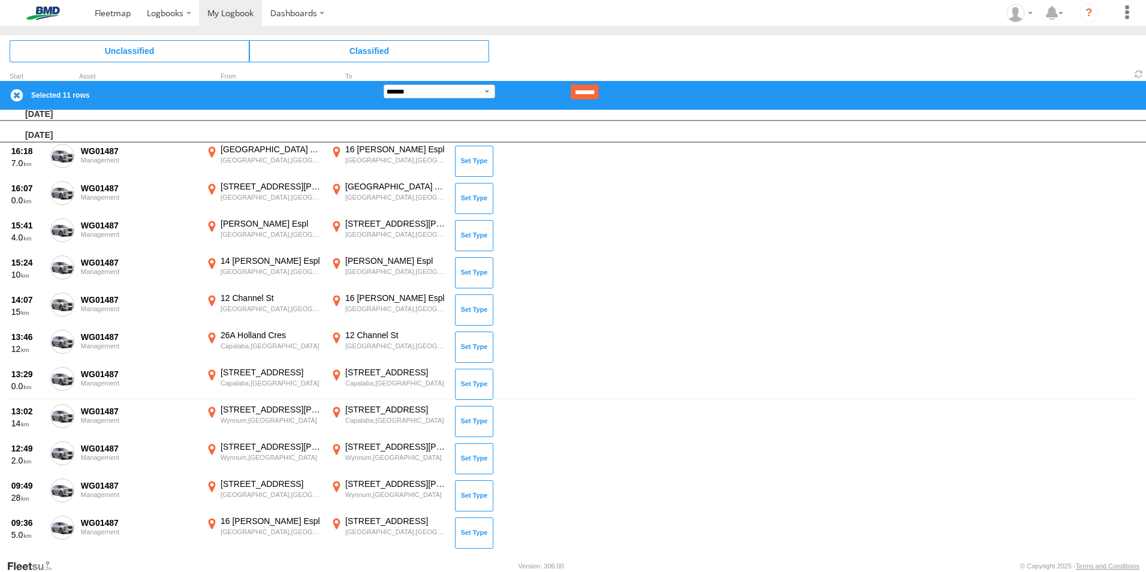
click at [626, 91] on div "**********" at bounding box center [573, 95] width 1146 height 29
click at [599, 88] on input "********" at bounding box center [585, 92] width 28 height 15
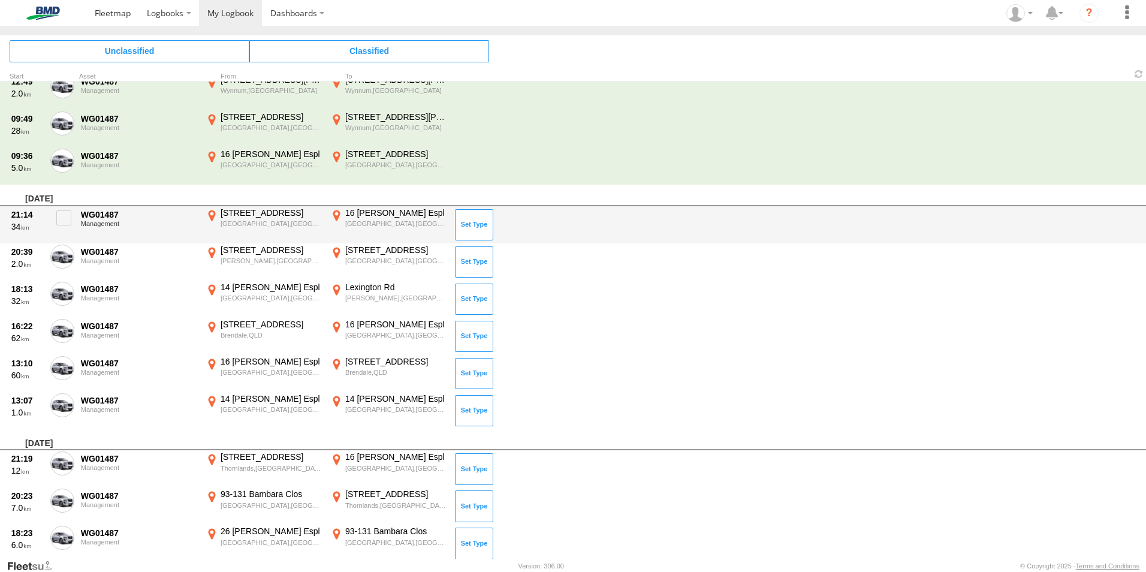
scroll to position [519, 0]
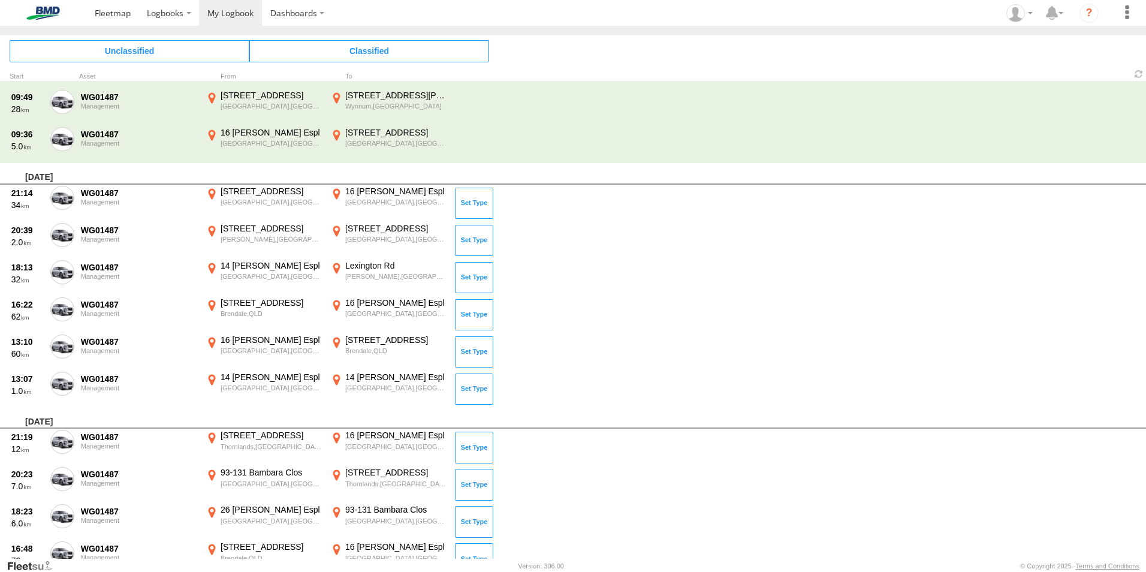
drag, startPoint x: 63, startPoint y: 194, endPoint x: 63, endPoint y: 201, distance: 7.2
click at [0, 0] on span at bounding box center [0, 0] width 0 height 0
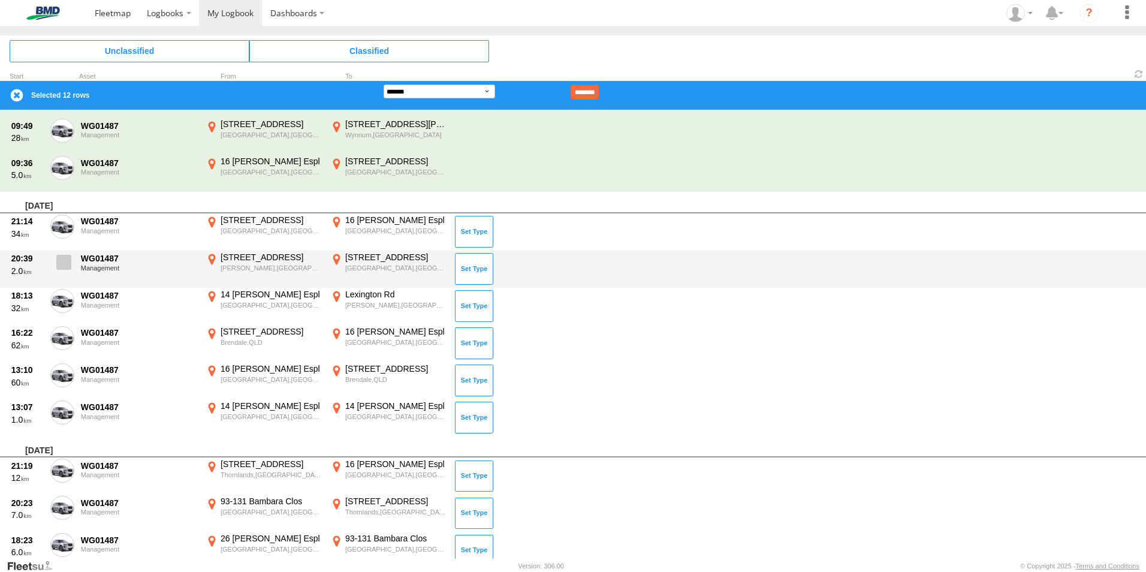
click at [67, 267] on span at bounding box center [63, 262] width 15 height 15
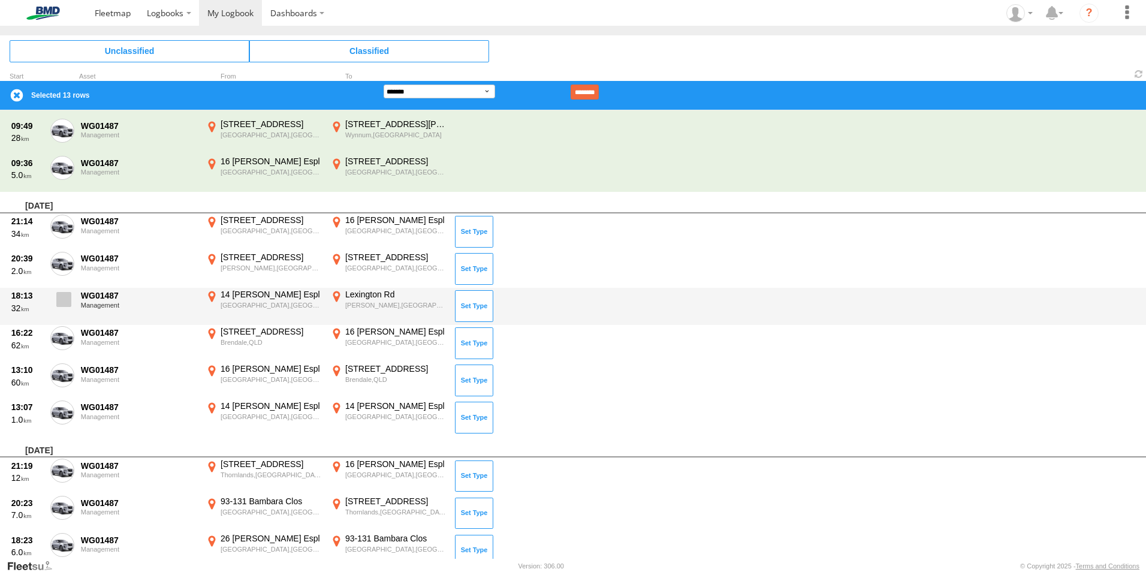
click at [66, 305] on span at bounding box center [63, 299] width 15 height 15
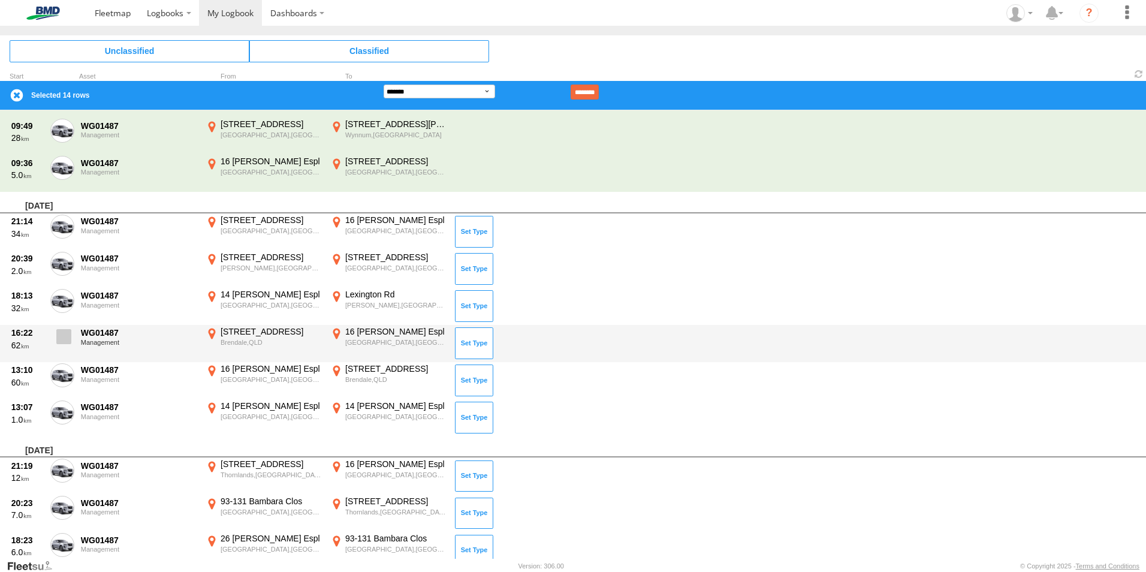
click at [65, 338] on span at bounding box center [63, 336] width 15 height 15
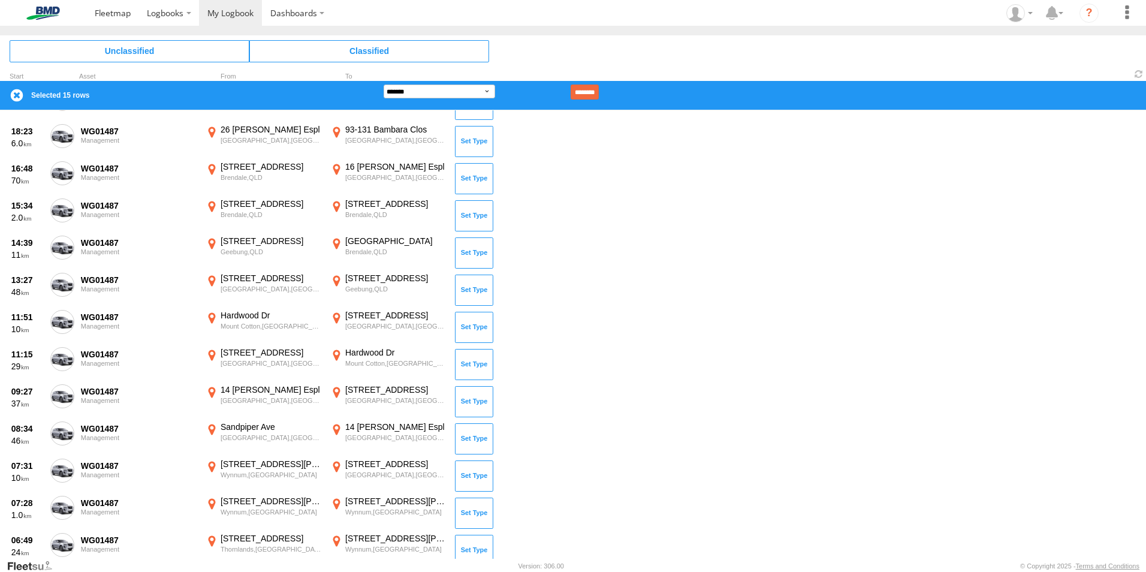
scroll to position [147, 0]
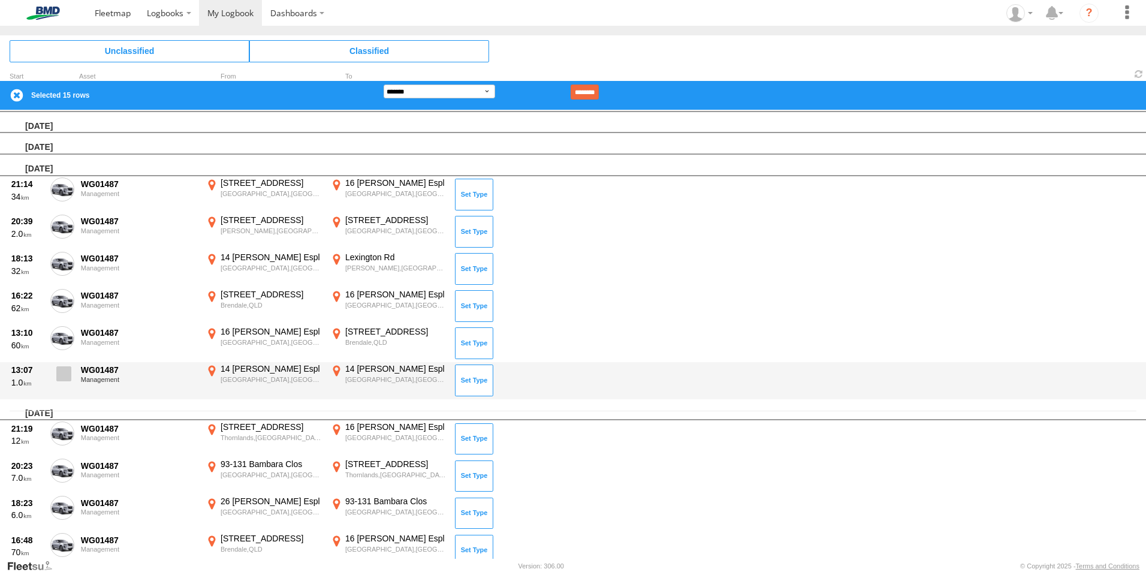
click at [66, 375] on span at bounding box center [63, 373] width 15 height 15
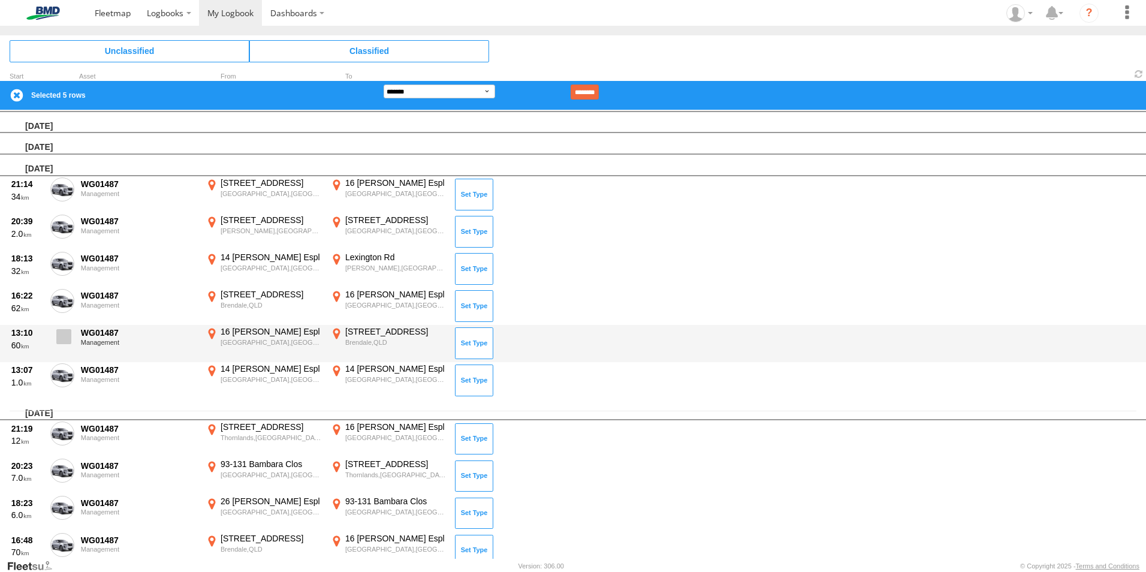
click at [74, 332] on label at bounding box center [62, 340] width 24 height 28
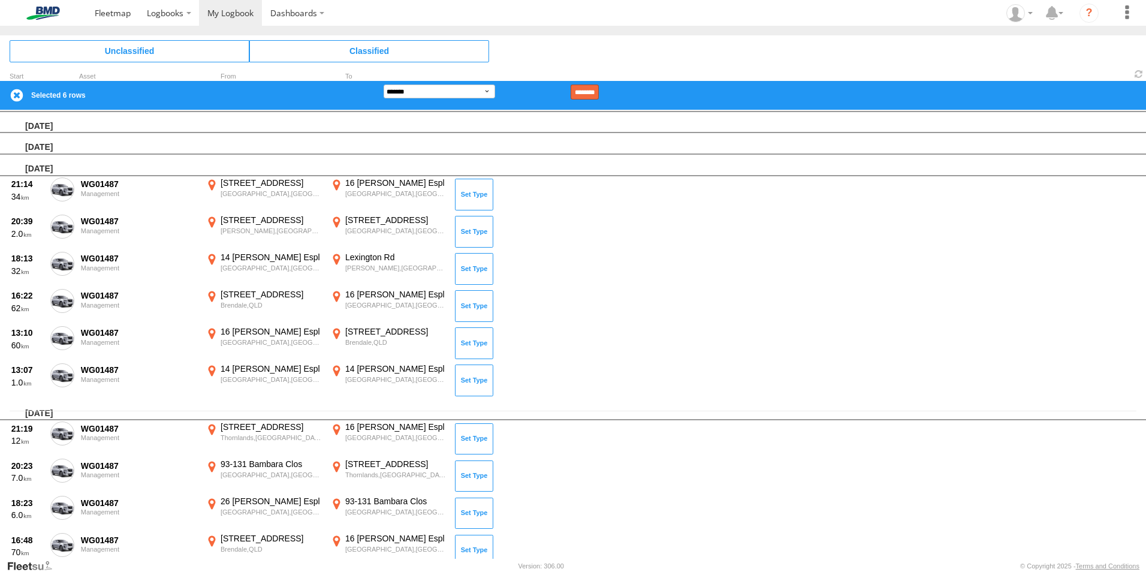
click at [599, 91] on input "********" at bounding box center [585, 92] width 28 height 15
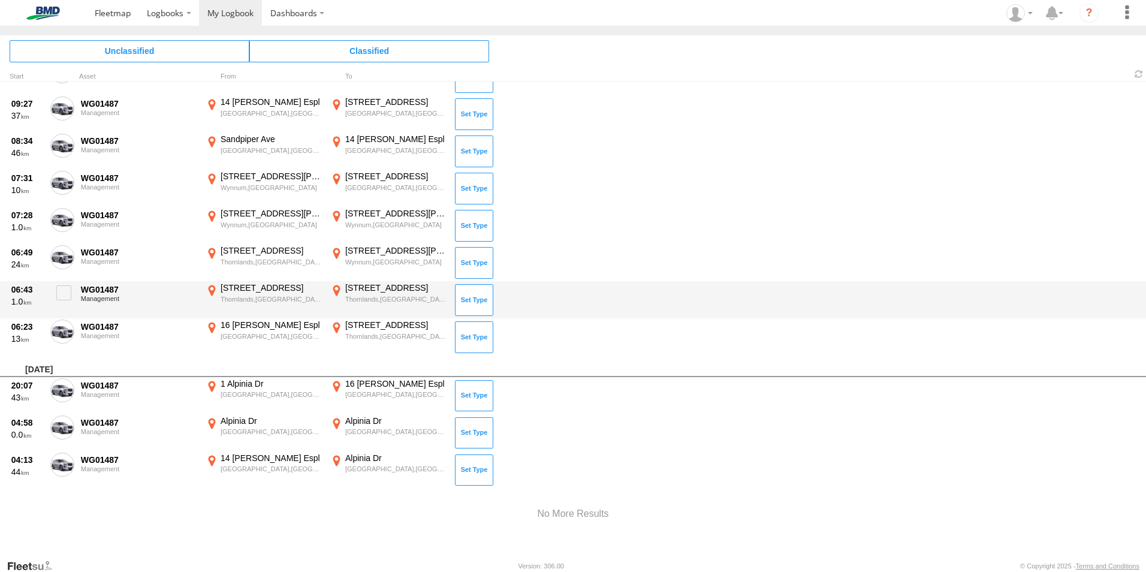
scroll to position [464, 0]
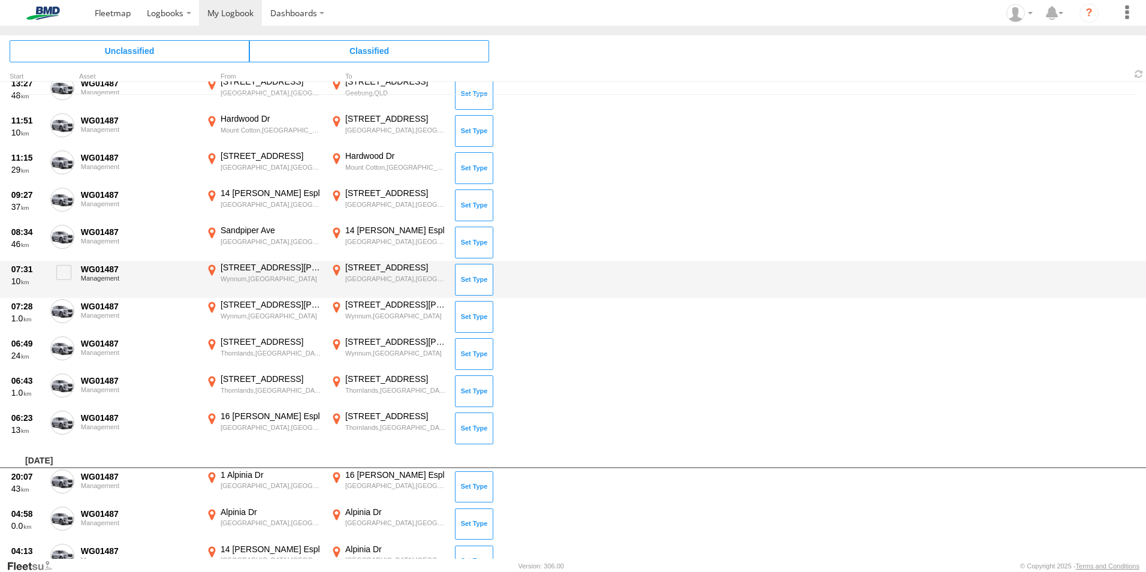
drag, startPoint x: 65, startPoint y: 278, endPoint x: 48, endPoint y: 300, distance: 27.8
click at [64, 281] on label at bounding box center [62, 276] width 24 height 28
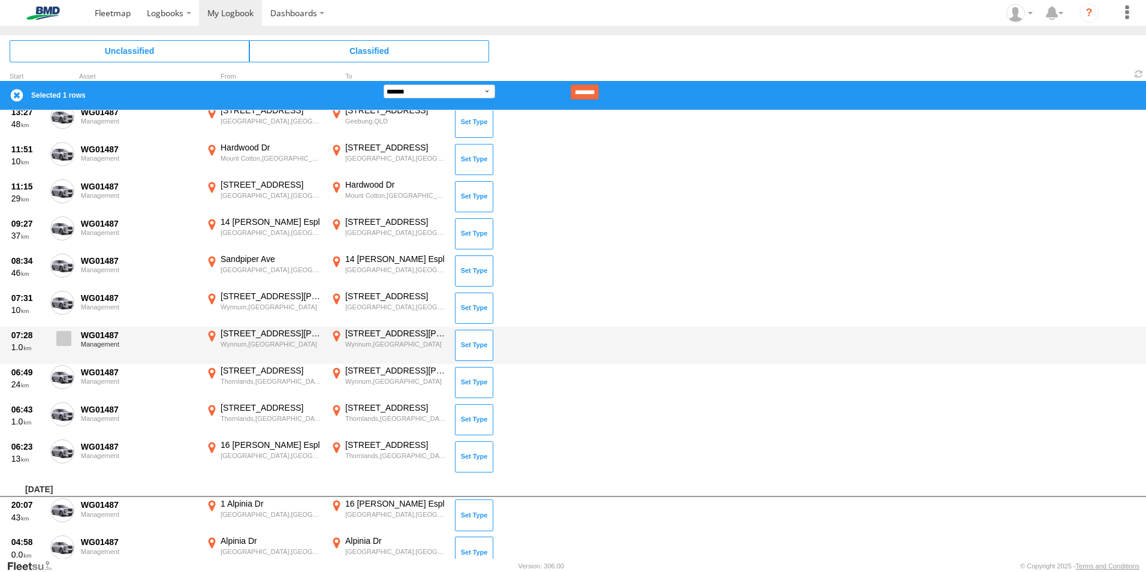
click at [68, 339] on span at bounding box center [63, 338] width 15 height 15
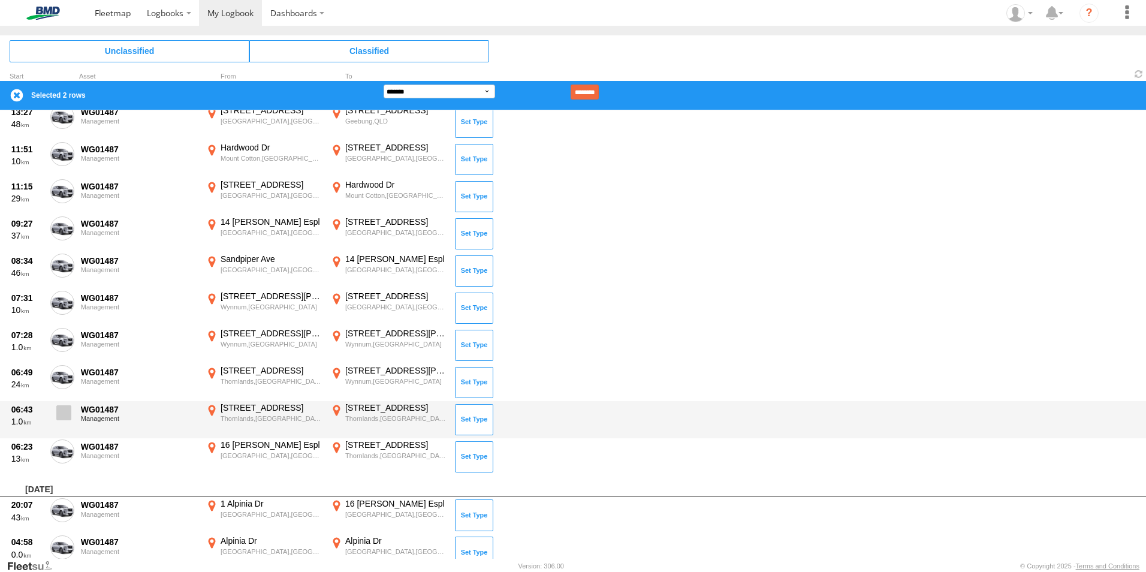
drag, startPoint x: 62, startPoint y: 379, endPoint x: 59, endPoint y: 405, distance: 26.0
click at [0, 0] on span at bounding box center [0, 0] width 0 height 0
drag, startPoint x: 62, startPoint y: 412, endPoint x: 62, endPoint y: 422, distance: 9.6
click at [62, 415] on span at bounding box center [63, 412] width 15 height 15
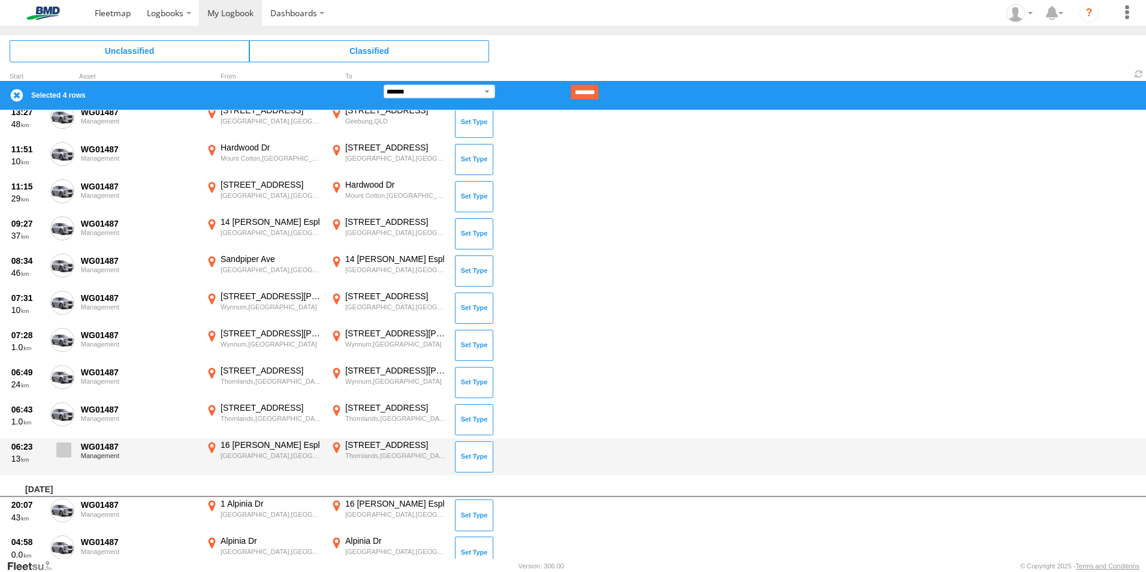
click at [69, 450] on span at bounding box center [63, 449] width 15 height 15
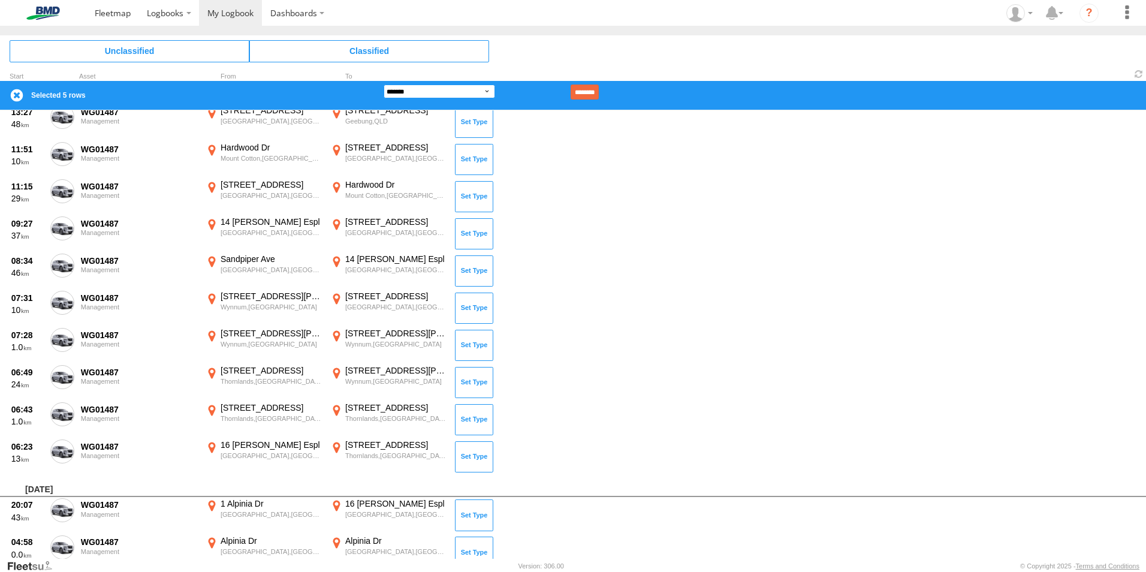
click at [491, 91] on select "**********" at bounding box center [440, 92] width 112 height 14
click at [384, 85] on select "**********" at bounding box center [440, 92] width 112 height 14
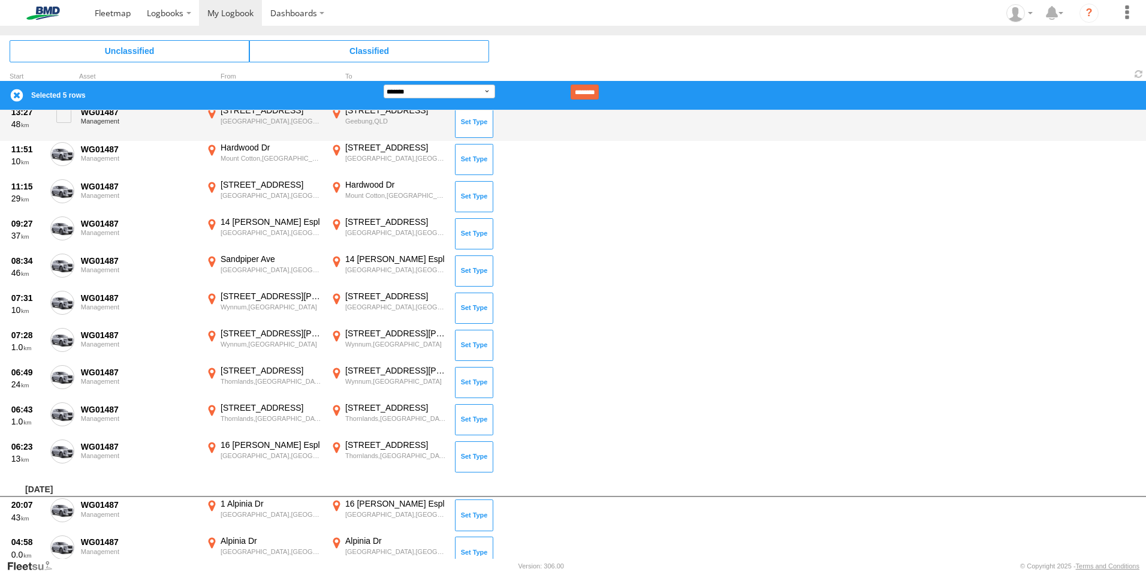
click at [599, 91] on input "********" at bounding box center [585, 92] width 28 height 15
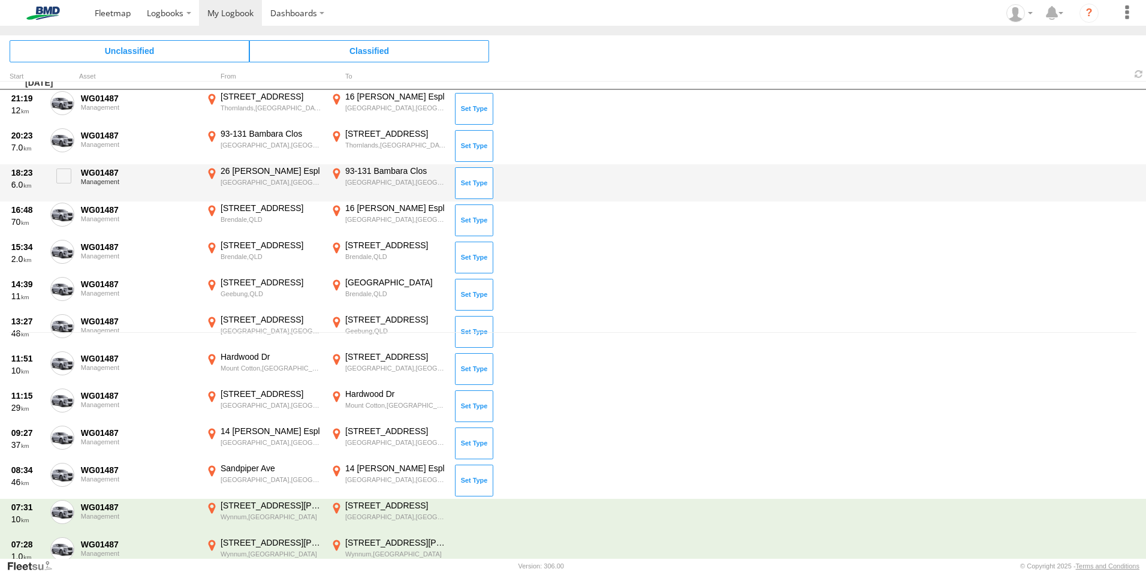
scroll to position [224, 0]
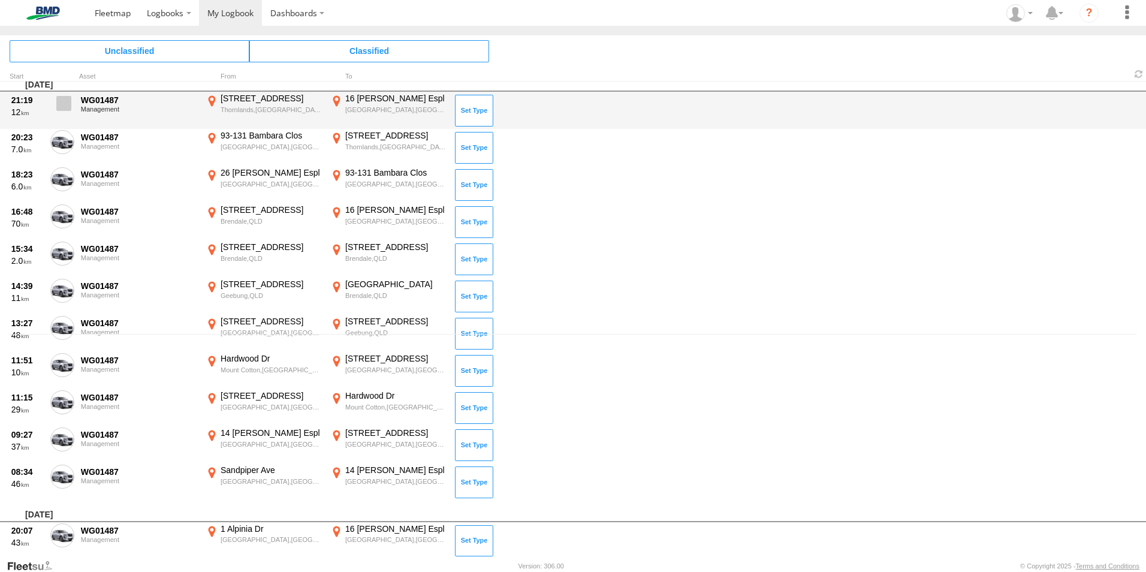
click at [62, 105] on span at bounding box center [63, 103] width 15 height 15
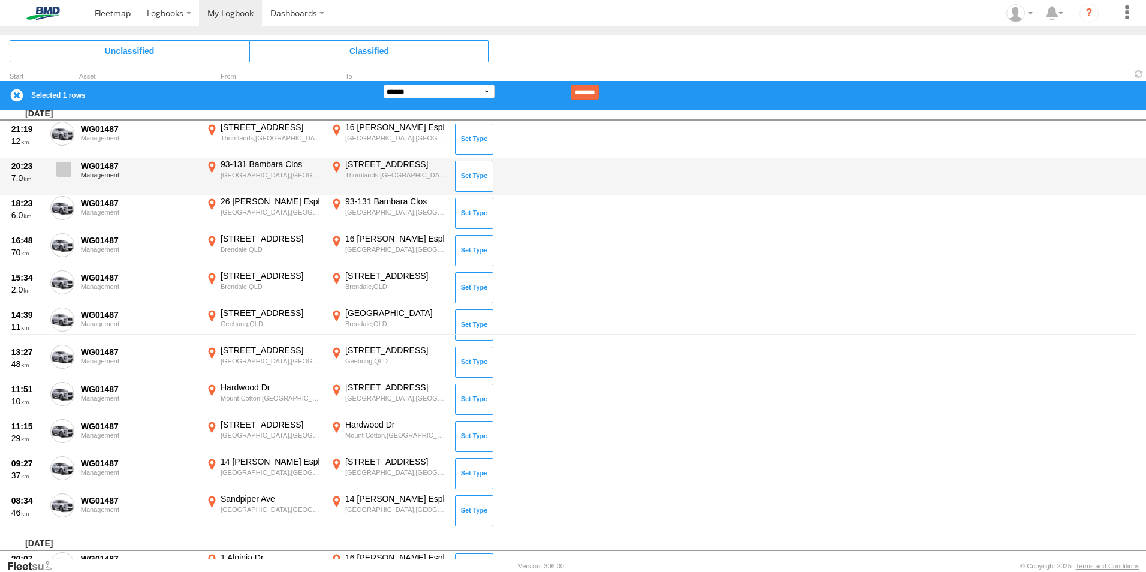
click at [74, 170] on label at bounding box center [62, 173] width 24 height 28
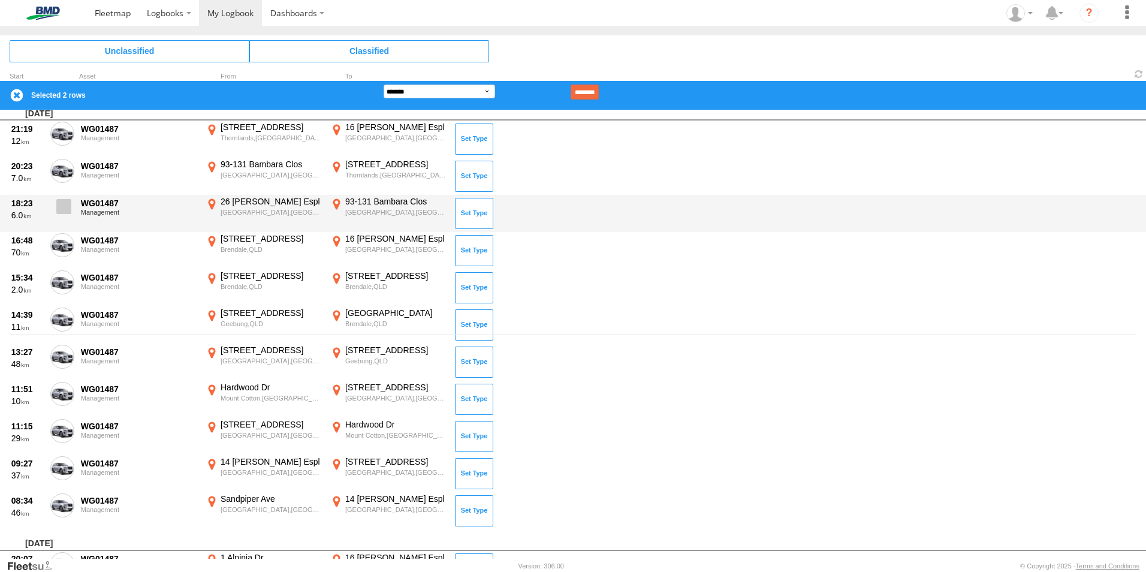
click at [59, 215] on label at bounding box center [62, 210] width 24 height 28
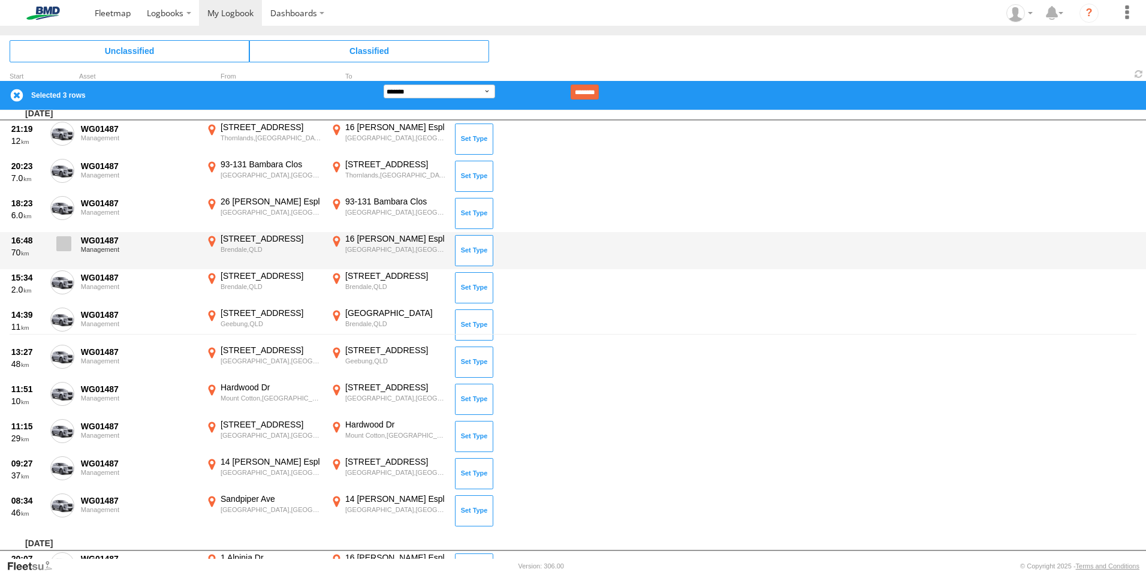
click at [66, 246] on span at bounding box center [63, 243] width 15 height 15
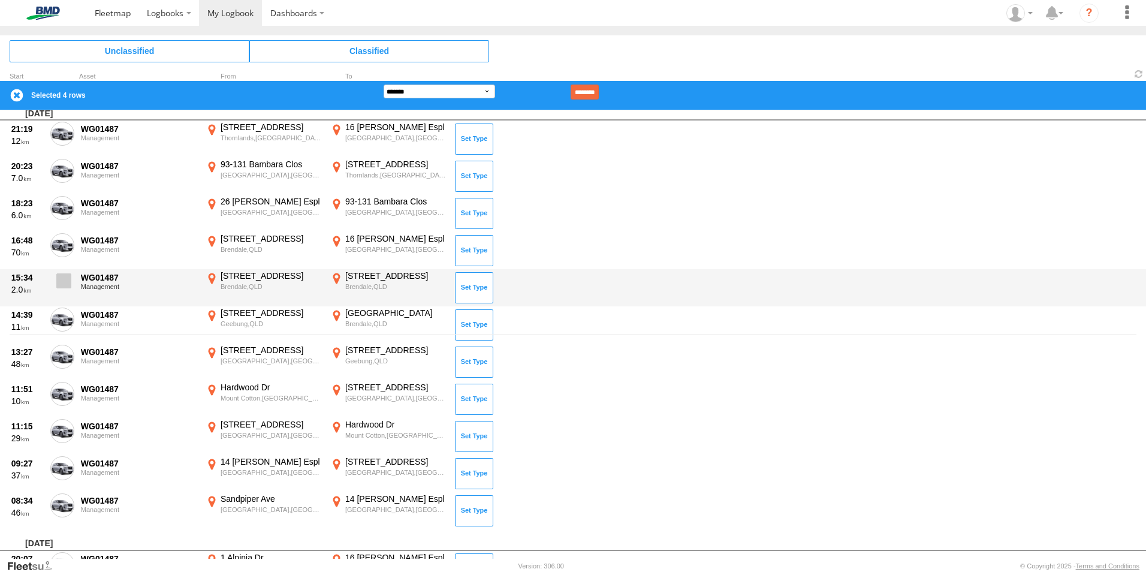
drag, startPoint x: 58, startPoint y: 276, endPoint x: 55, endPoint y: 285, distance: 9.5
click at [57, 279] on span at bounding box center [63, 280] width 15 height 15
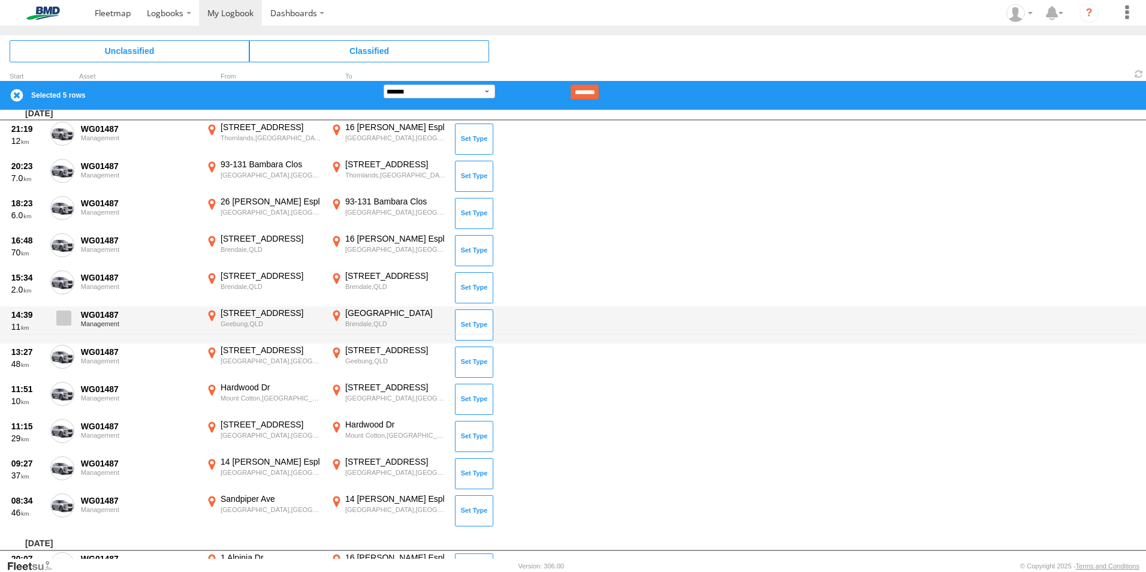
click at [59, 314] on span at bounding box center [63, 318] width 15 height 15
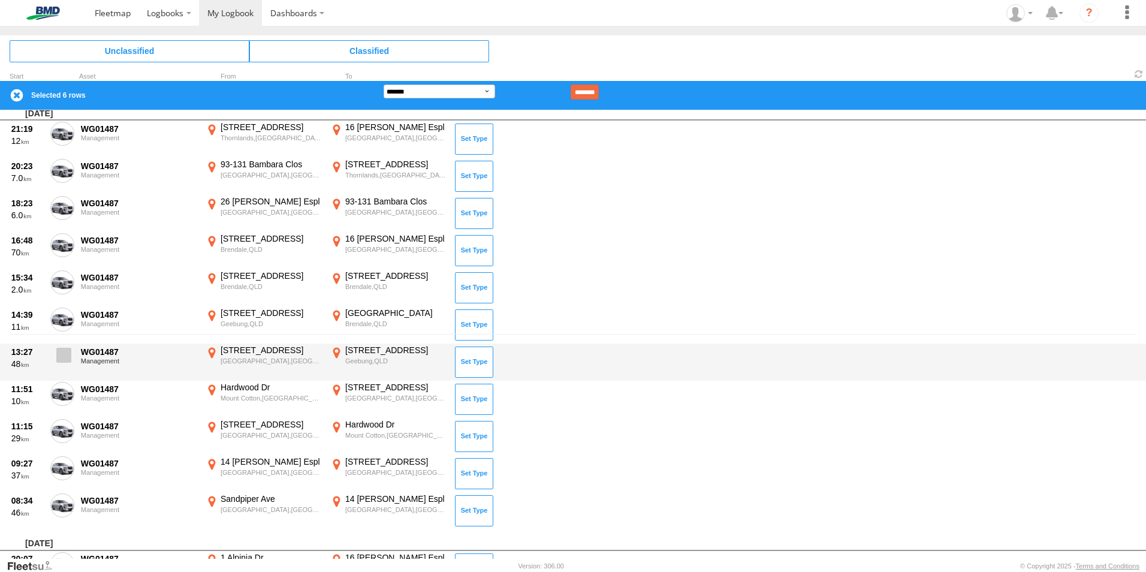
click at [62, 347] on div "13:27 48 WG01487 Management [STREET_ADDRESS] 153.28664 [STREET_ADDRESS]" at bounding box center [573, 362] width 1146 height 37
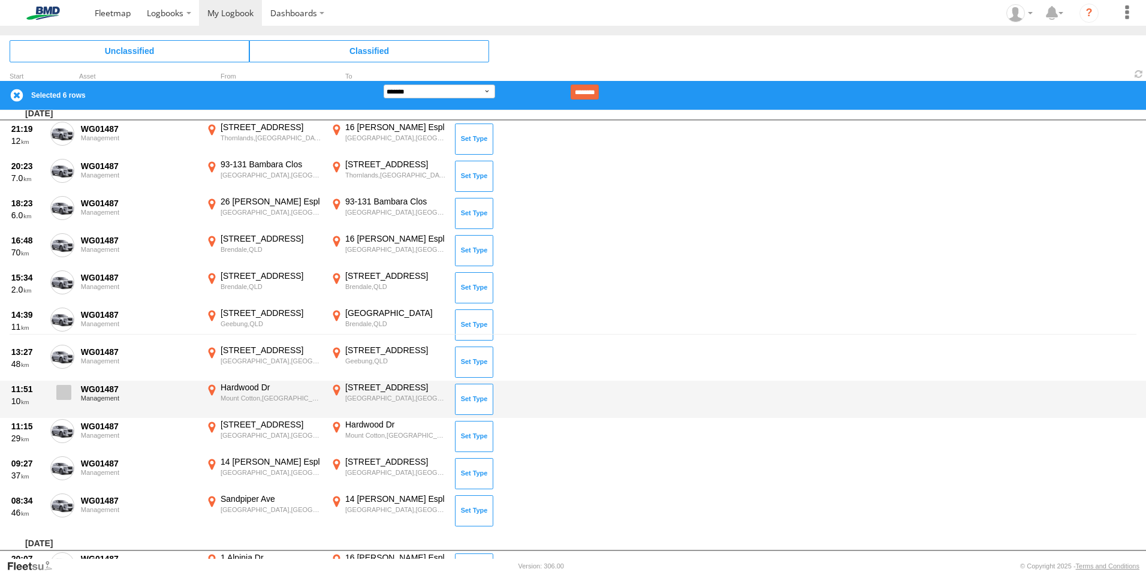
click at [70, 390] on span at bounding box center [63, 392] width 15 height 15
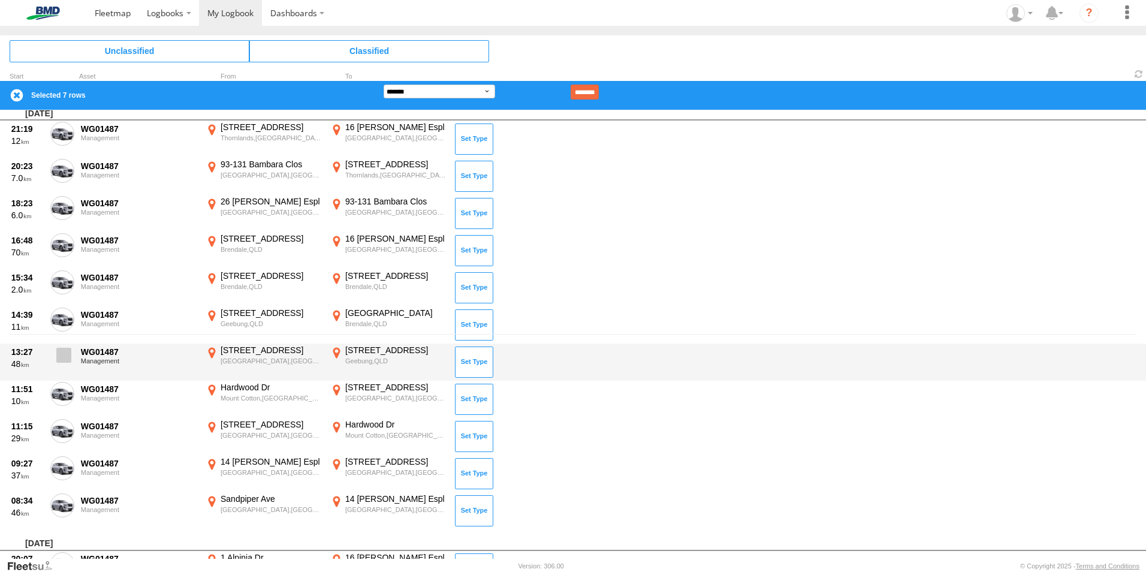
drag, startPoint x: 70, startPoint y: 358, endPoint x: 72, endPoint y: 370, distance: 12.1
click at [69, 358] on span at bounding box center [63, 355] width 15 height 15
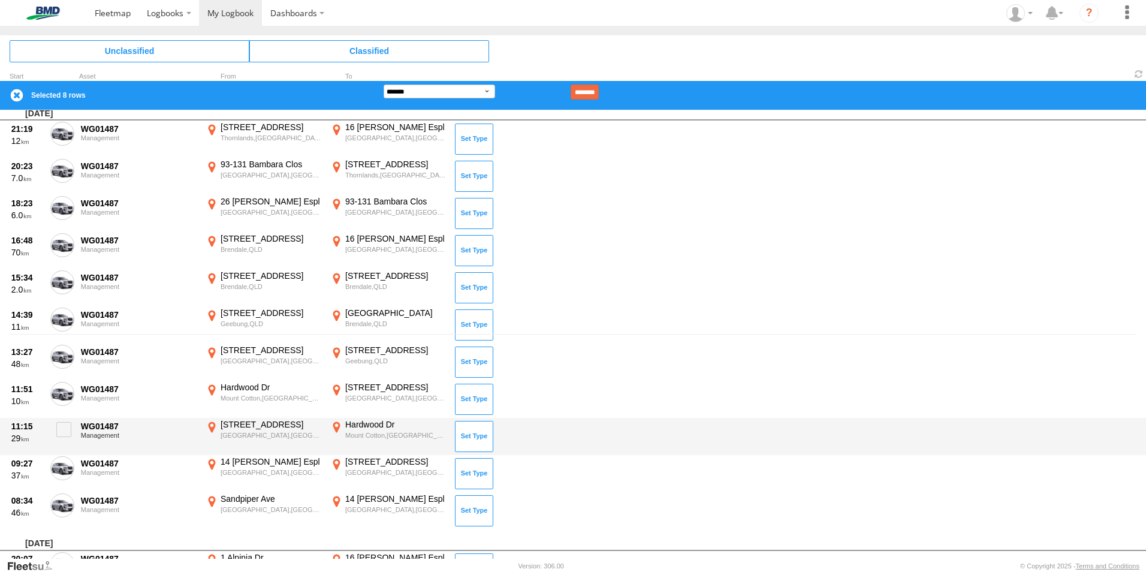
drag, startPoint x: 67, startPoint y: 429, endPoint x: 63, endPoint y: 454, distance: 24.9
click at [65, 432] on span at bounding box center [63, 429] width 15 height 15
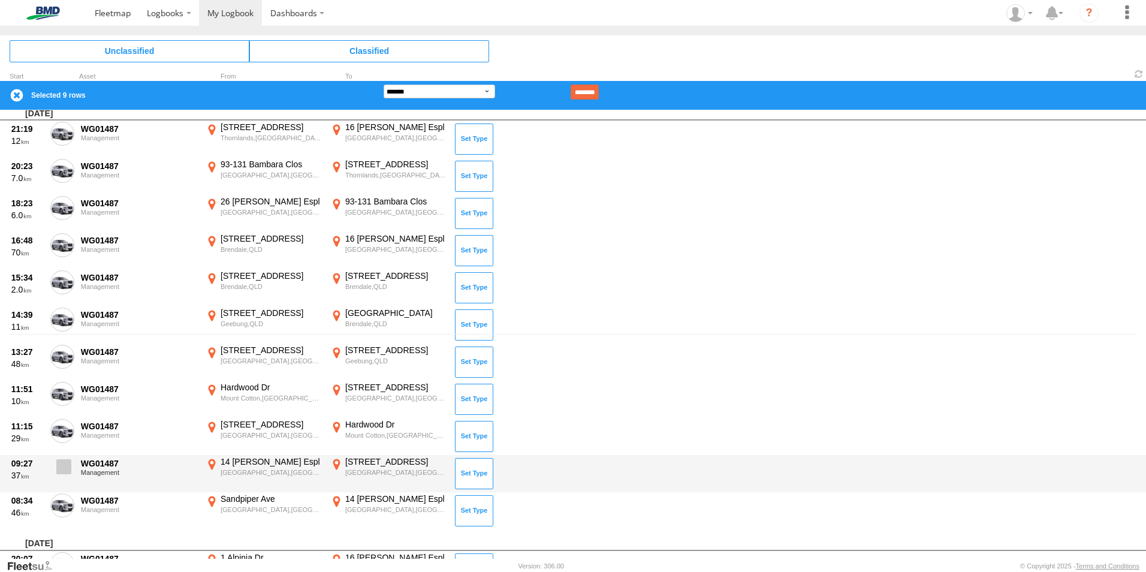
click at [64, 467] on span at bounding box center [63, 466] width 15 height 15
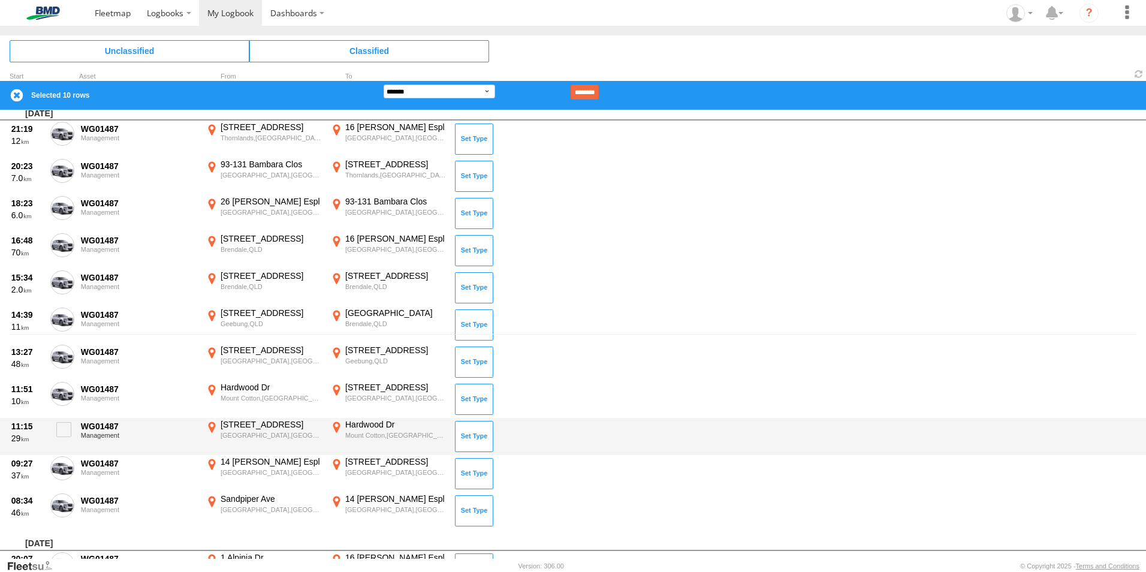
drag, startPoint x: 64, startPoint y: 500, endPoint x: 207, endPoint y: 422, distance: 163.6
click at [0, 0] on span at bounding box center [0, 0] width 0 height 0
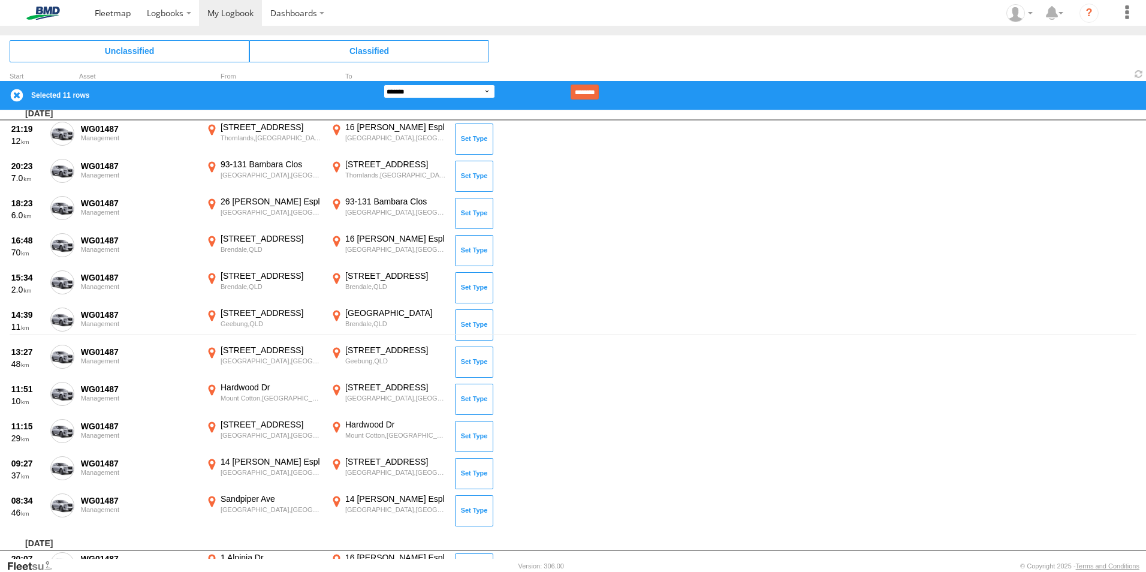
click at [487, 94] on select "**********" at bounding box center [440, 92] width 112 height 14
click at [384, 85] on select "**********" at bounding box center [440, 92] width 112 height 14
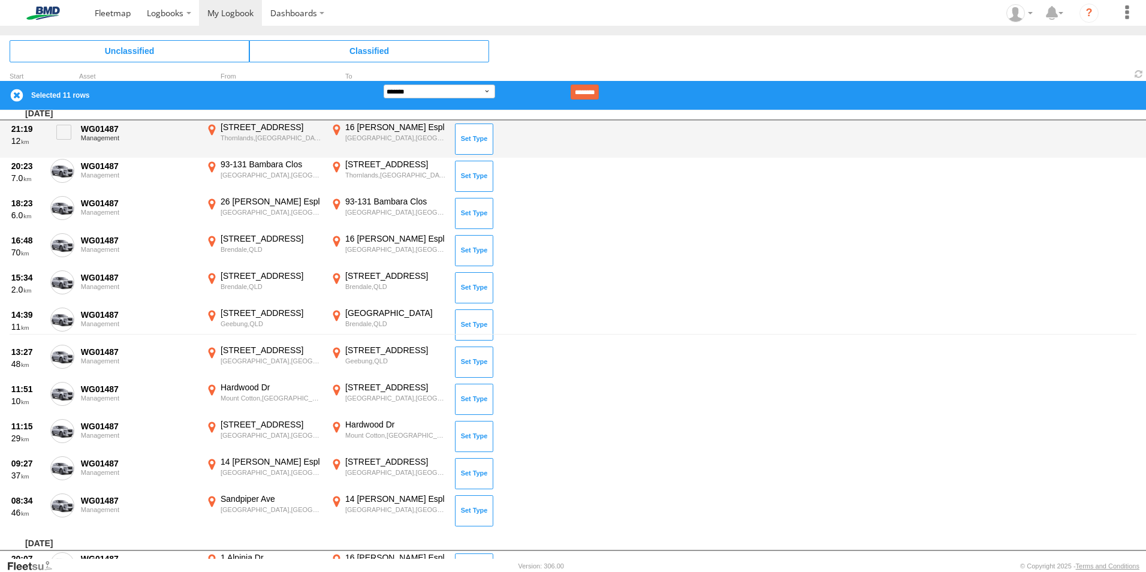
click at [599, 95] on input "********" at bounding box center [585, 92] width 28 height 15
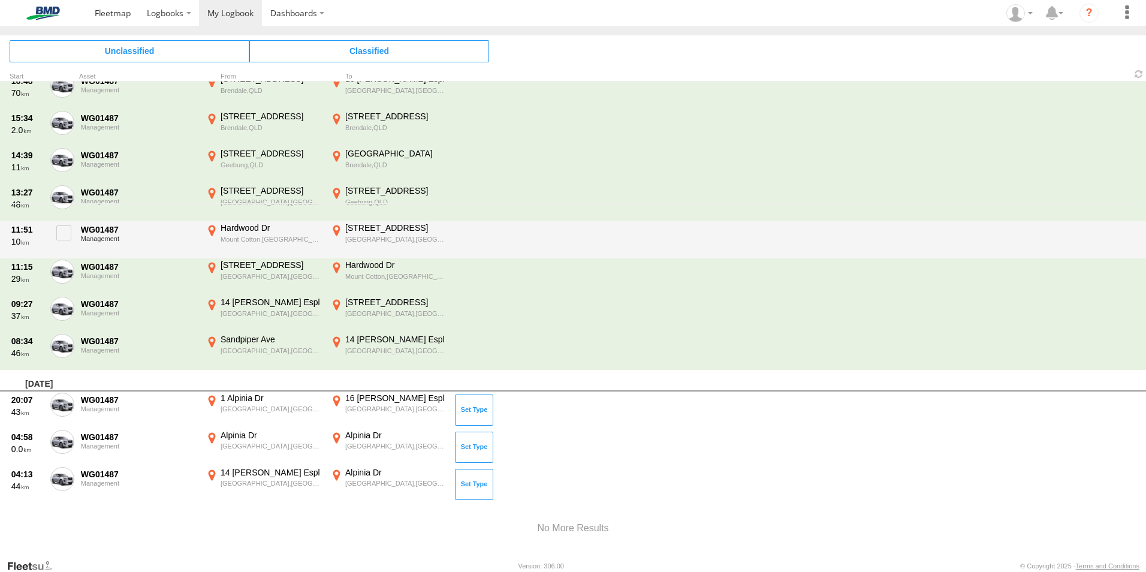
scroll to position [369, 0]
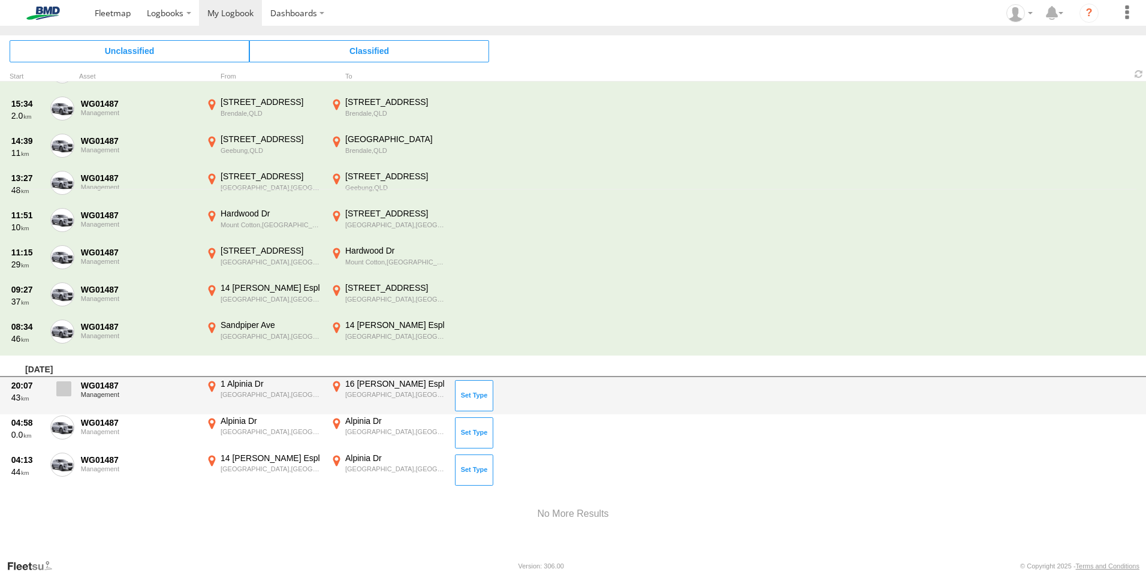
click at [70, 392] on span at bounding box center [63, 388] width 15 height 15
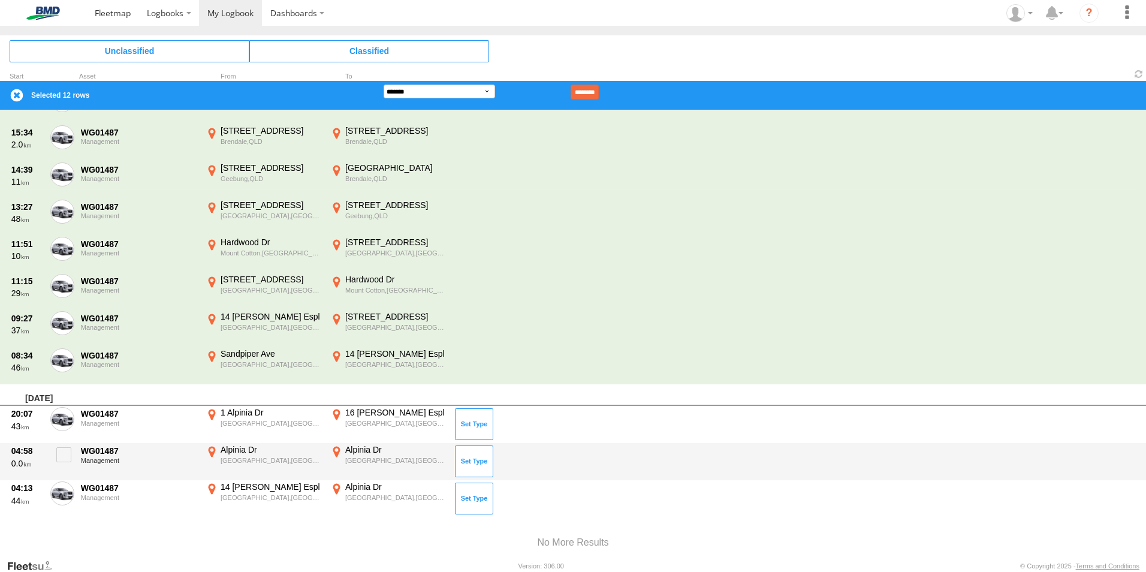
drag, startPoint x: 61, startPoint y: 457, endPoint x: 58, endPoint y: 475, distance: 18.2
click at [61, 460] on span at bounding box center [63, 454] width 15 height 15
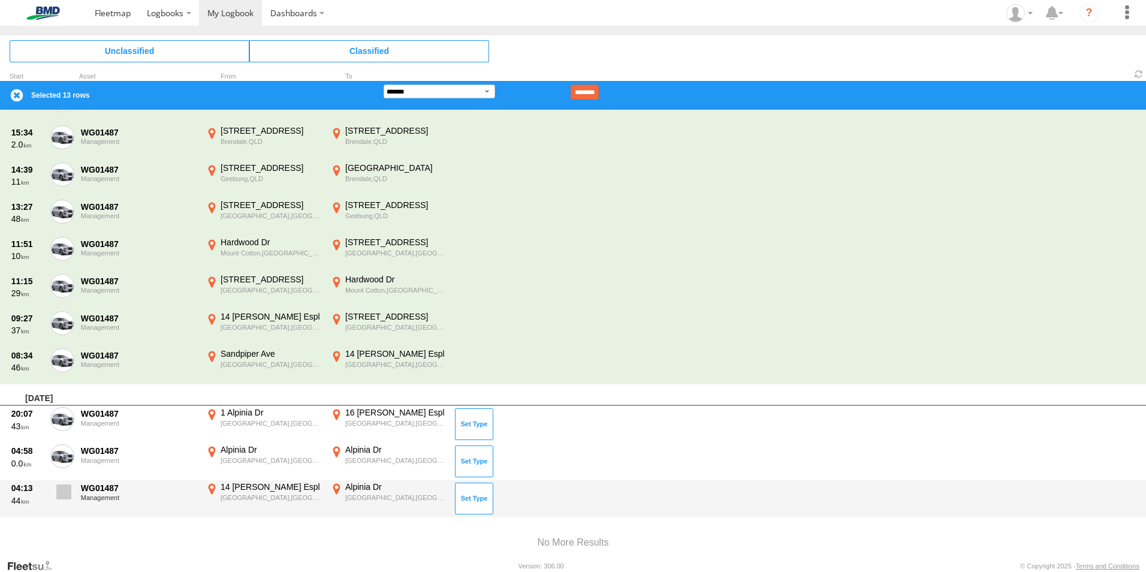
click at [66, 494] on span at bounding box center [63, 491] width 15 height 15
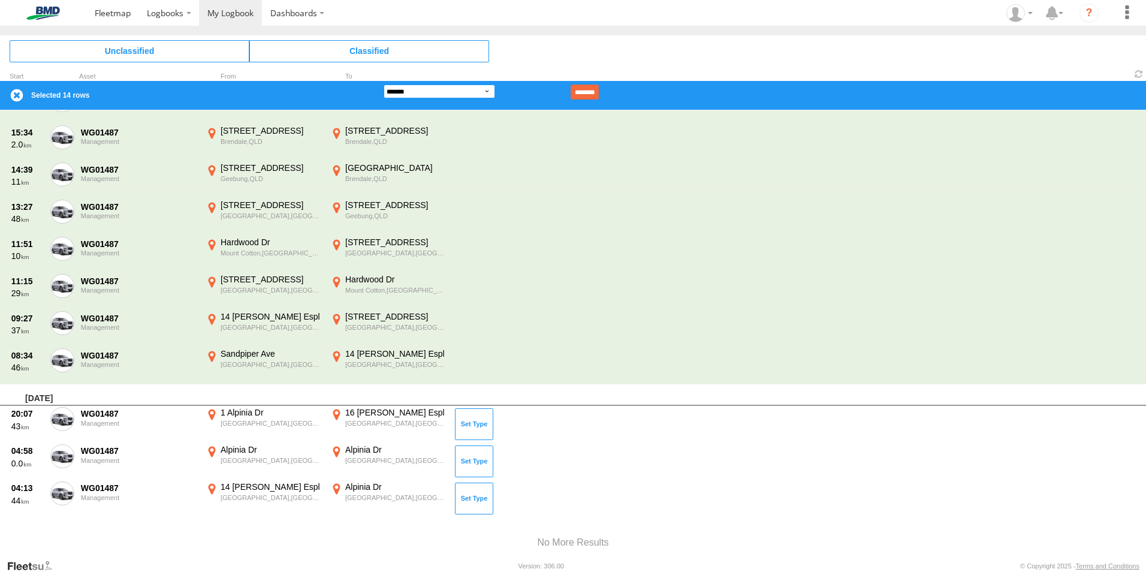
click at [483, 92] on select "**********" at bounding box center [440, 92] width 112 height 14
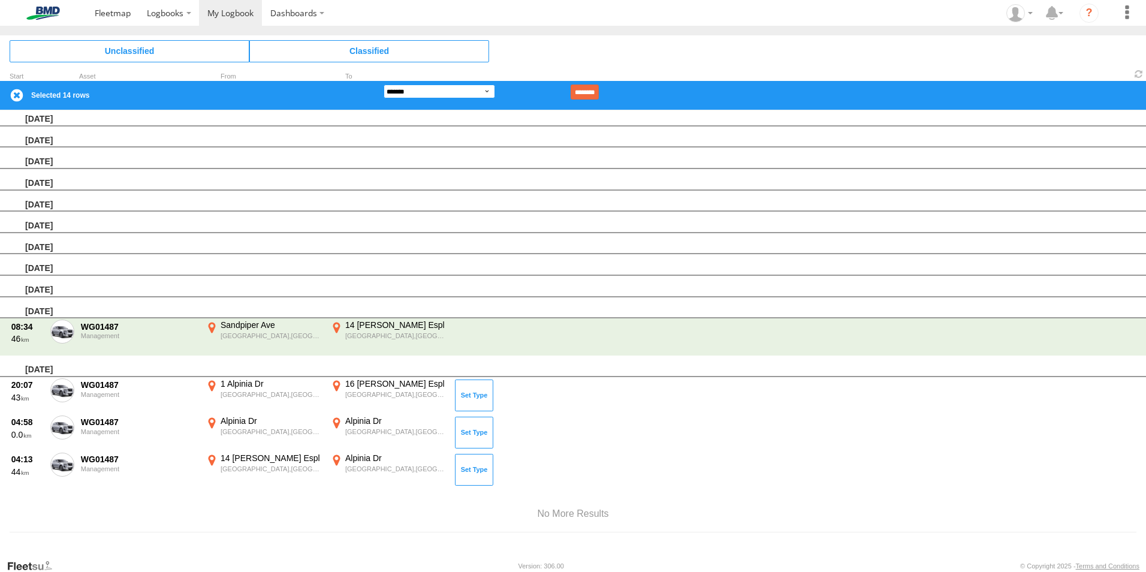
scroll to position [0, 0]
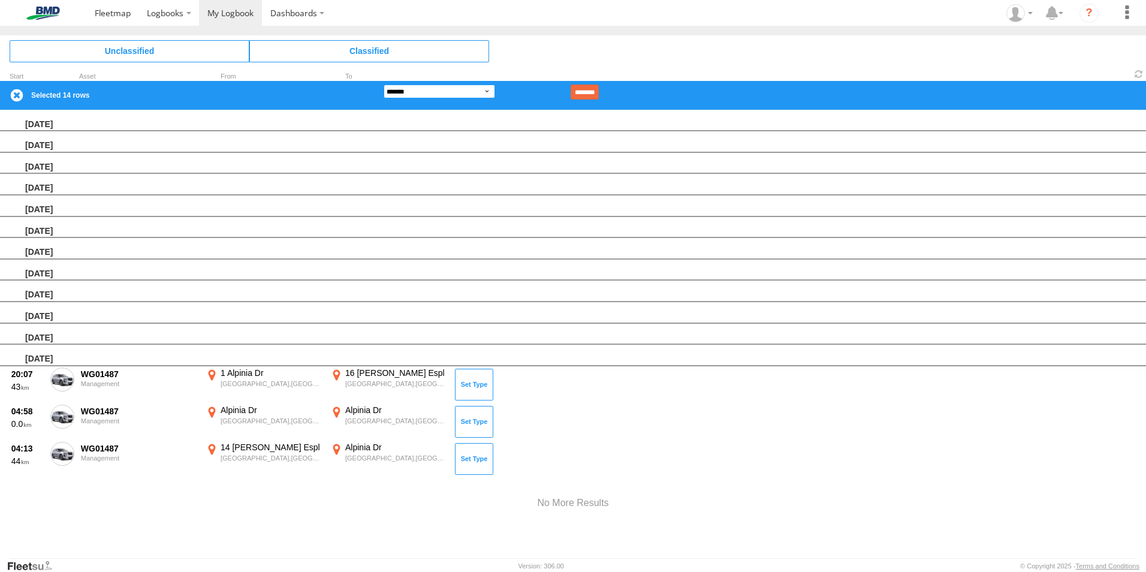
select select "**"
click at [384, 85] on select "**********" at bounding box center [440, 92] width 112 height 14
click at [599, 95] on input "********" at bounding box center [585, 92] width 28 height 15
